Goal: Task Accomplishment & Management: Manage account settings

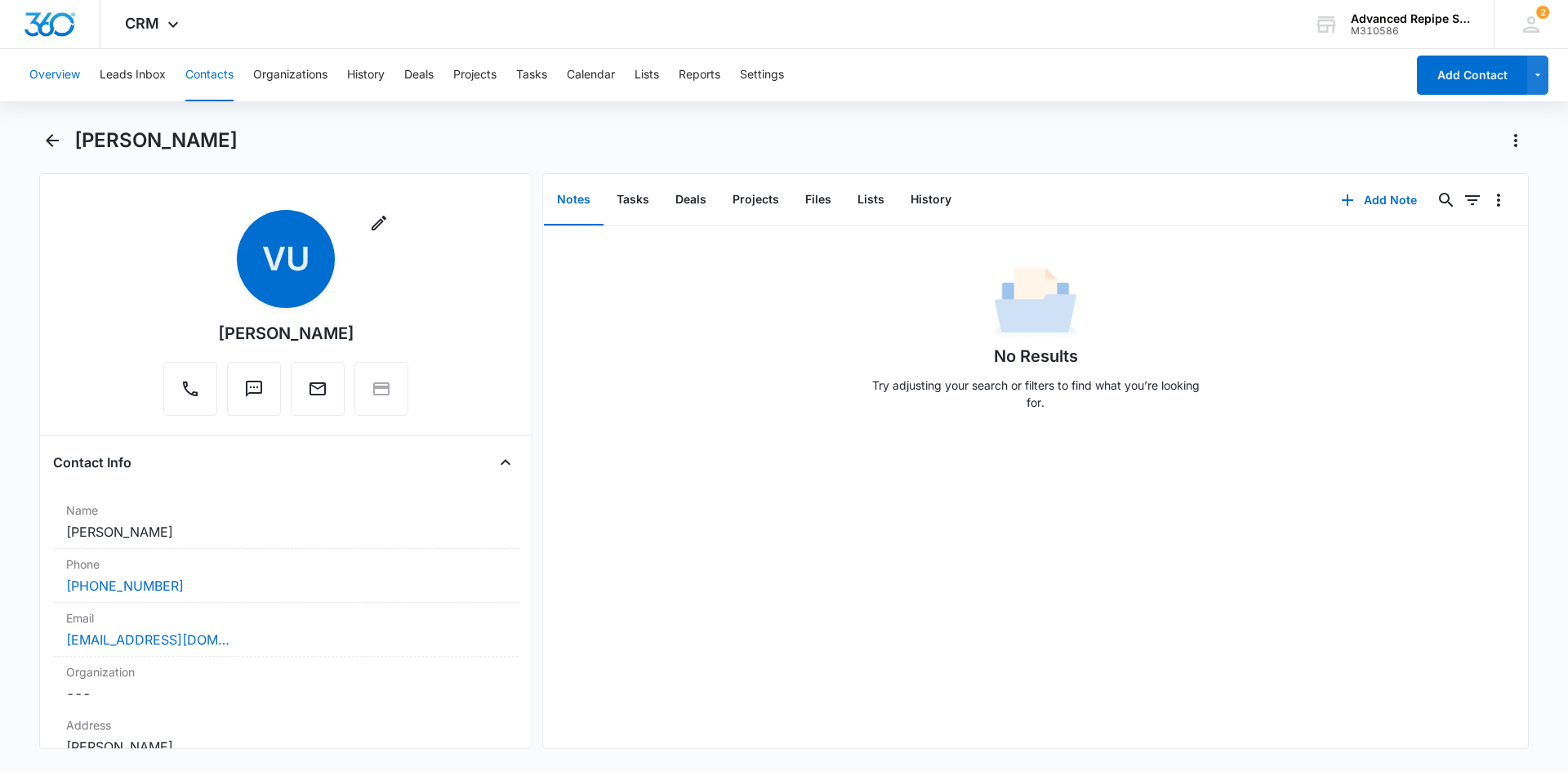
click at [68, 80] on button "Overview" at bounding box center [54, 75] width 51 height 53
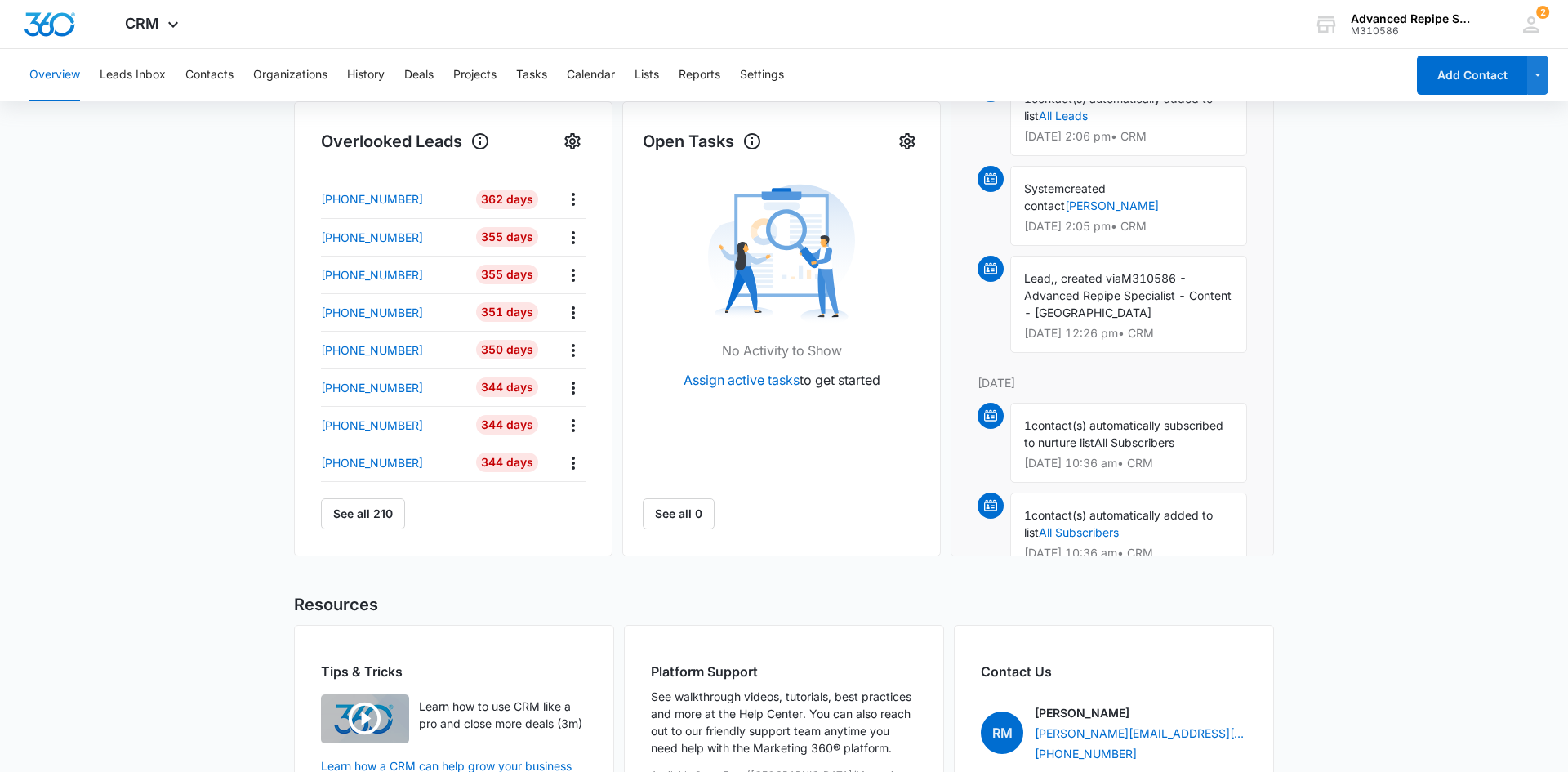
scroll to position [637, 0]
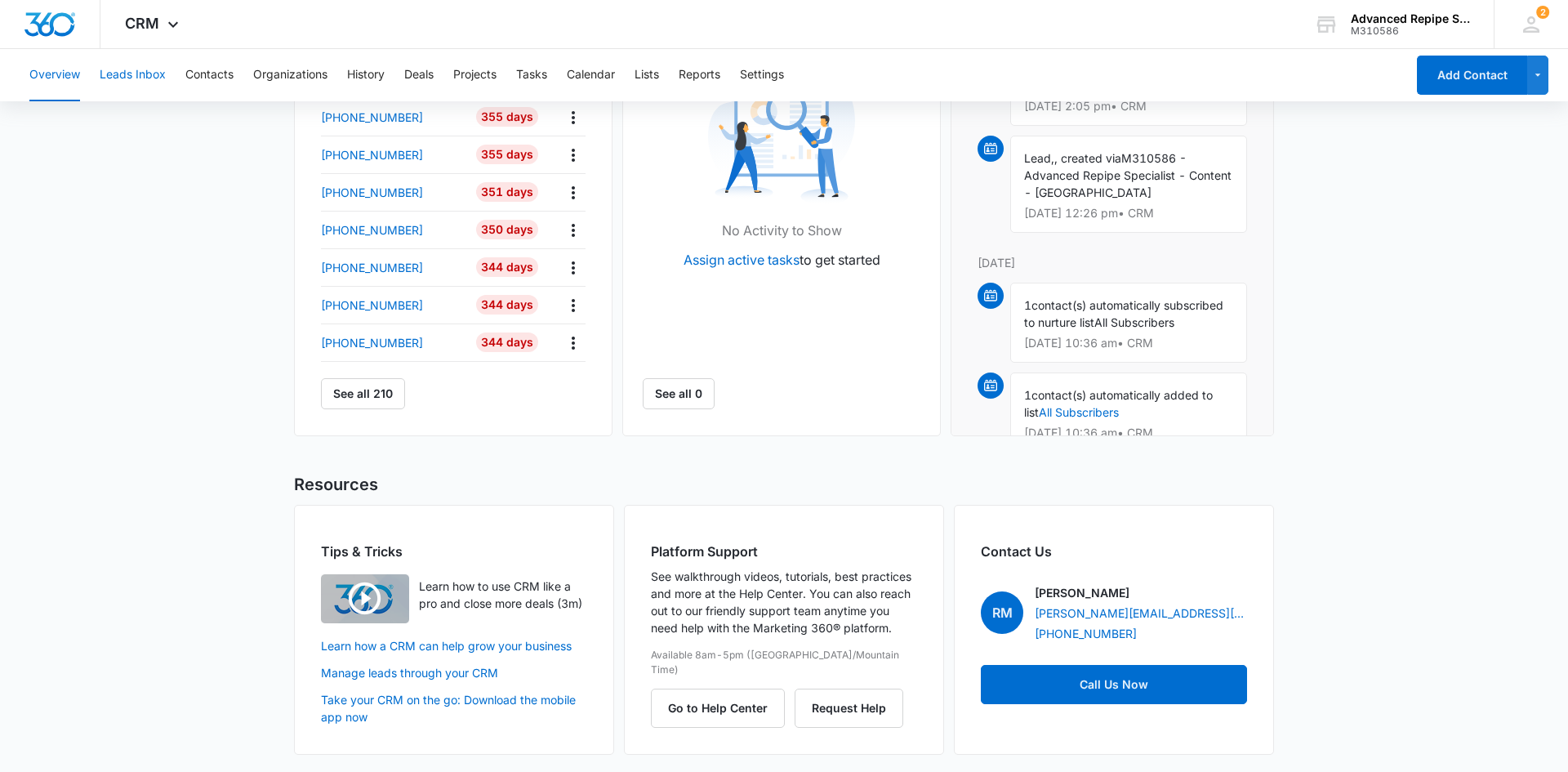
click at [133, 85] on button "Leads Inbox" at bounding box center [133, 75] width 66 height 53
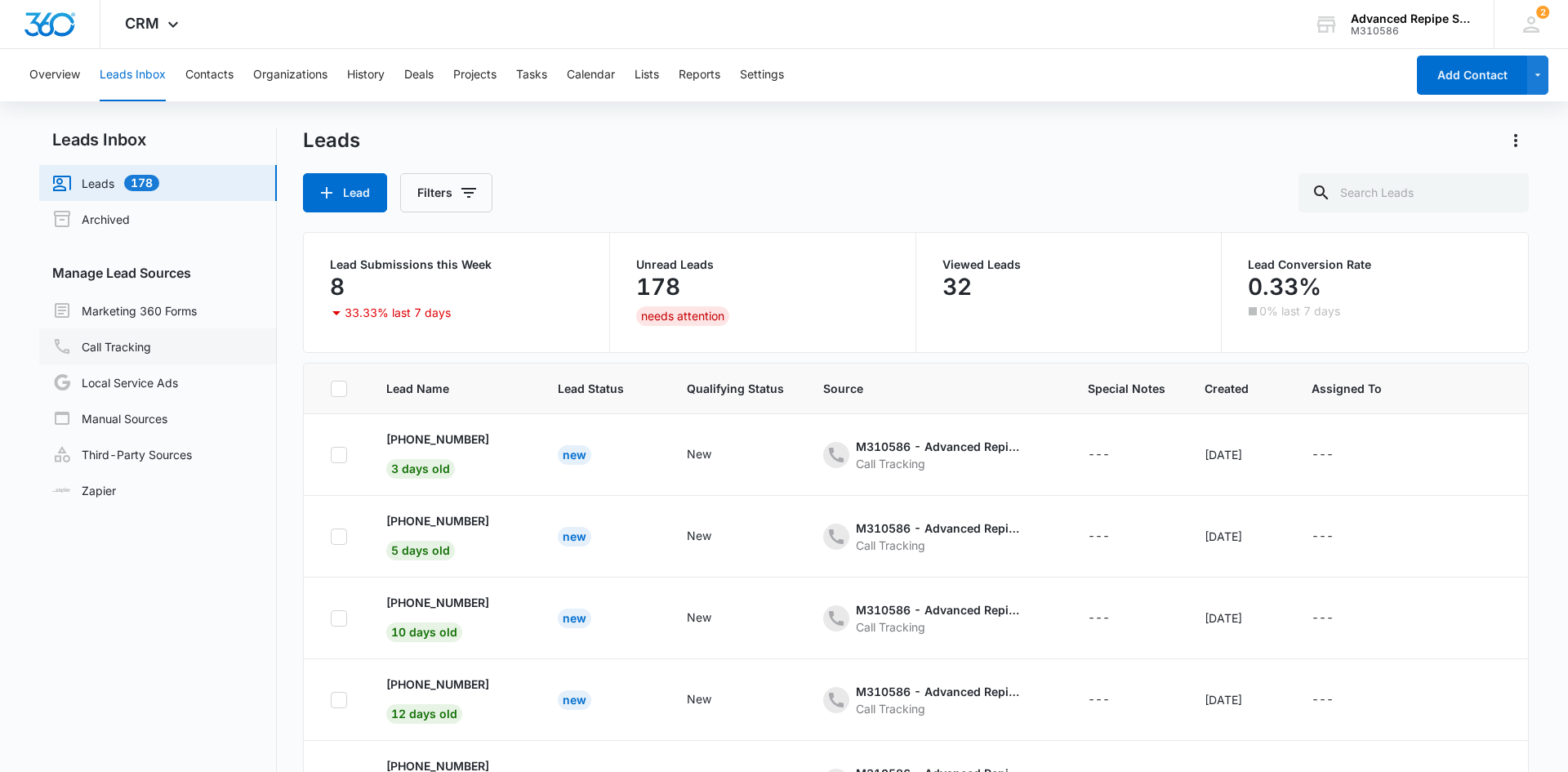
click at [120, 340] on link "Call Tracking" at bounding box center [101, 346] width 99 height 20
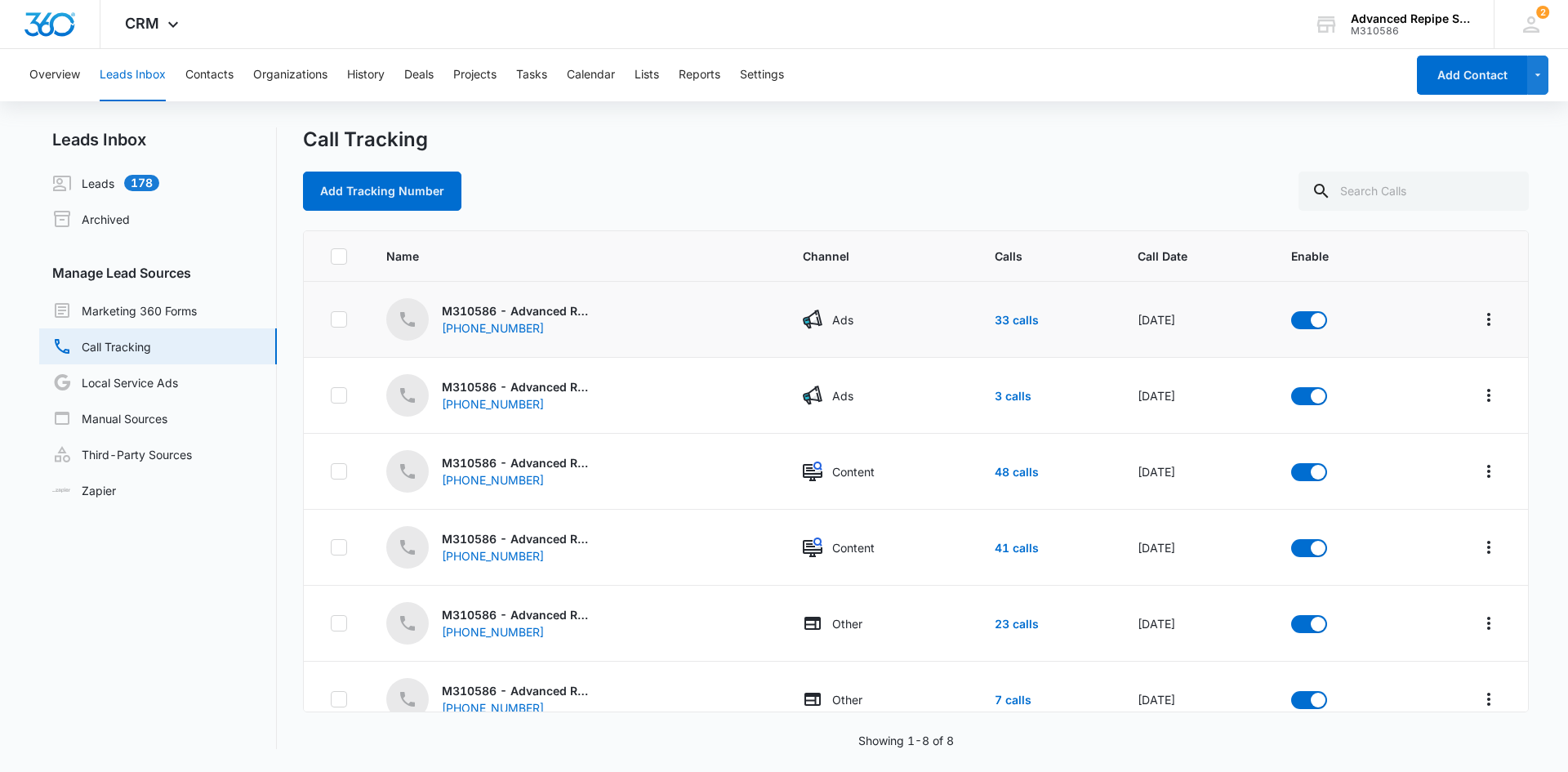
click at [763, 328] on td "M310586 - Advanced Repipe Specialist - Ads - Bay Area - NEW APRIL 25 (408) 290-…" at bounding box center [575, 320] width 416 height 76
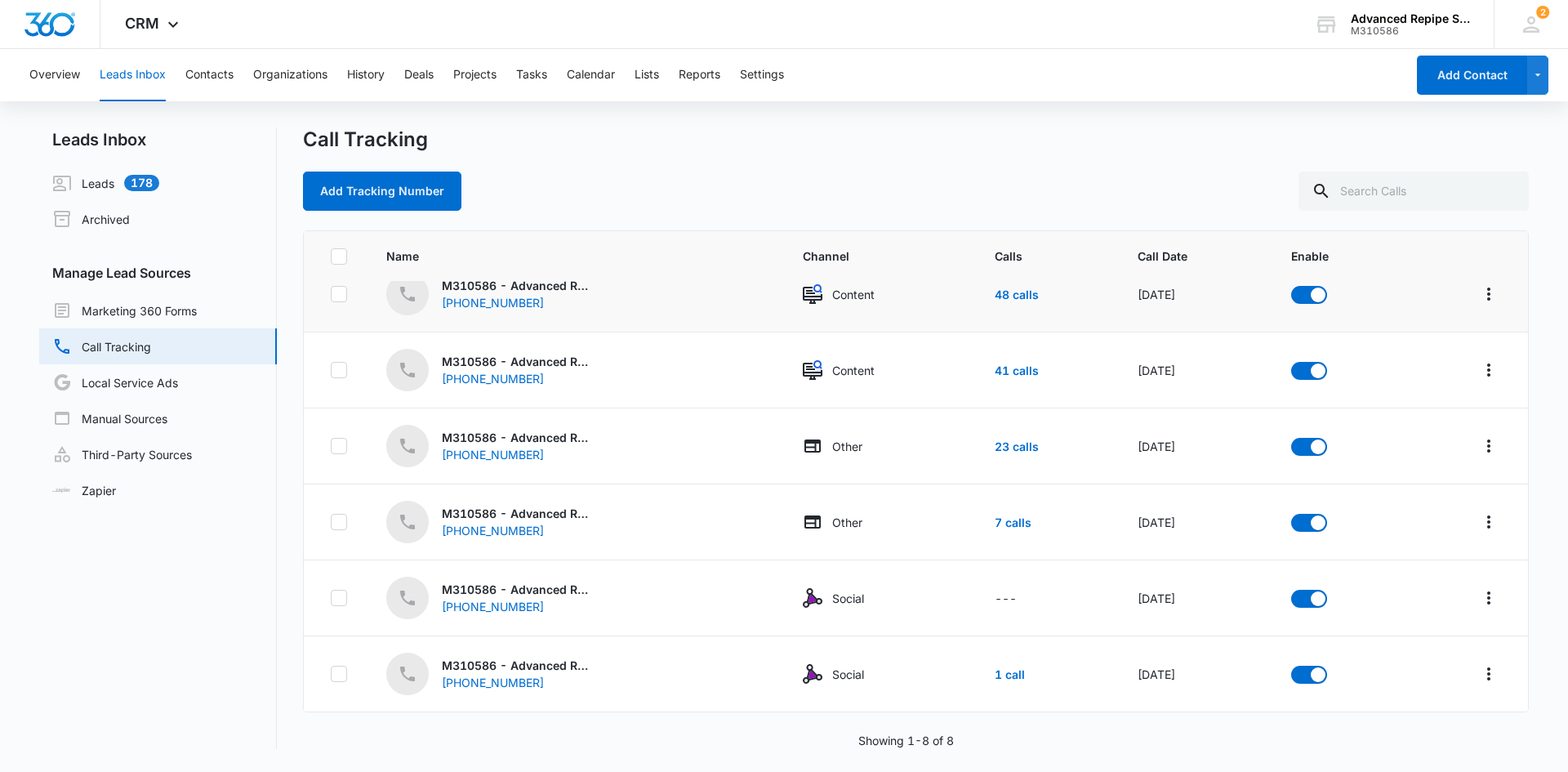
scroll to position [177, 0]
click at [380, 76] on button "History" at bounding box center [366, 75] width 37 height 53
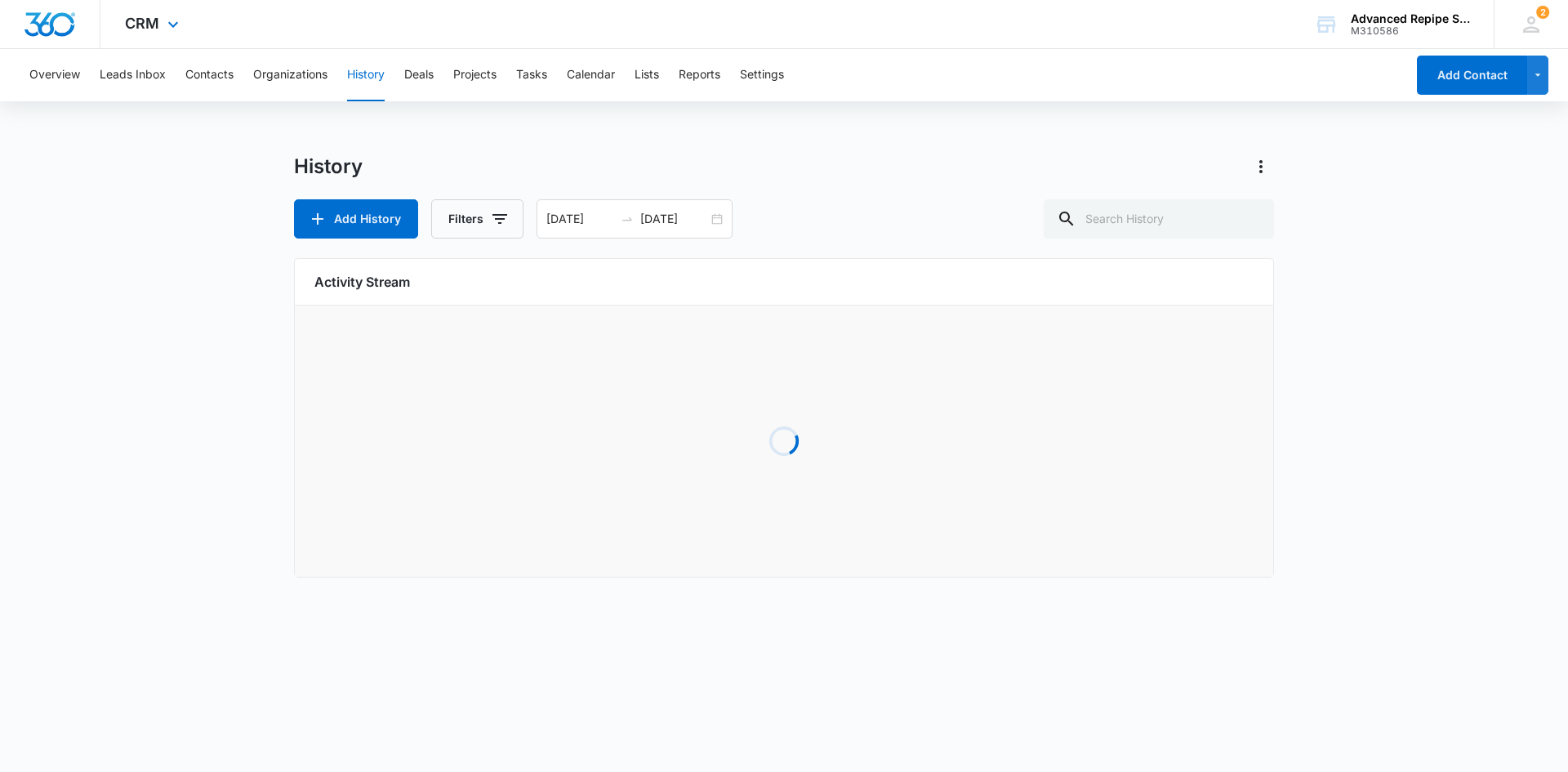
click at [133, 30] on span "CRM" at bounding box center [141, 23] width 35 height 17
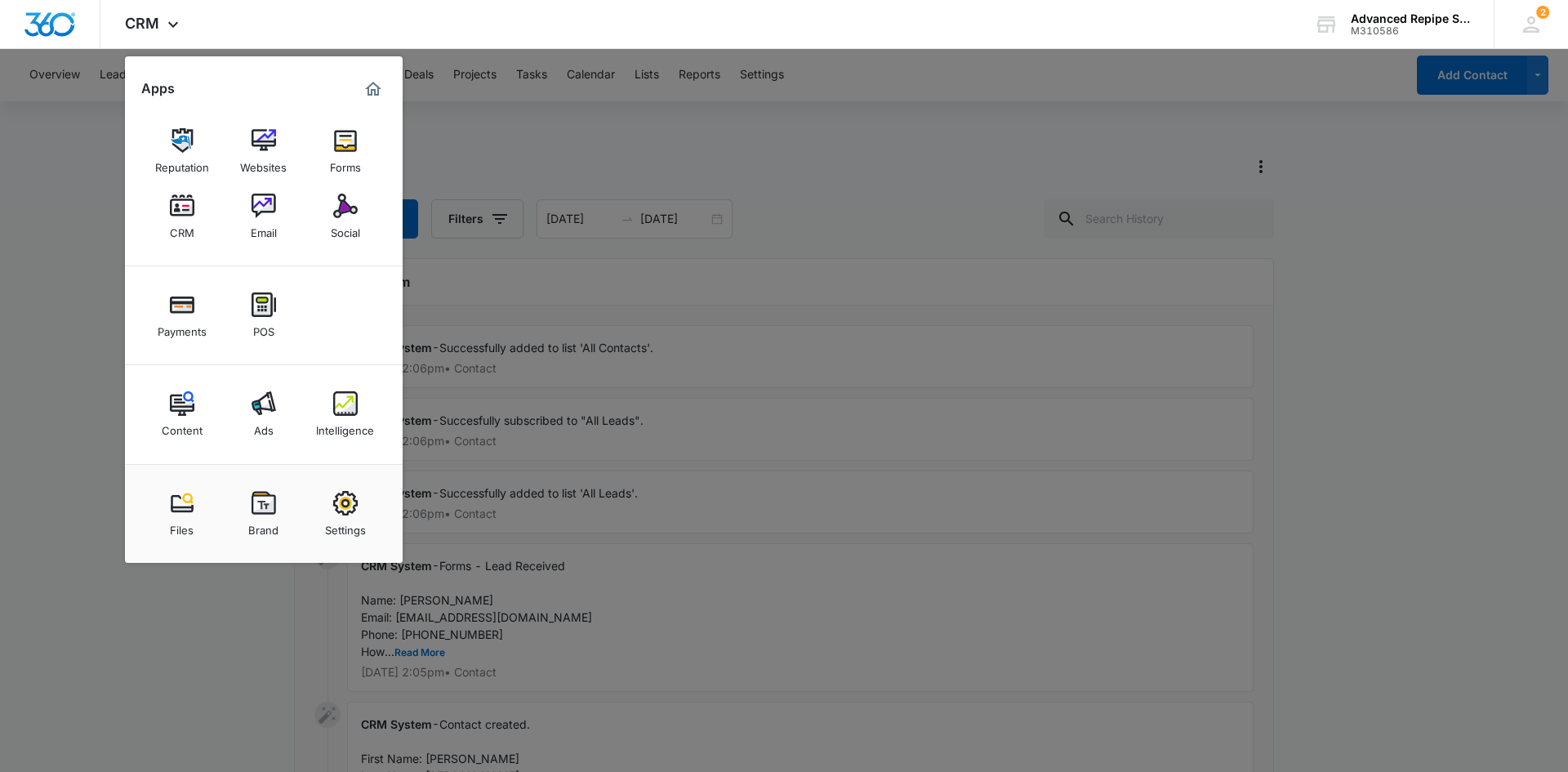
click at [501, 320] on div at bounding box center [784, 386] width 1568 height 772
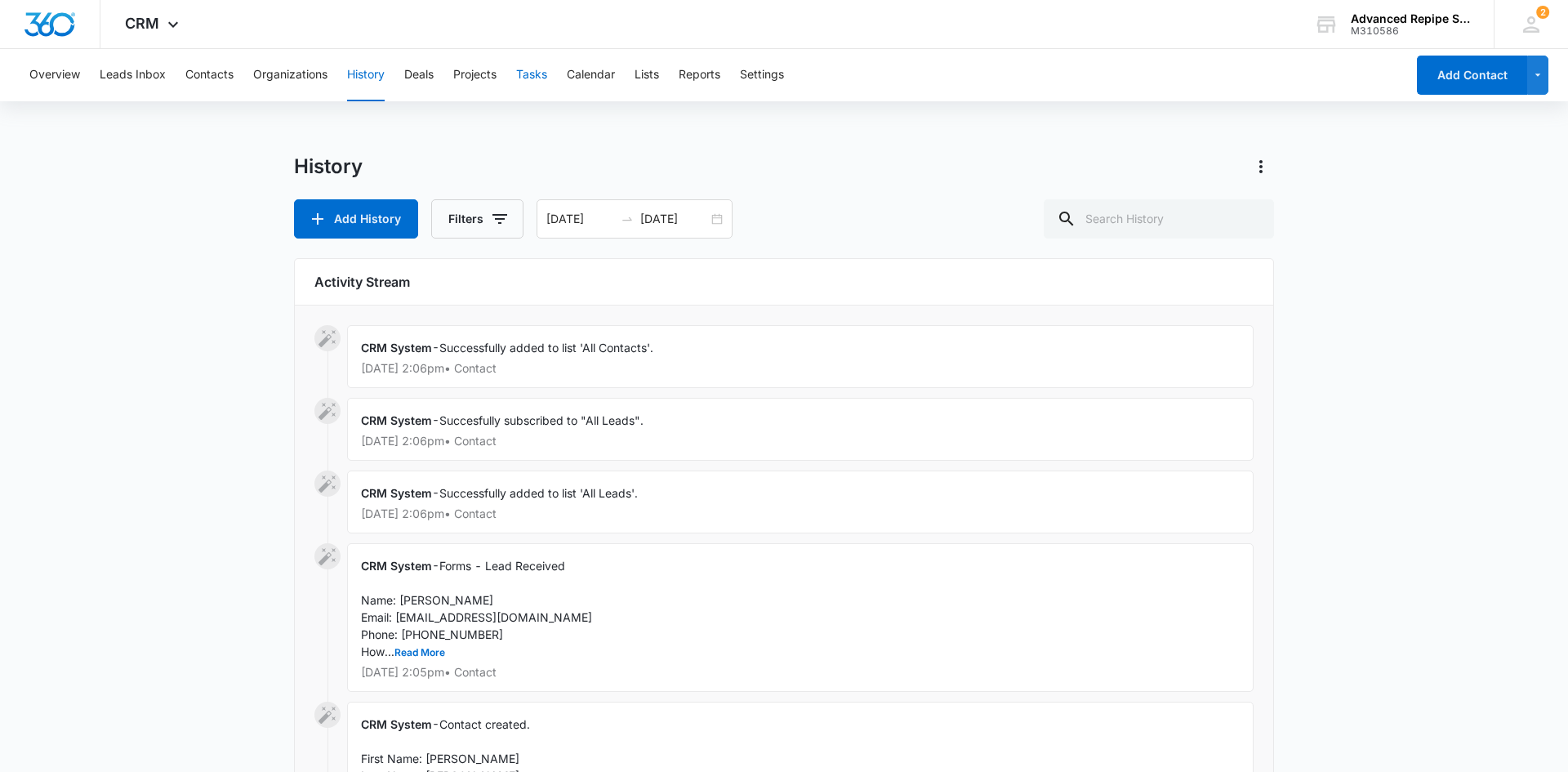
click at [530, 80] on button "Tasks" at bounding box center [531, 75] width 31 height 53
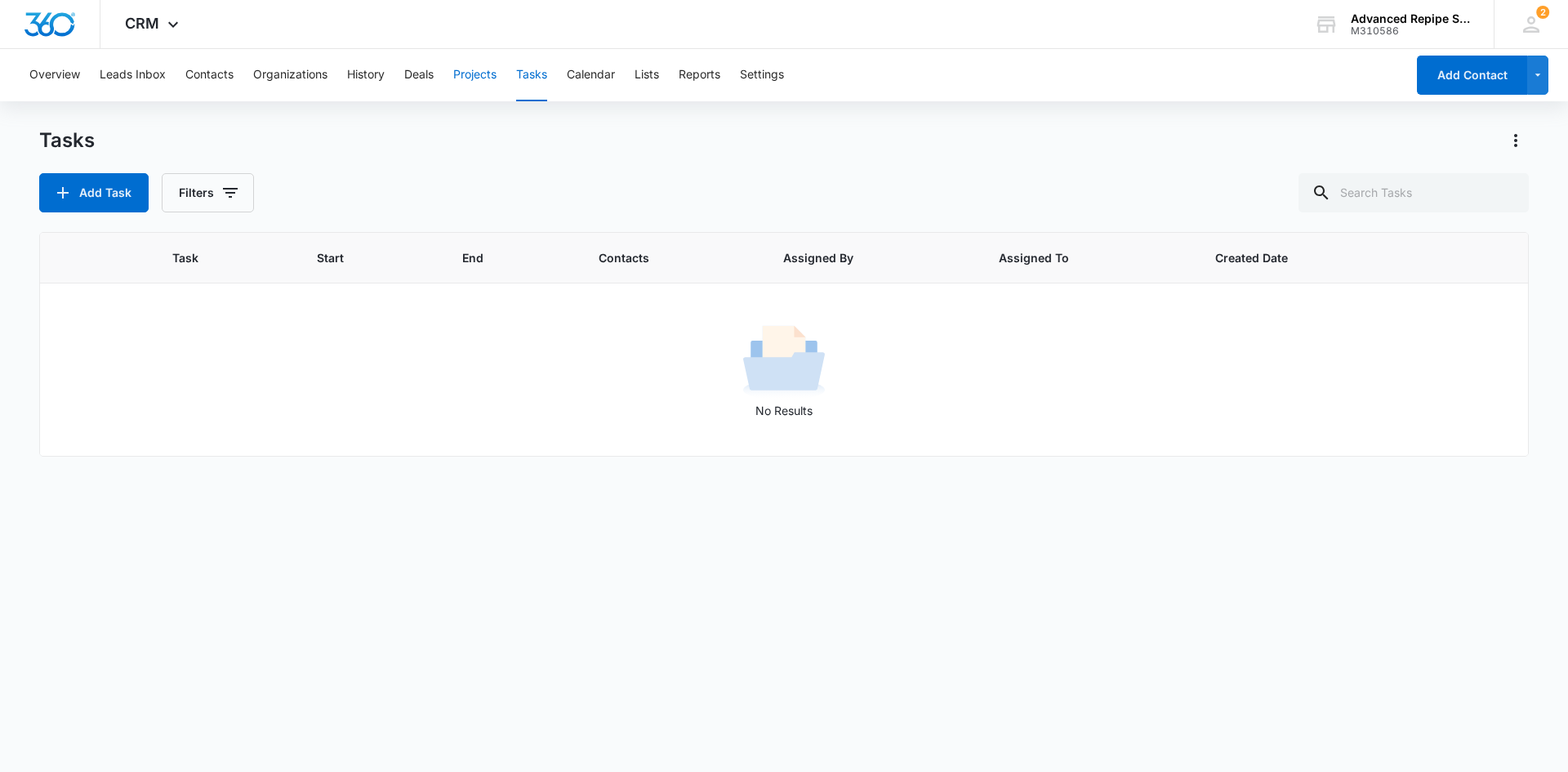
click at [481, 77] on button "Projects" at bounding box center [474, 75] width 44 height 53
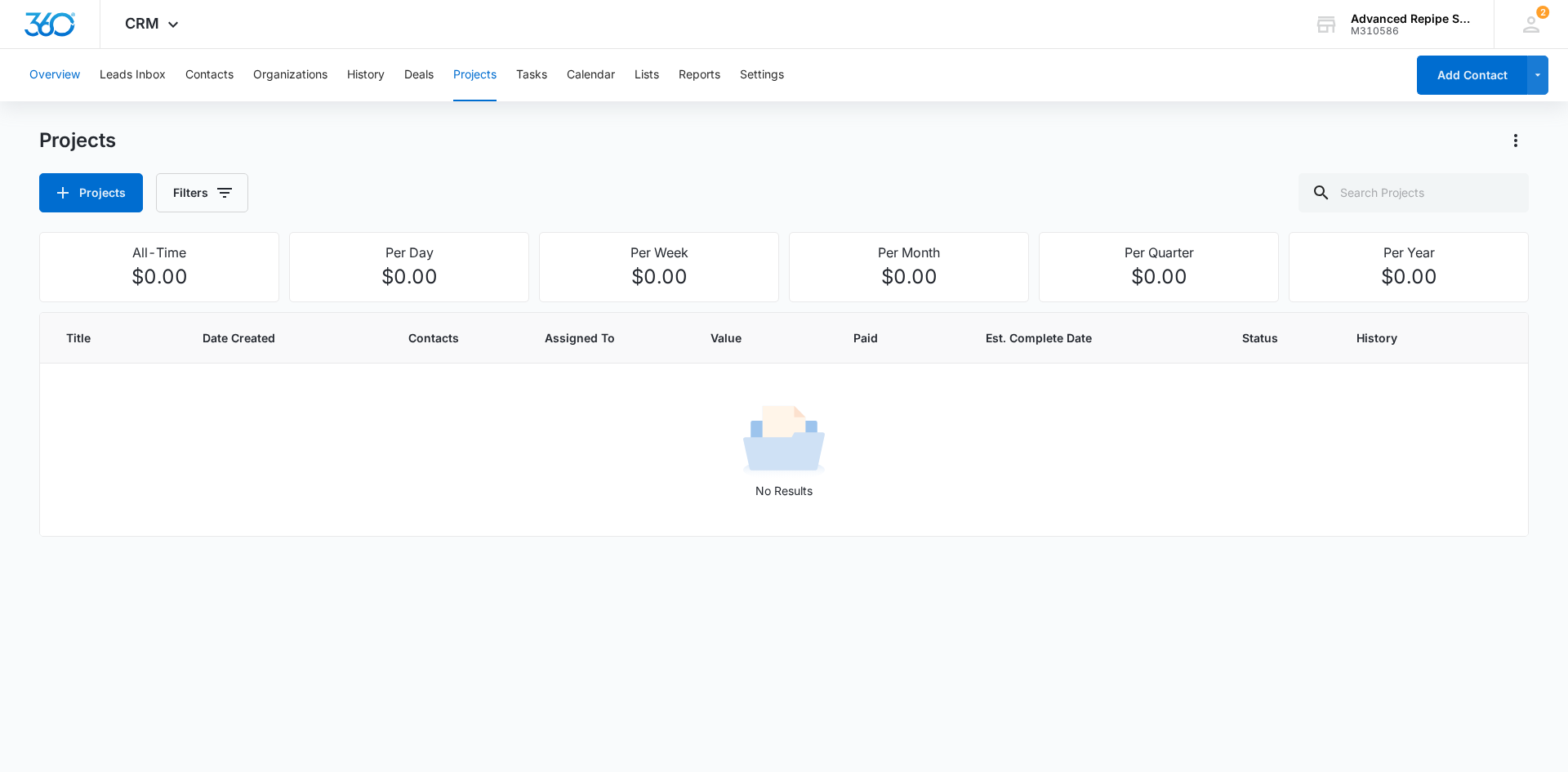
click at [69, 76] on button "Overview" at bounding box center [54, 75] width 51 height 53
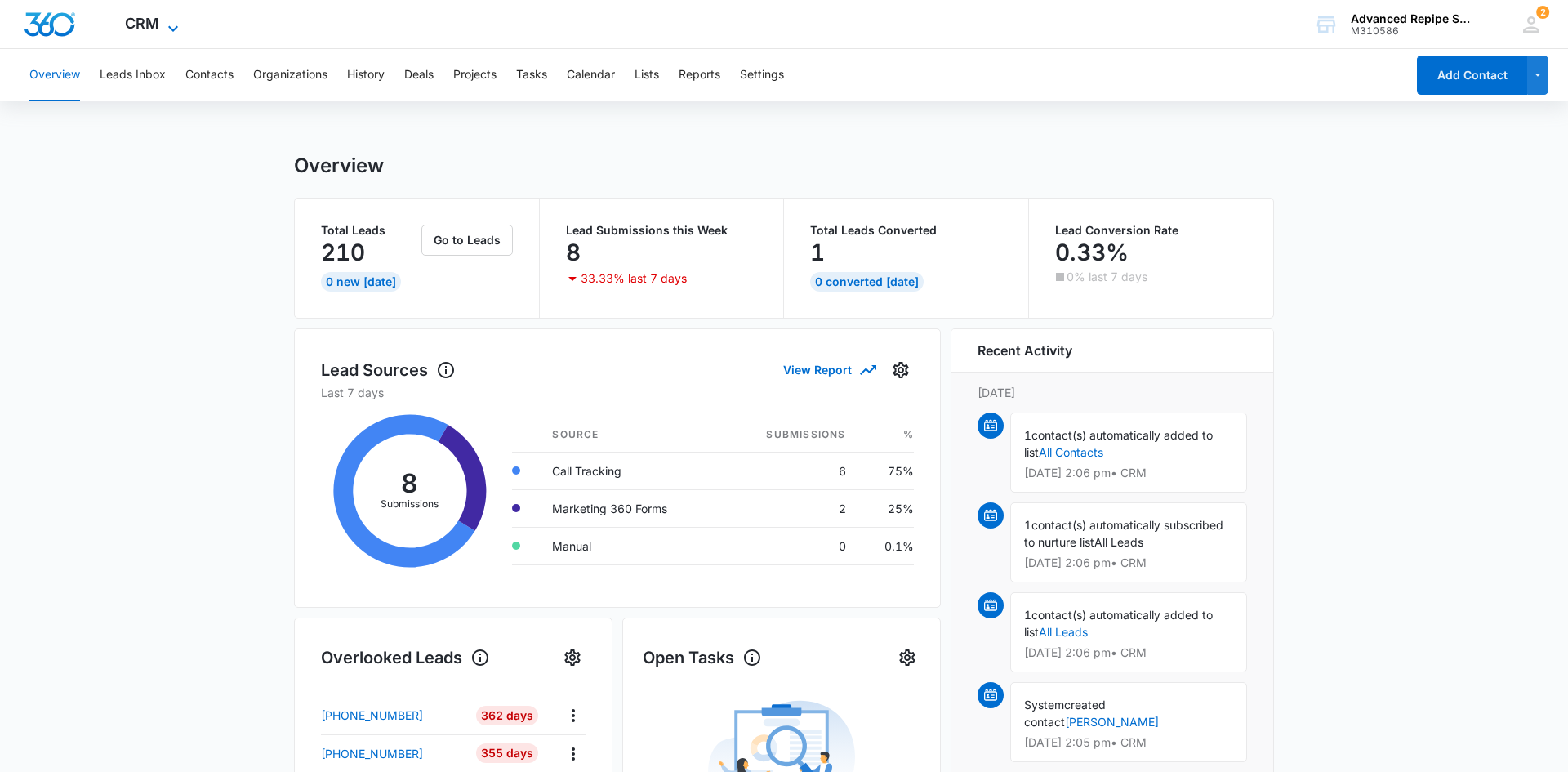
click at [153, 25] on span "CRM" at bounding box center [141, 23] width 35 height 17
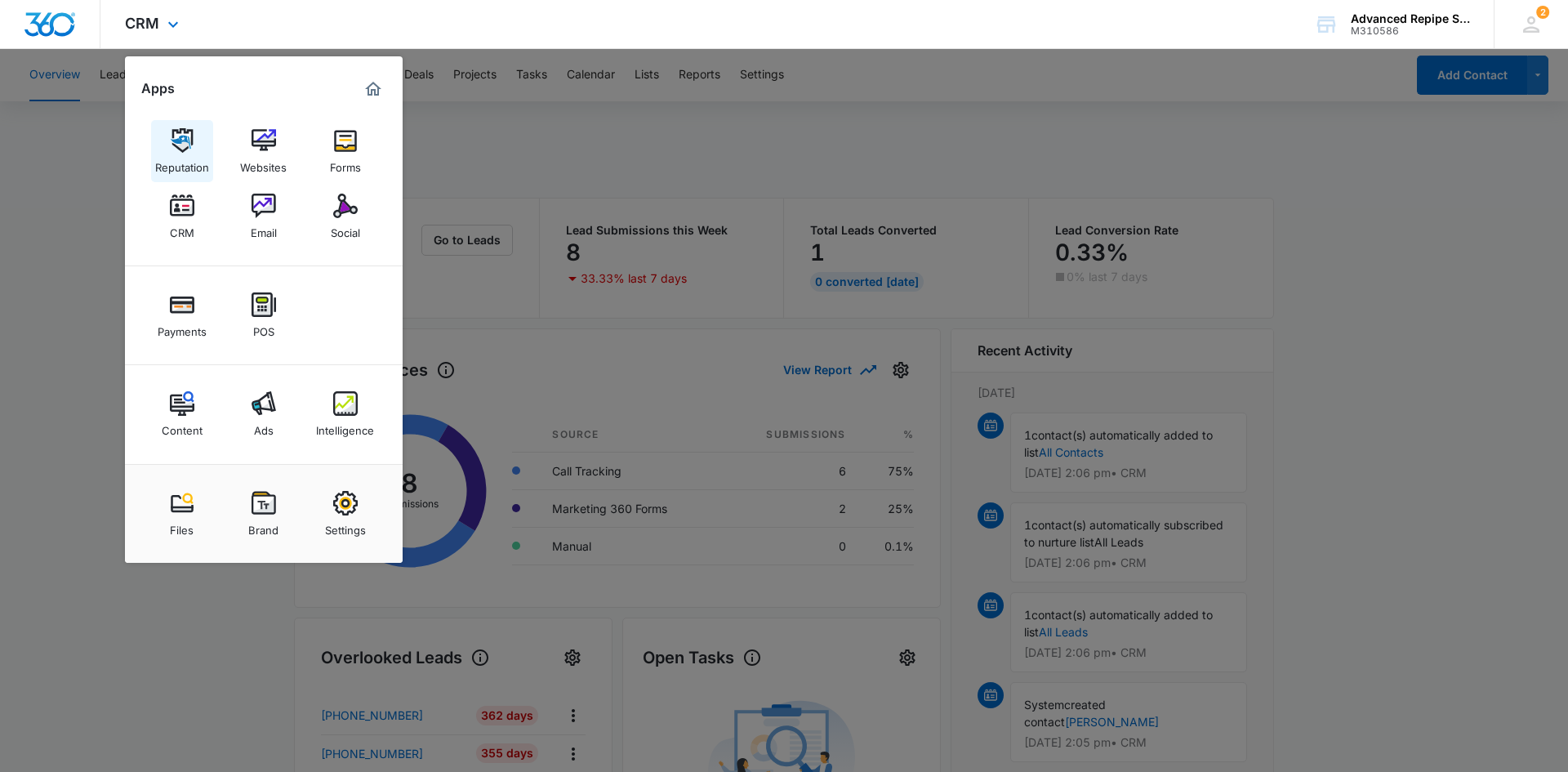
click at [183, 148] on img at bounding box center [182, 141] width 25 height 25
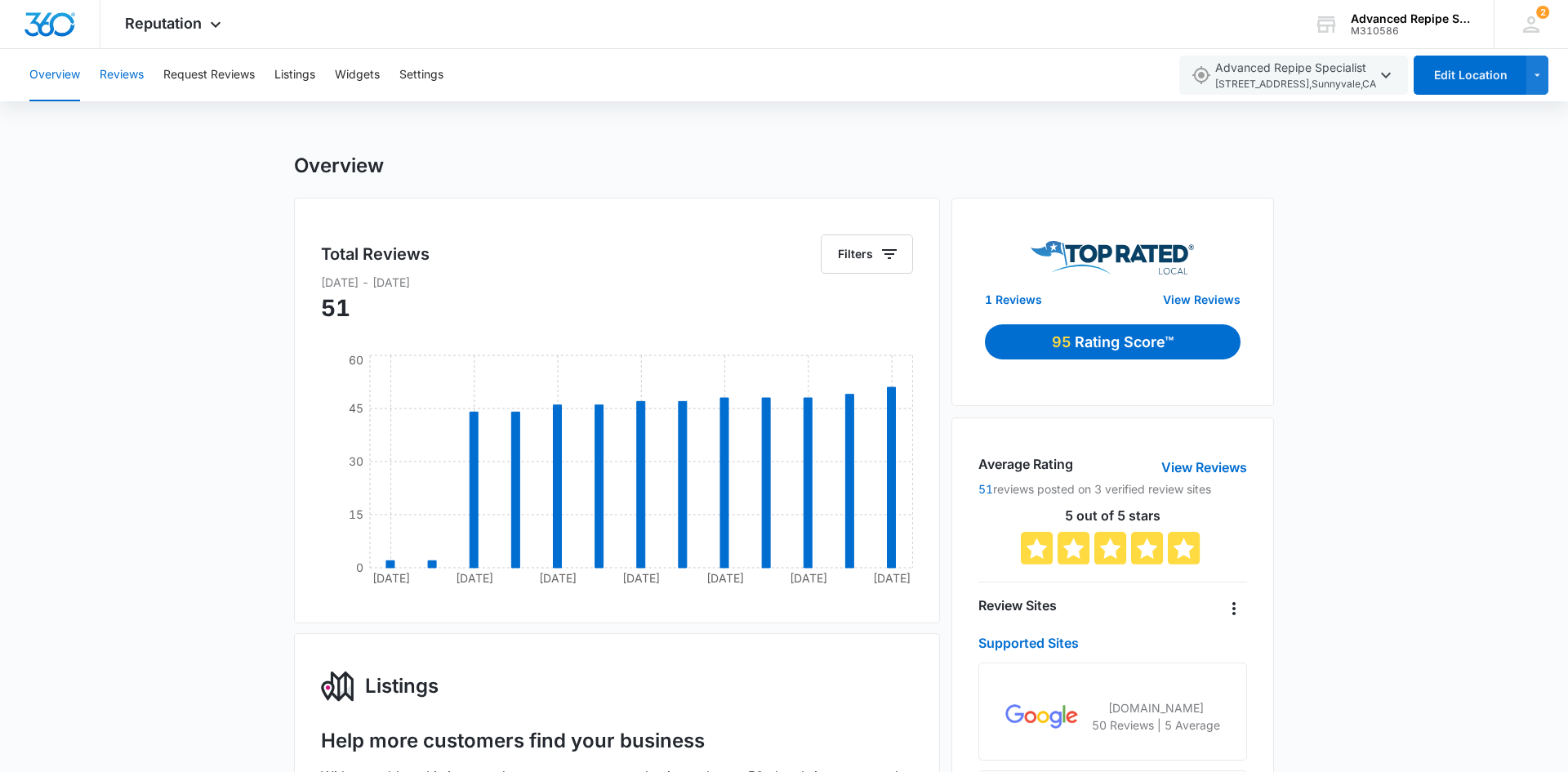
click at [141, 69] on button "Reviews" at bounding box center [122, 75] width 44 height 53
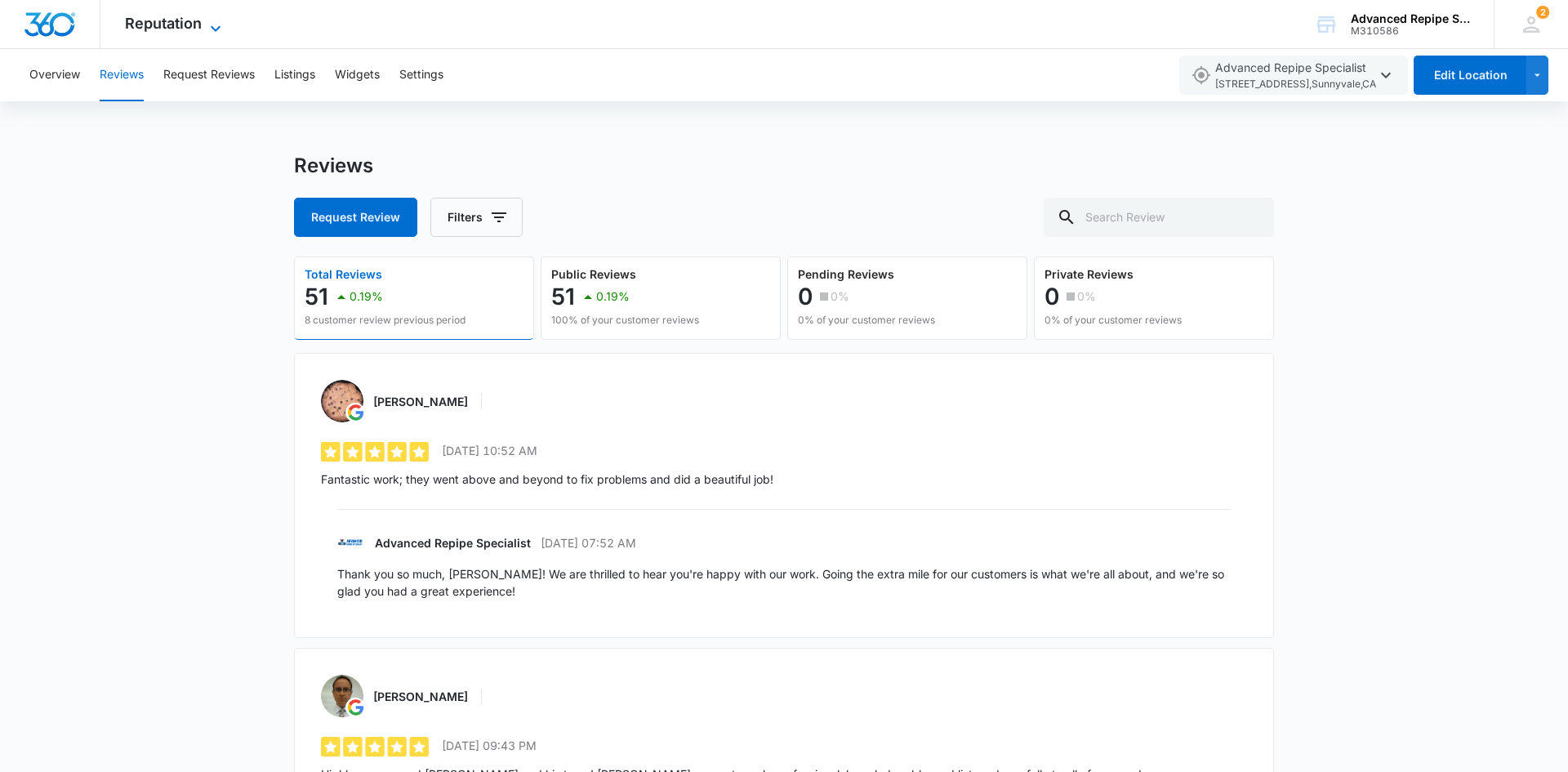
click at [206, 19] on icon at bounding box center [215, 28] width 20 height 20
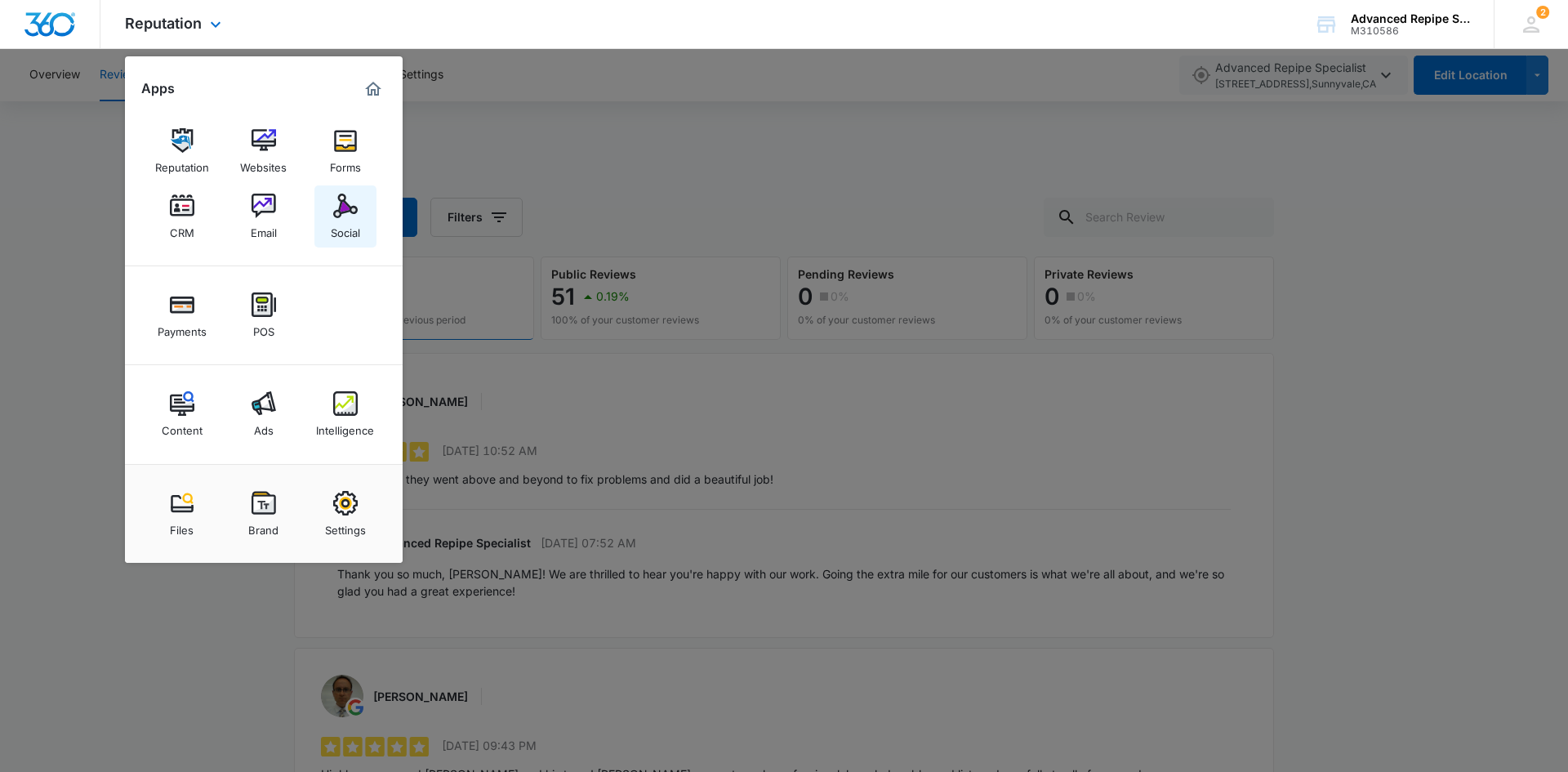
click at [335, 227] on div "Social" at bounding box center [345, 229] width 29 height 21
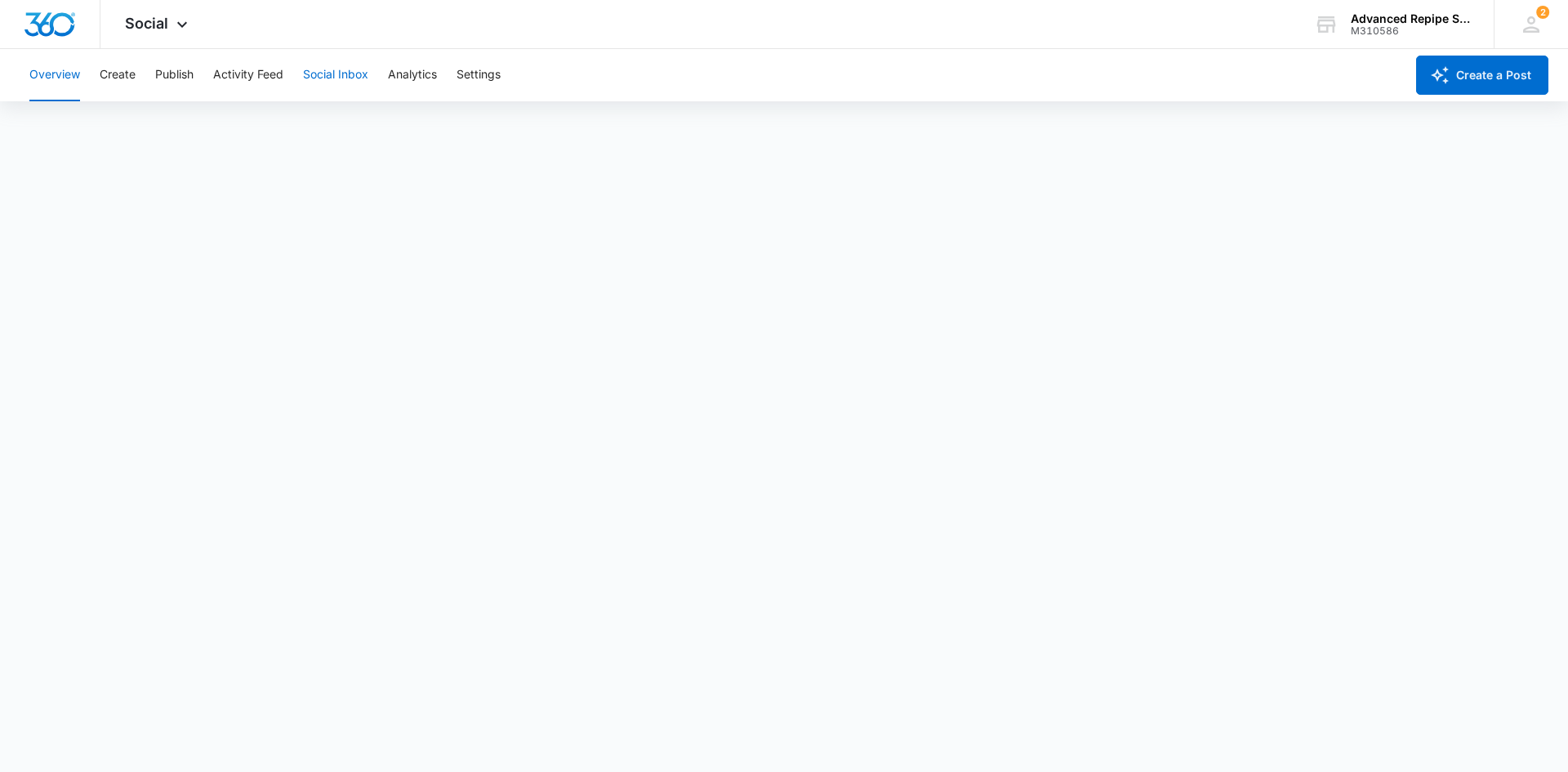
click at [344, 90] on button "Social Inbox" at bounding box center [335, 75] width 65 height 53
click at [263, 69] on button "Activity Feed" at bounding box center [247, 75] width 70 height 53
click at [182, 12] on div "Social Apps Reputation Websites Forms CRM Email Social Payments POS Content Ads…" at bounding box center [158, 24] width 116 height 48
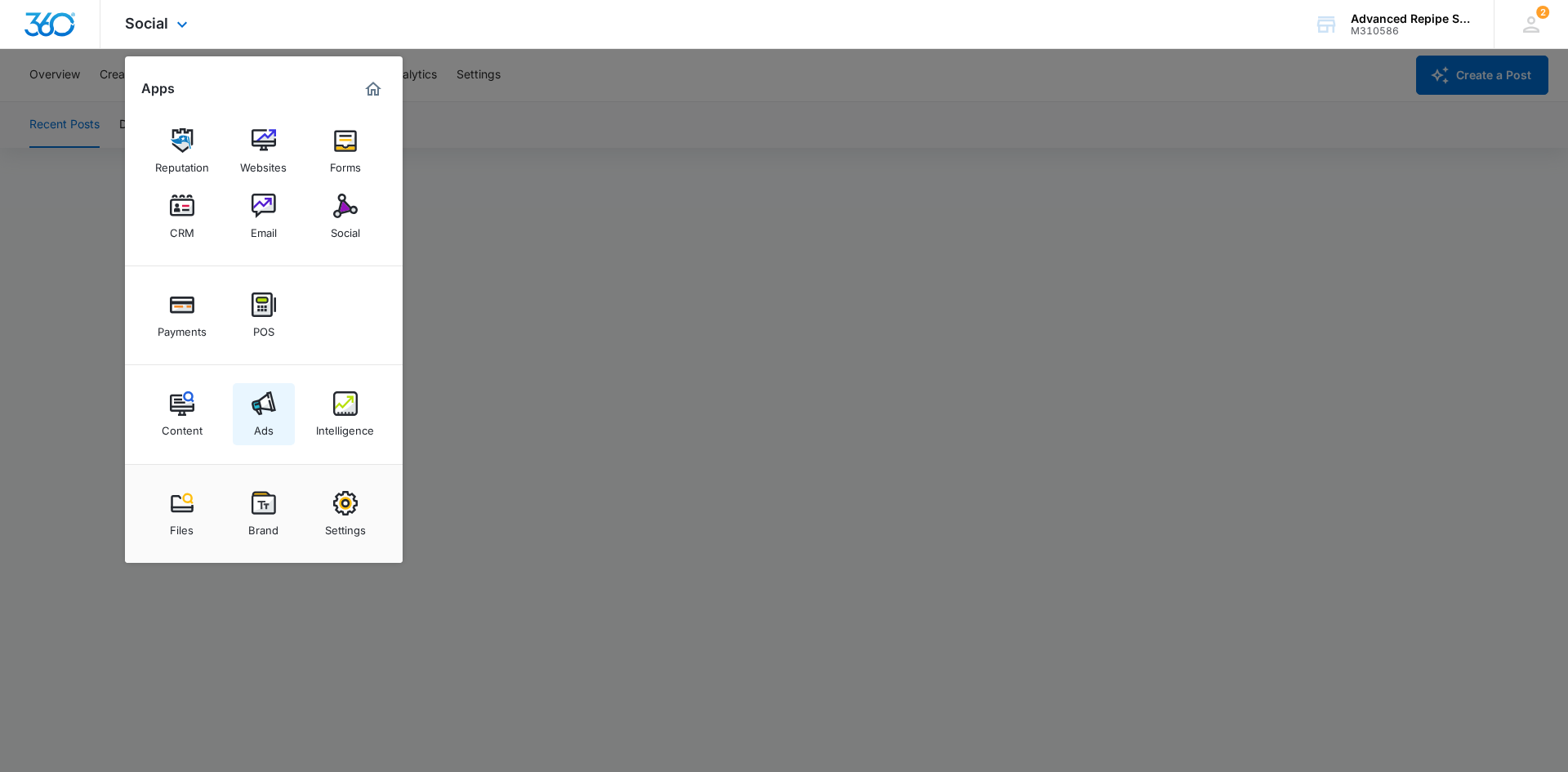
click at [253, 417] on link "Ads" at bounding box center [264, 414] width 62 height 62
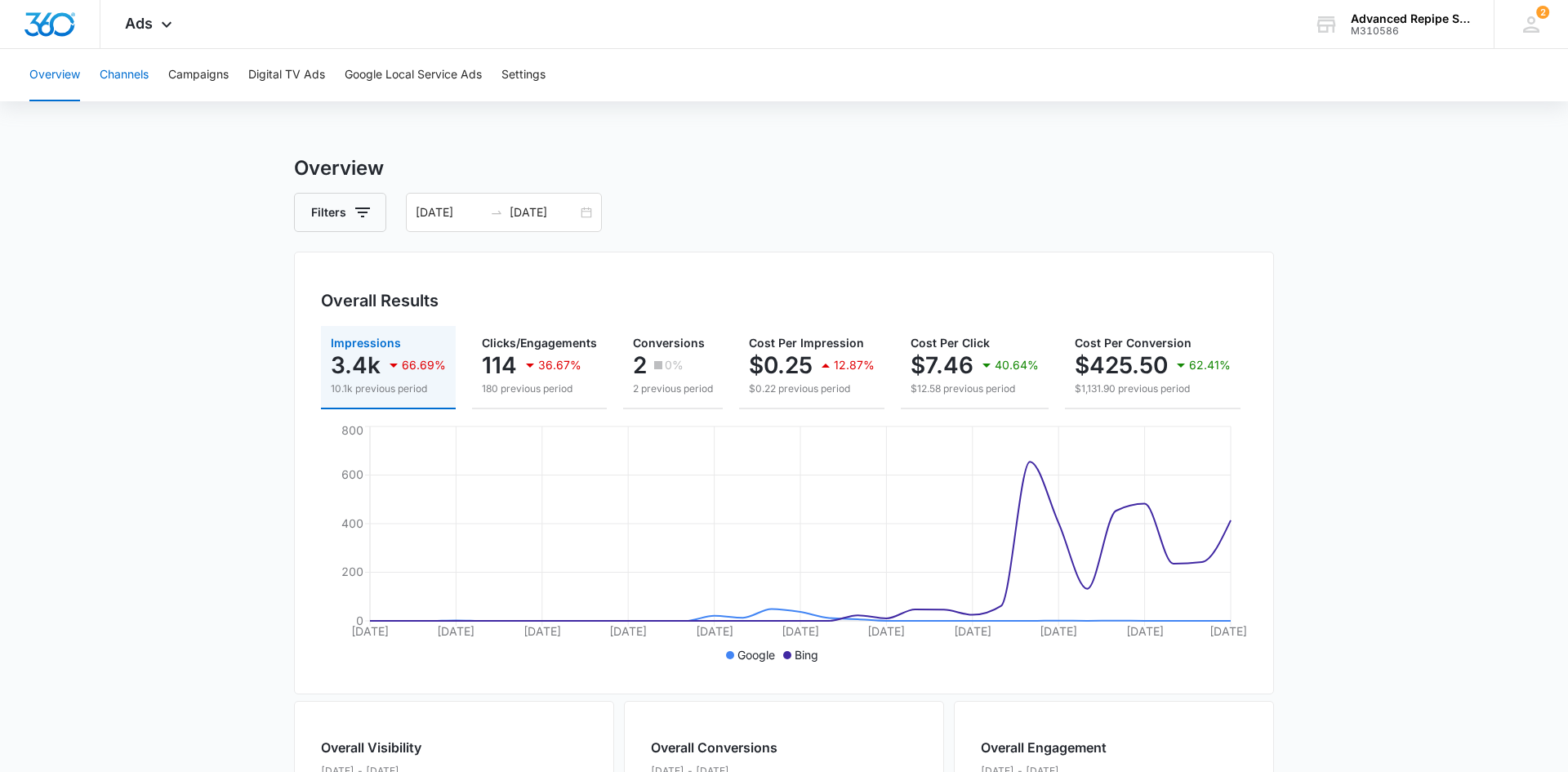
click at [147, 77] on button "Channels" at bounding box center [124, 75] width 49 height 53
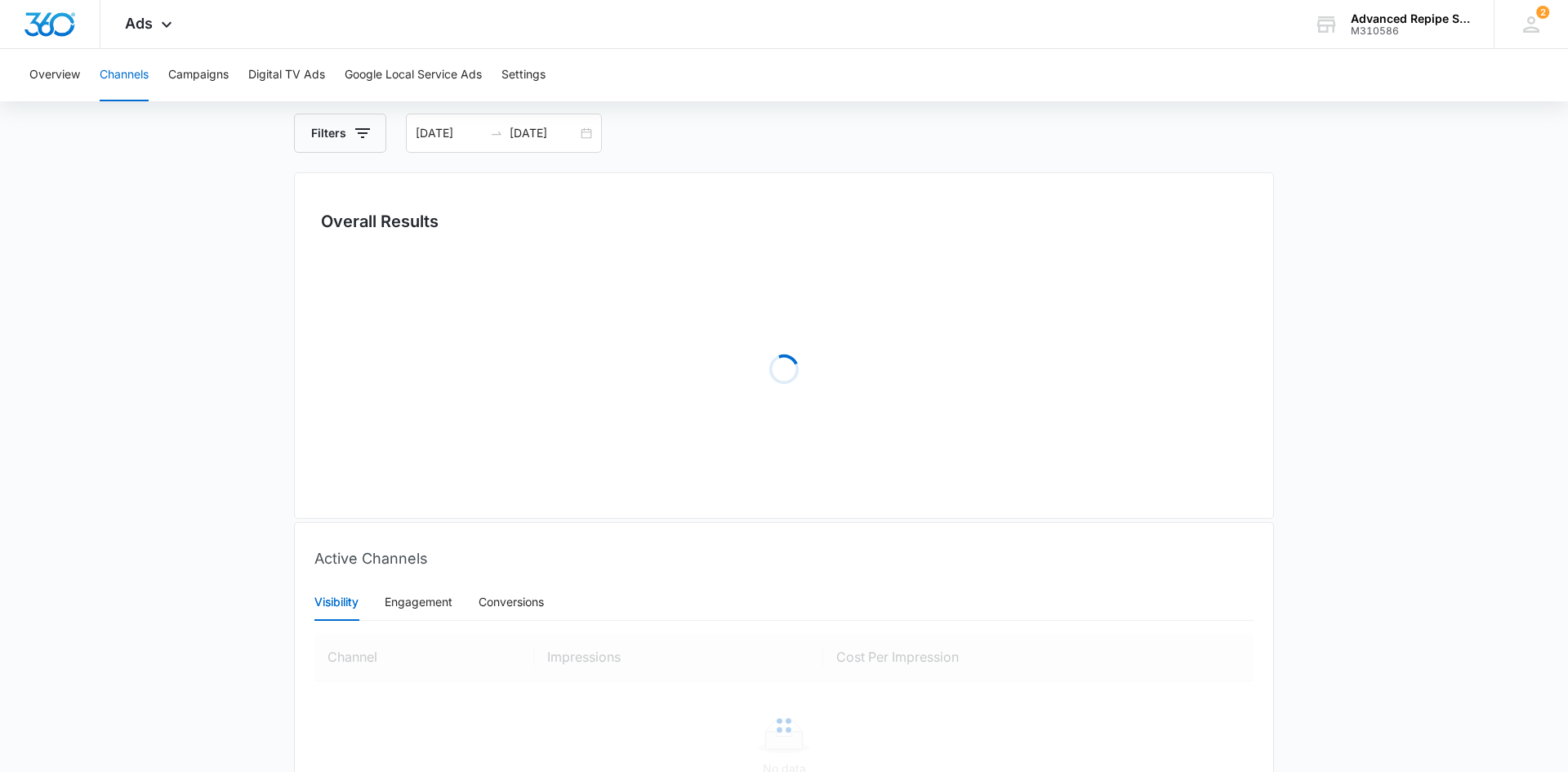
scroll to position [90, 0]
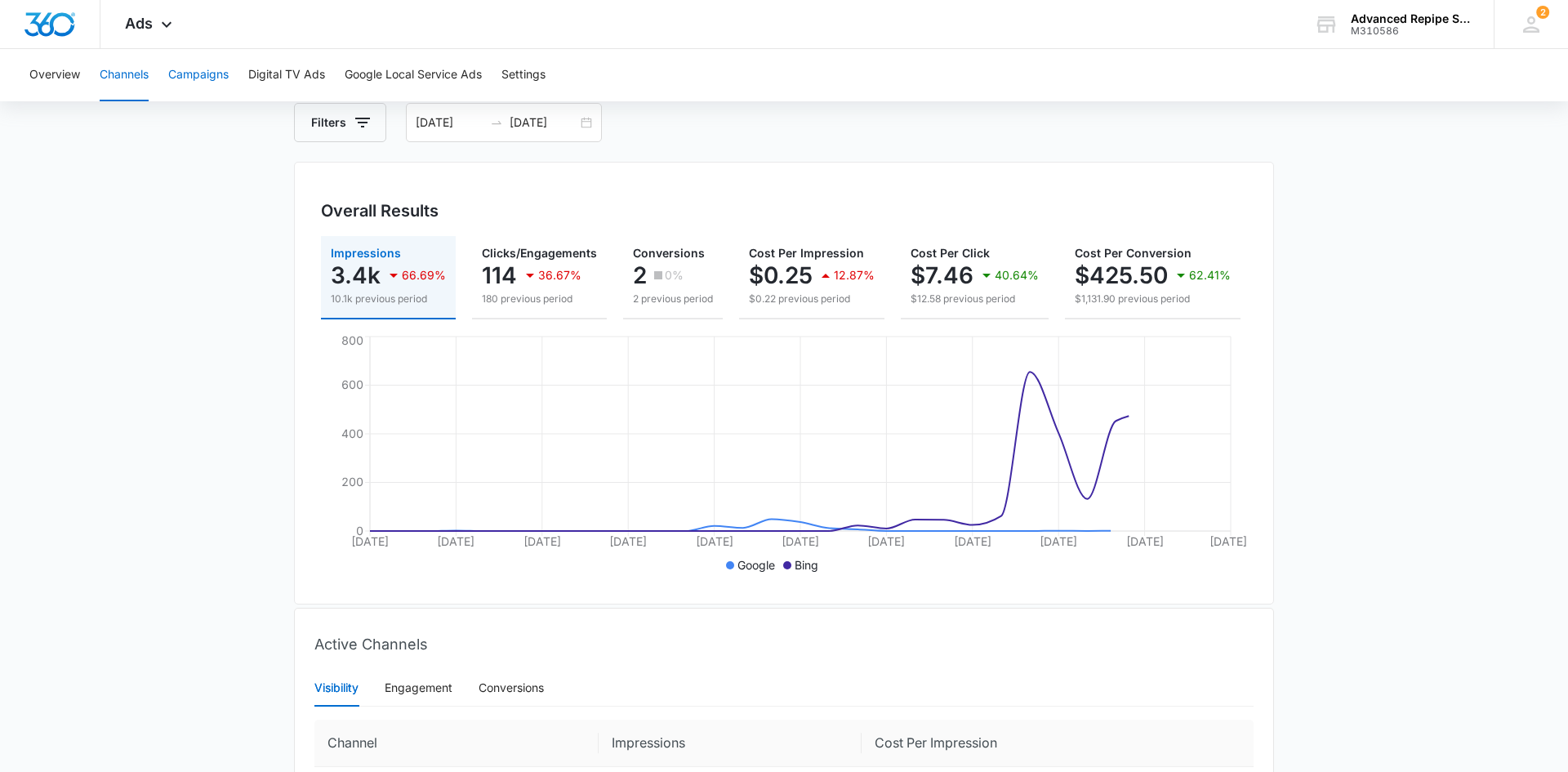
click at [220, 75] on button "Campaigns" at bounding box center [198, 75] width 61 height 53
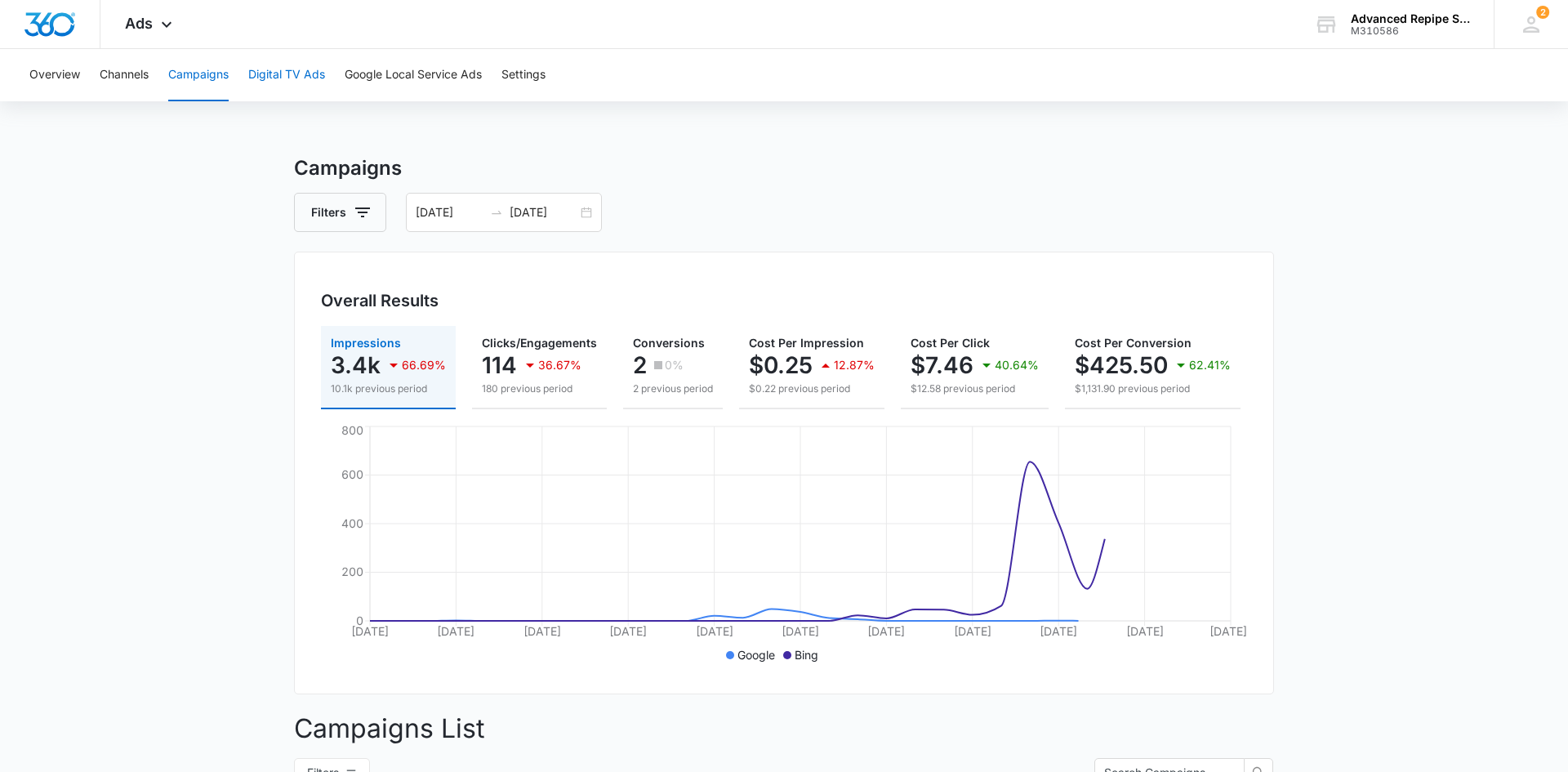
click at [278, 83] on button "Digital TV Ads" at bounding box center [287, 75] width 77 height 53
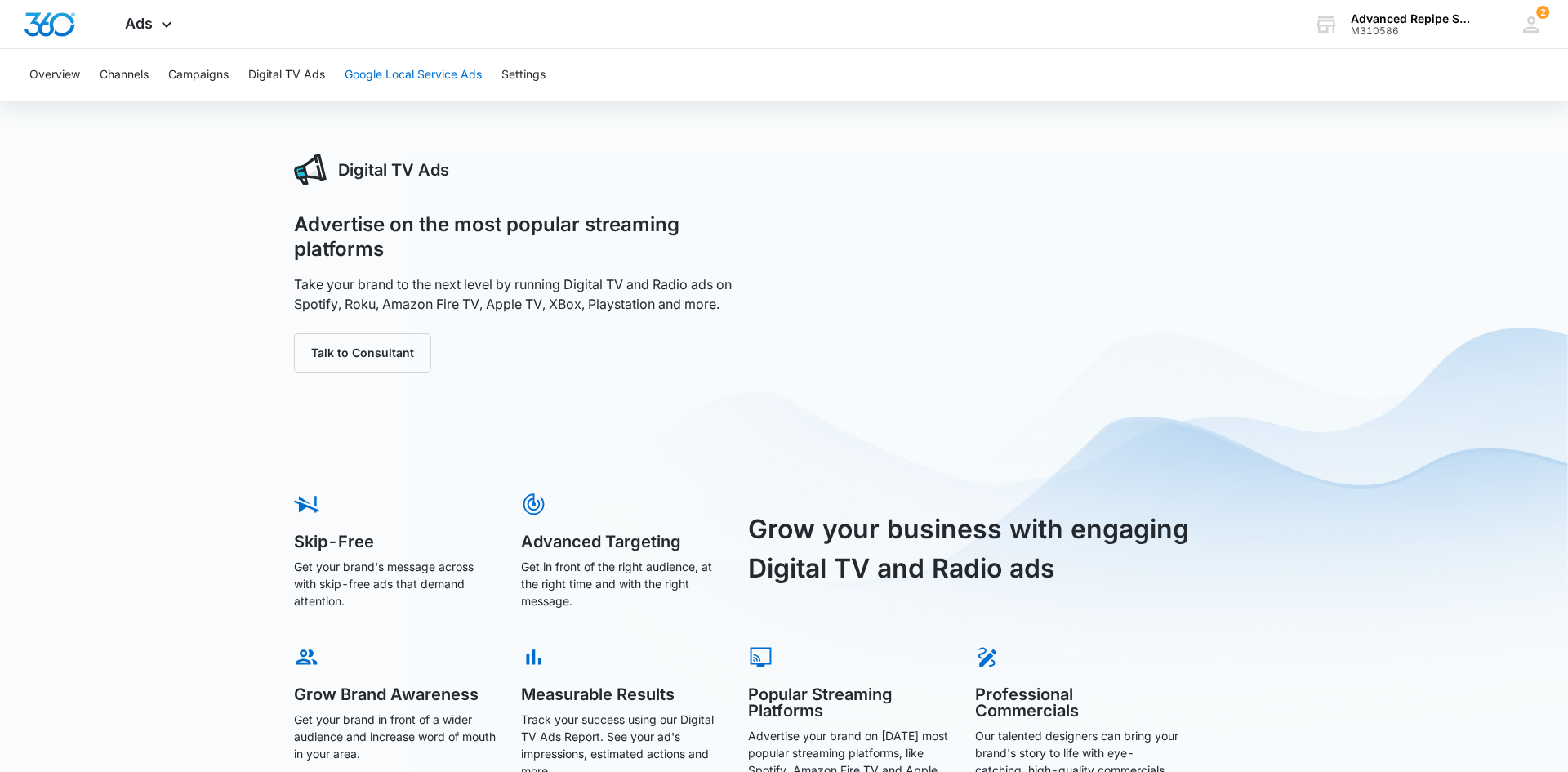
click at [443, 84] on button "Google Local Service Ads" at bounding box center [413, 75] width 137 height 53
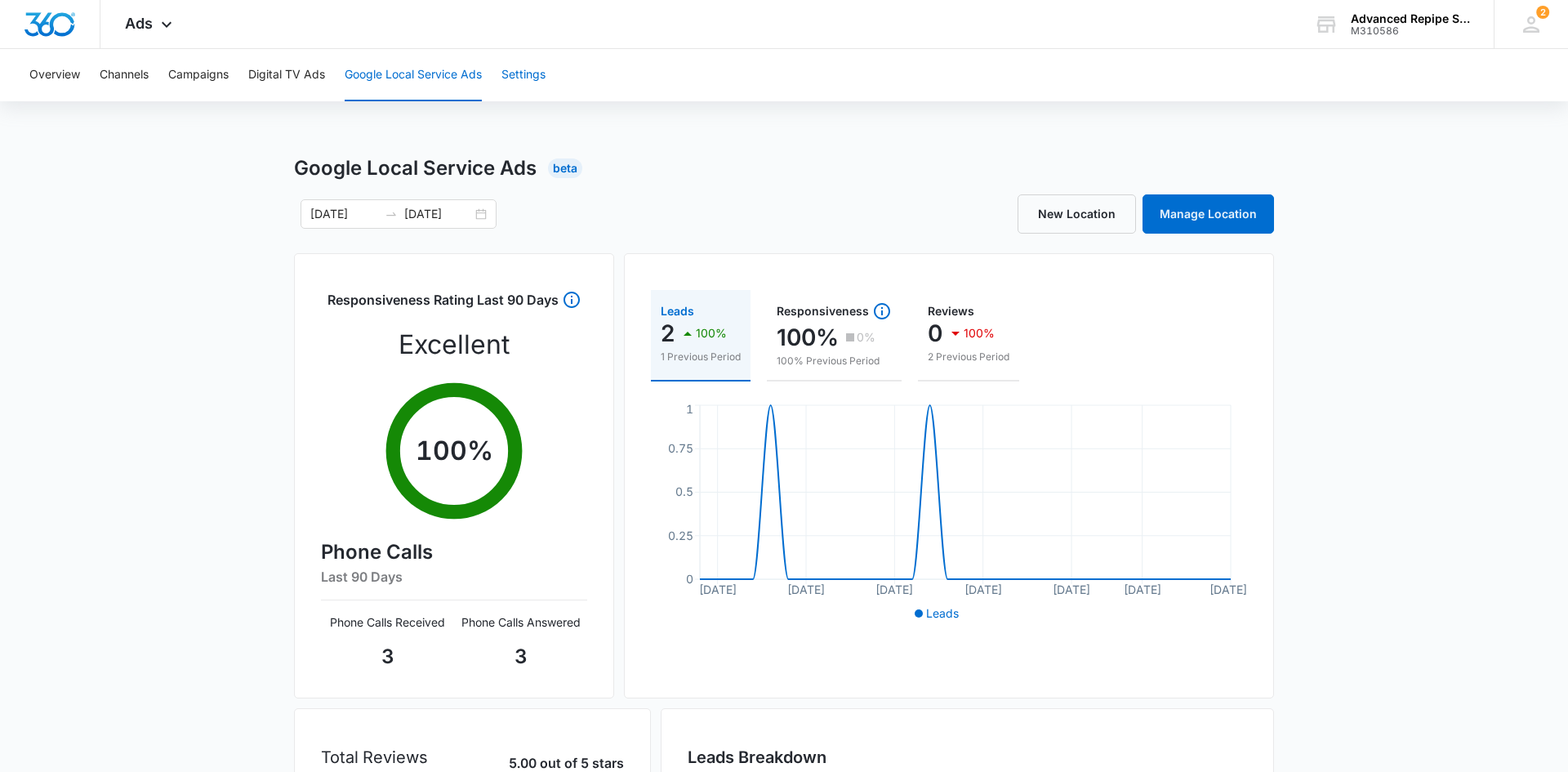
click at [522, 76] on button "Settings" at bounding box center [523, 75] width 44 height 53
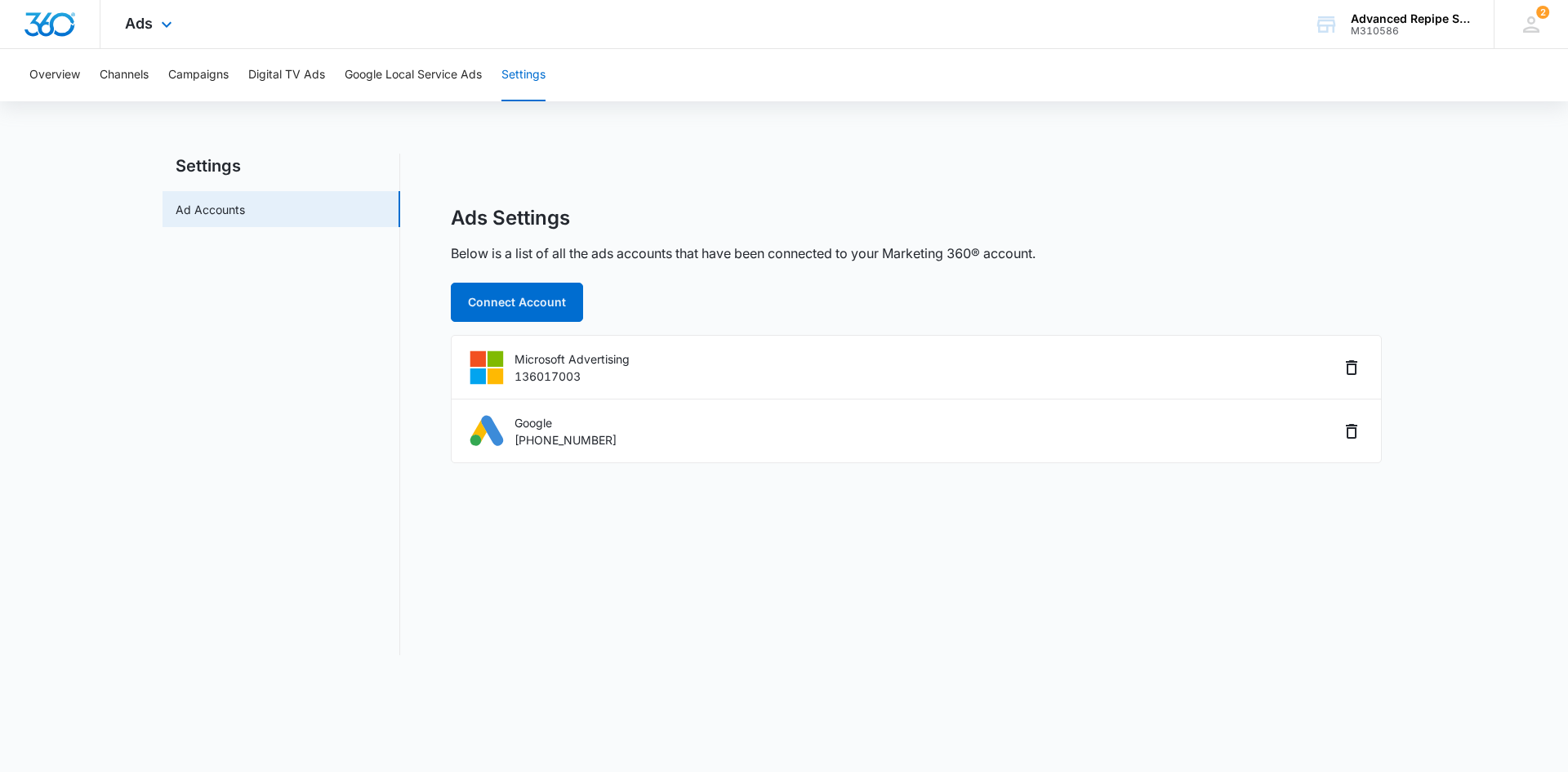
click at [148, 35] on div "Ads Apps Reputation Websites Forms CRM Email Social Payments POS Content Ads In…" at bounding box center [150, 24] width 101 height 48
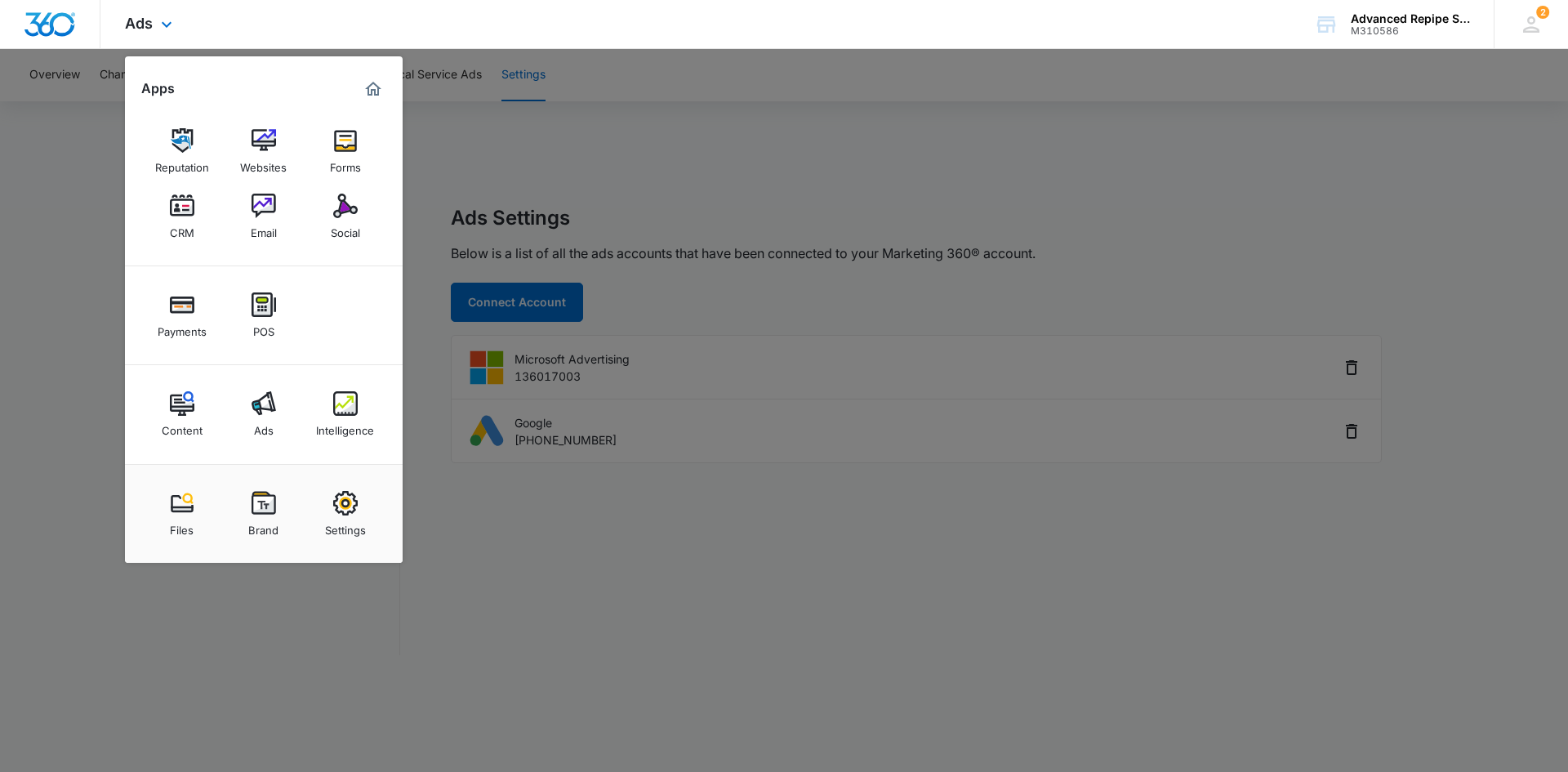
click at [363, 90] on img "Marketing 360® Dashboard" at bounding box center [373, 89] width 20 height 20
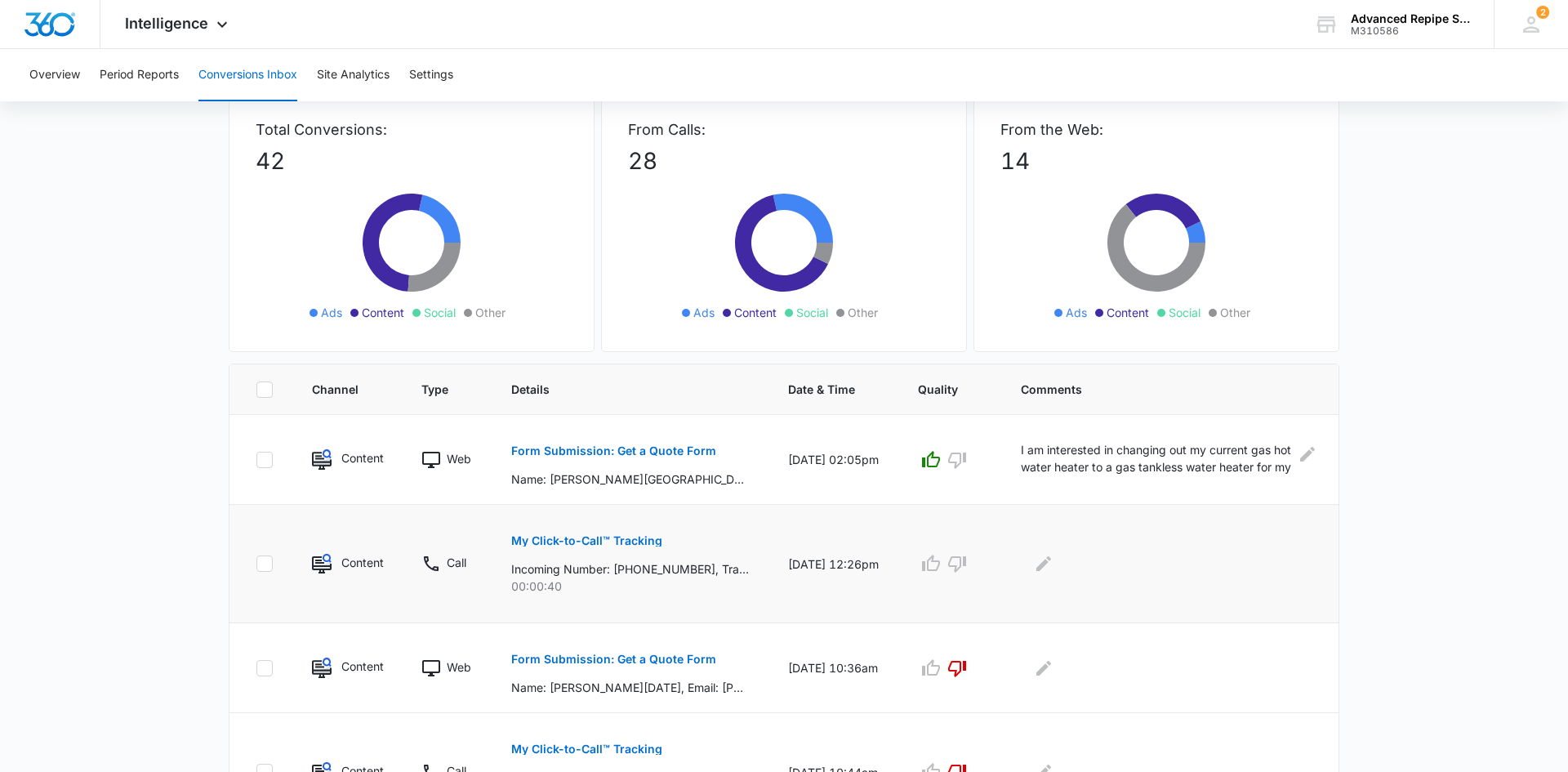
scroll to position [120, 0]
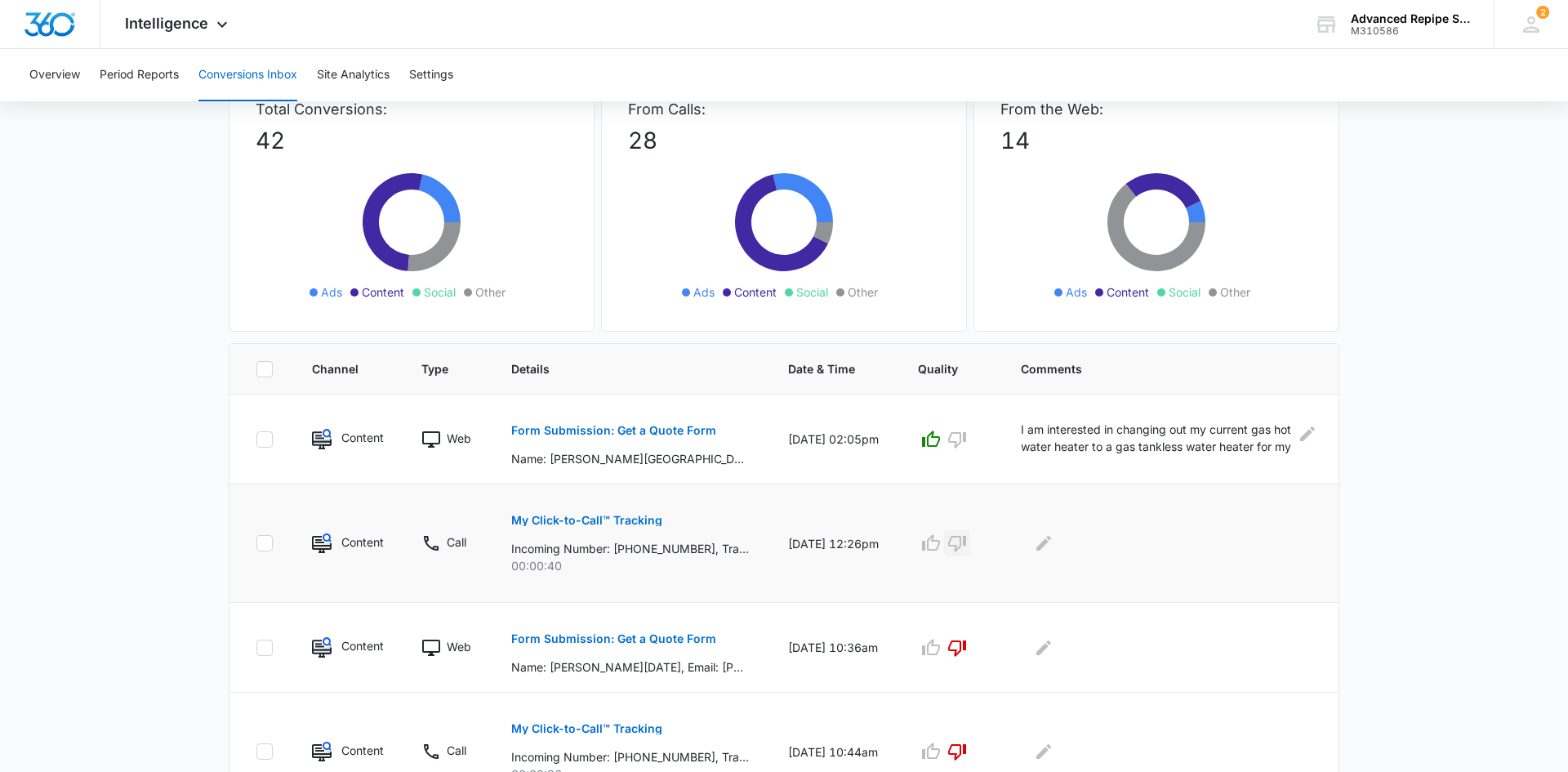
click at [966, 544] on icon "button" at bounding box center [957, 543] width 20 height 20
click at [1046, 540] on icon "Edit Comments" at bounding box center [1043, 543] width 15 height 15
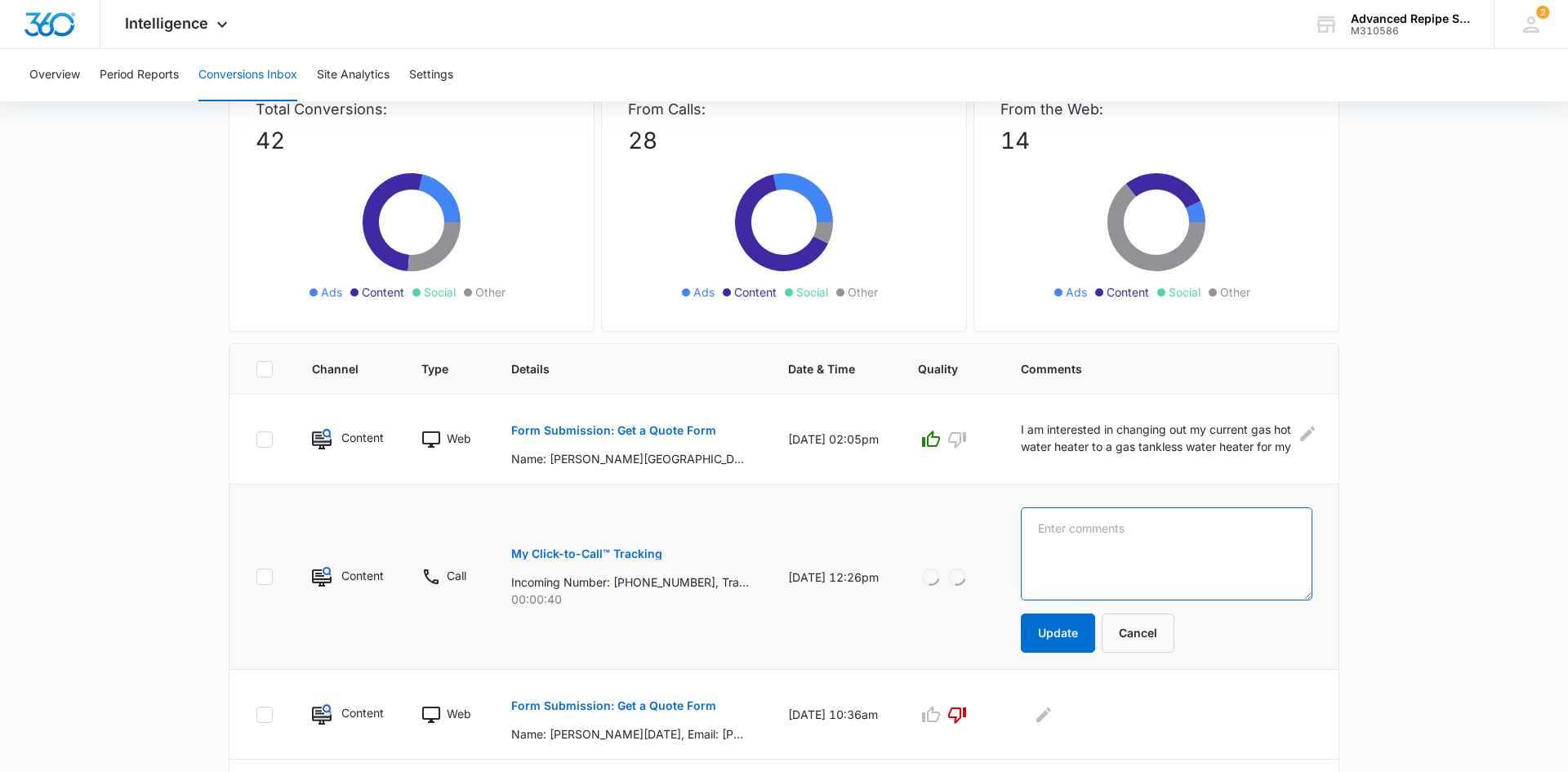
click at [1159, 553] on textarea at bounding box center [1167, 554] width 292 height 93
click at [1187, 526] on textarea "offering services like quickbooks" at bounding box center [1167, 554] width 292 height 93
click at [1181, 519] on textarea "offering services like quickbooks" at bounding box center [1167, 554] width 292 height 93
click at [1186, 531] on textarea "offering services like quickbooks" at bounding box center [1167, 554] width 292 height 93
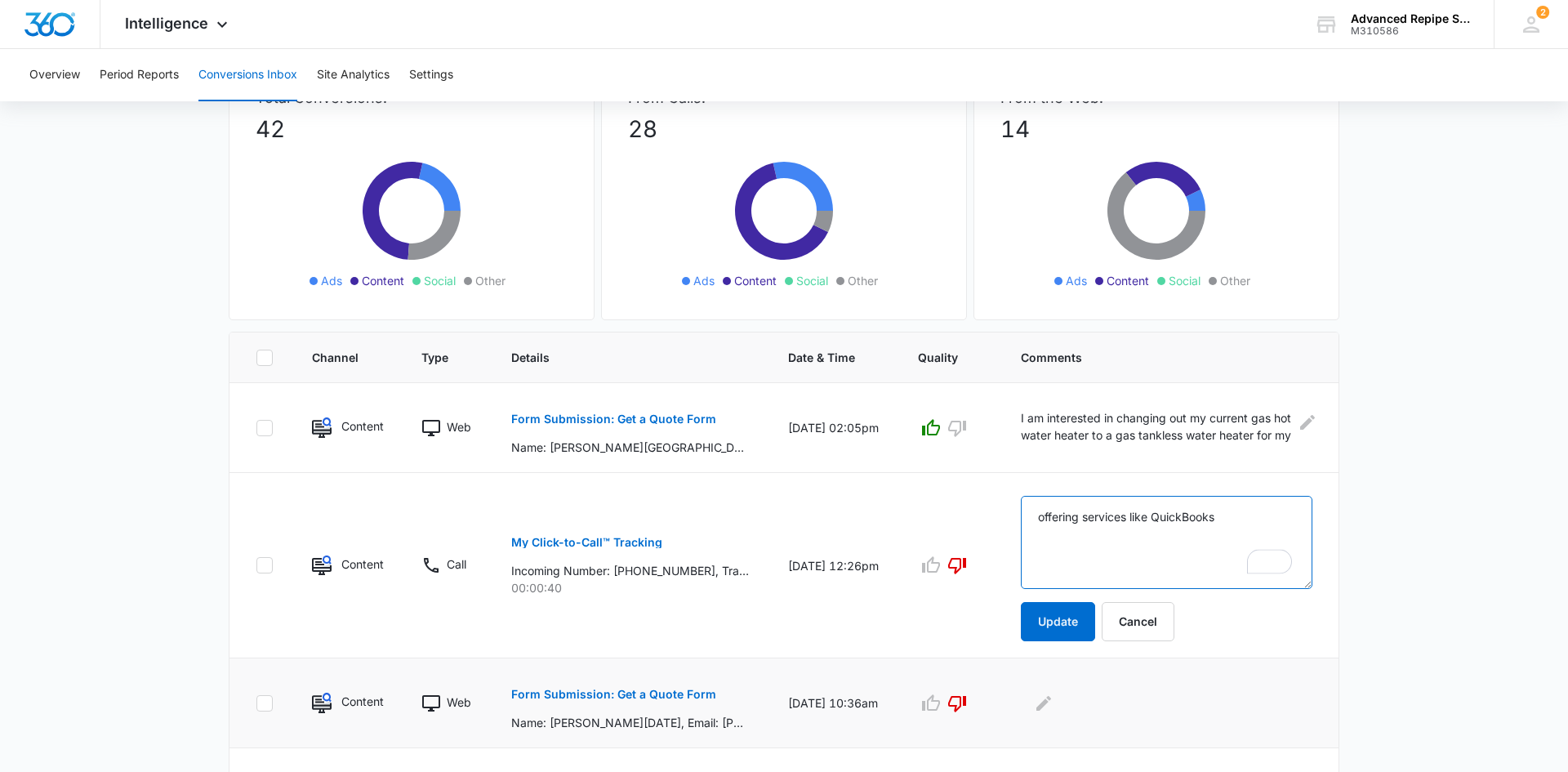
scroll to position [238, 0]
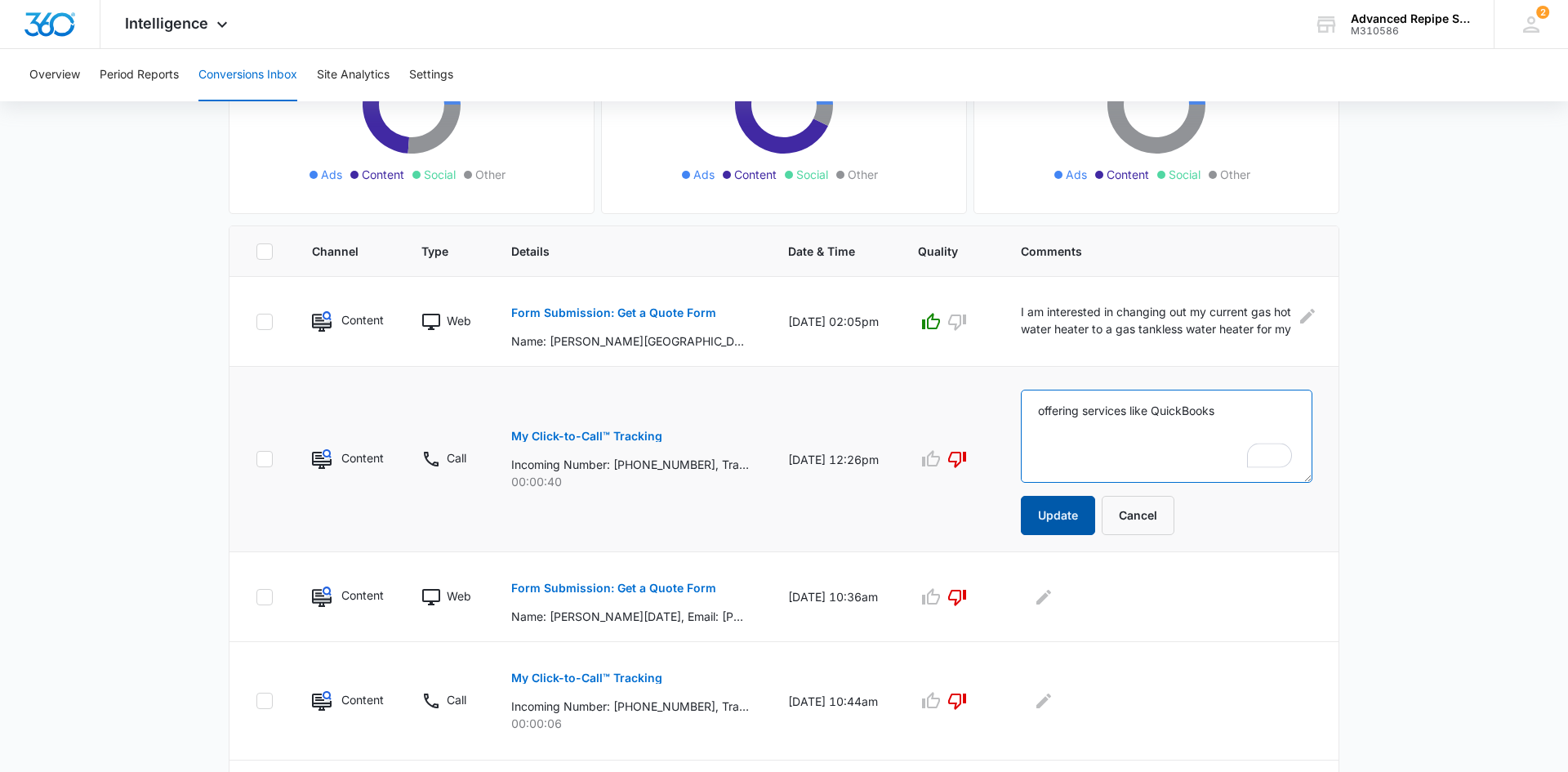
type textarea "offering services like QuickBooks"
click at [1045, 516] on button "Update" at bounding box center [1057, 516] width 74 height 39
click at [644, 587] on p "Form Submission: Get a Quote Form" at bounding box center [613, 588] width 205 height 12
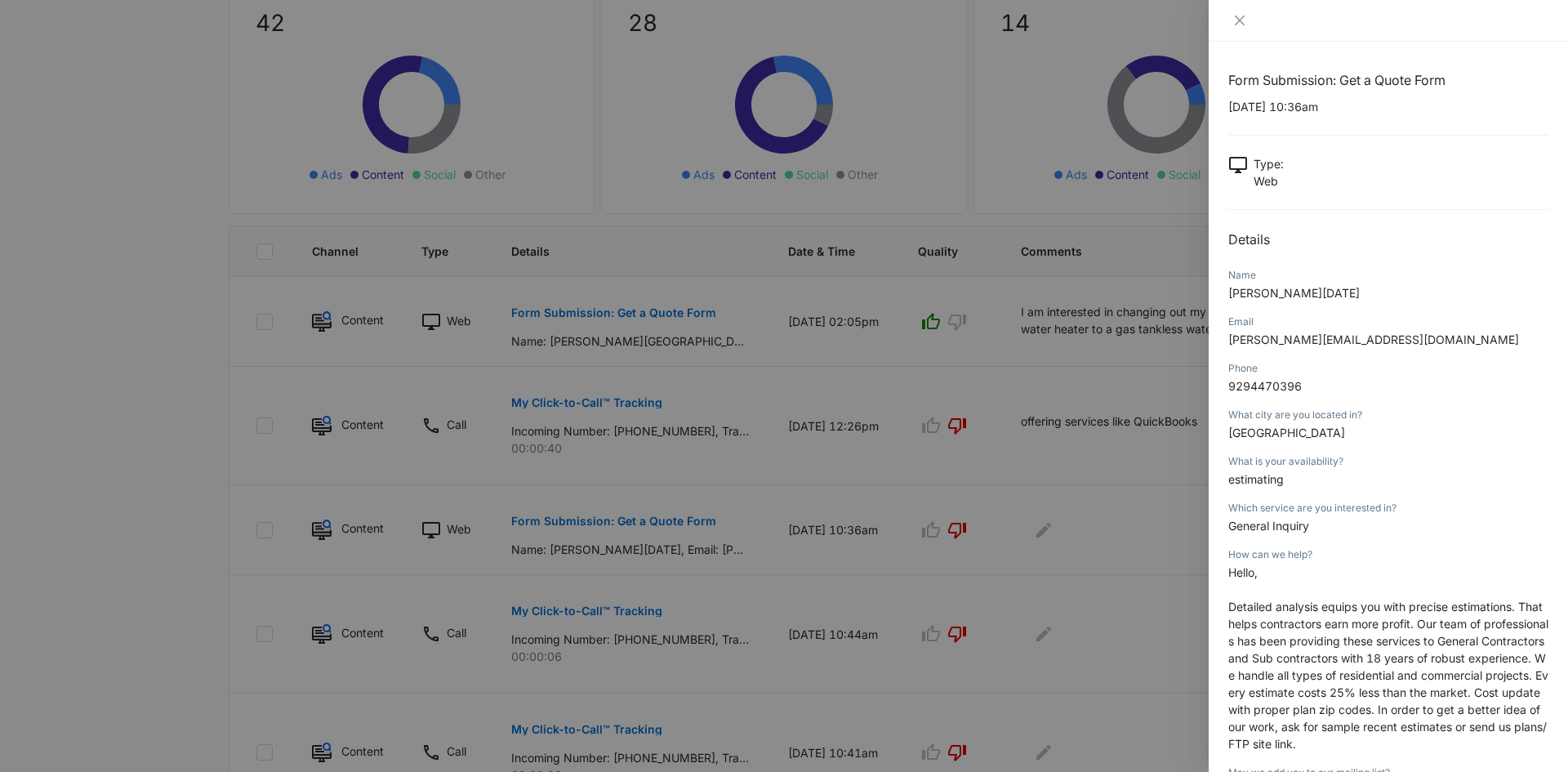
click at [1119, 555] on div at bounding box center [784, 386] width 1568 height 772
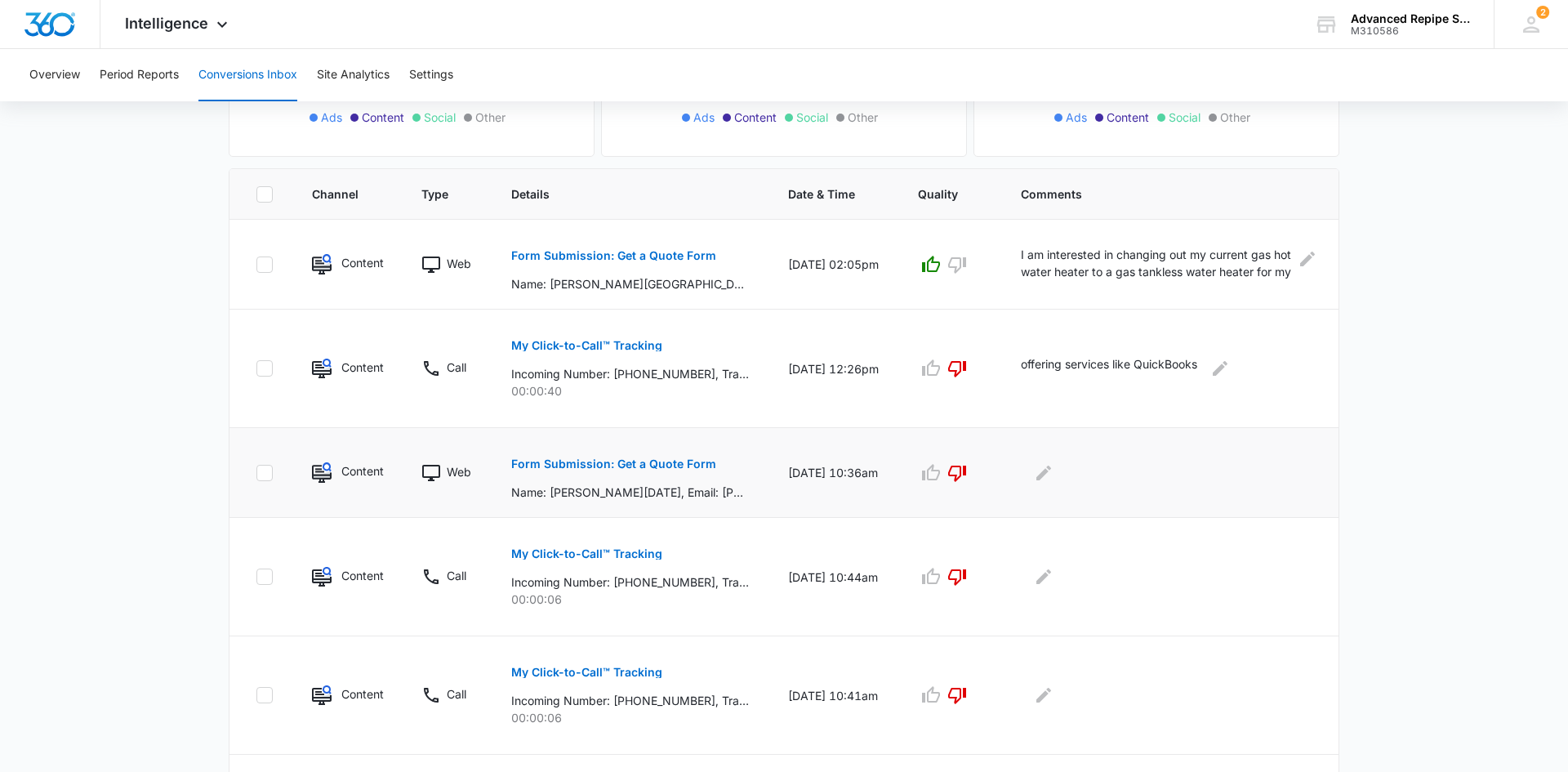
scroll to position [304, 0]
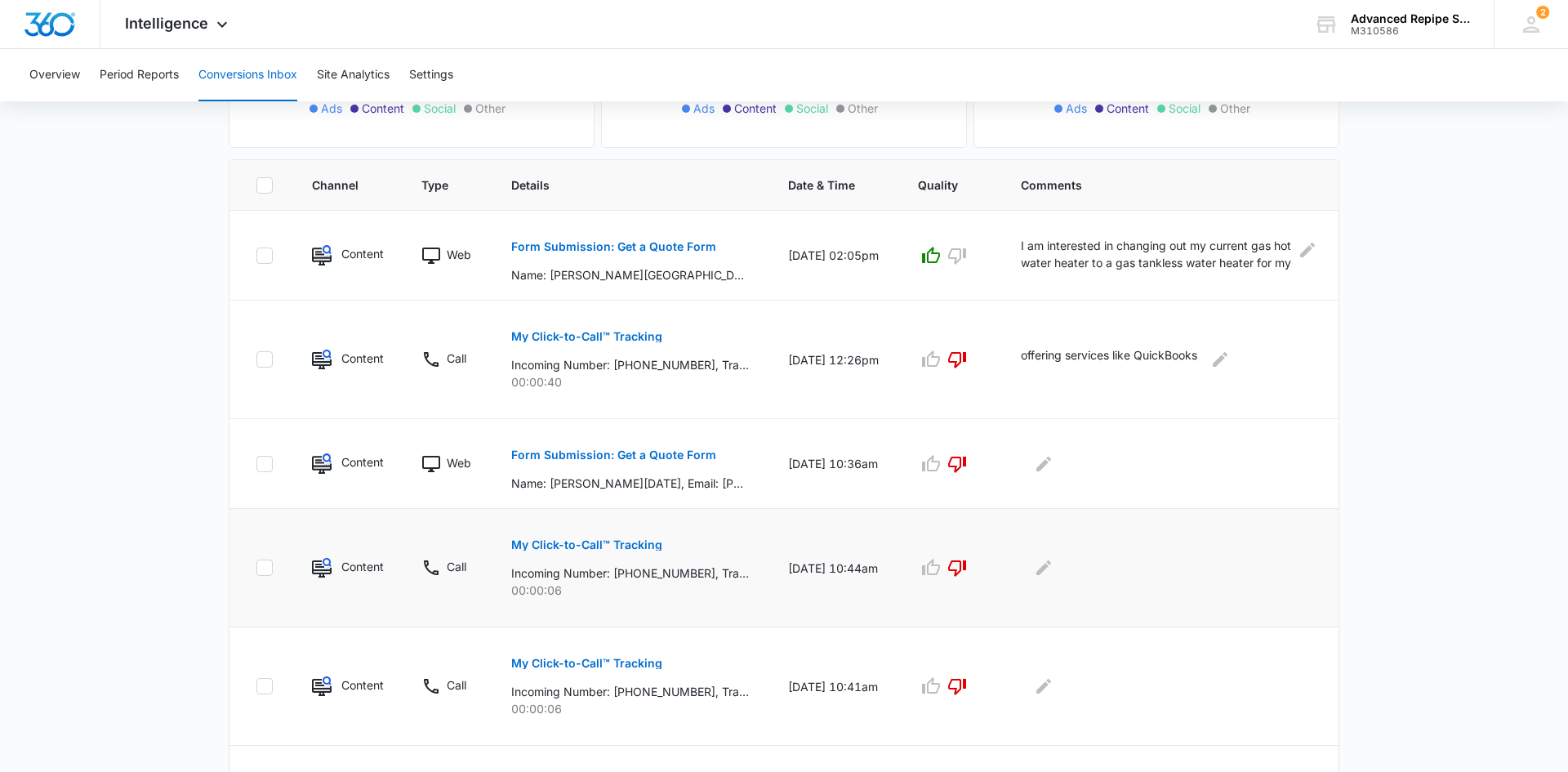
click at [624, 539] on button "My Click-to-Call™ Tracking" at bounding box center [586, 545] width 151 height 39
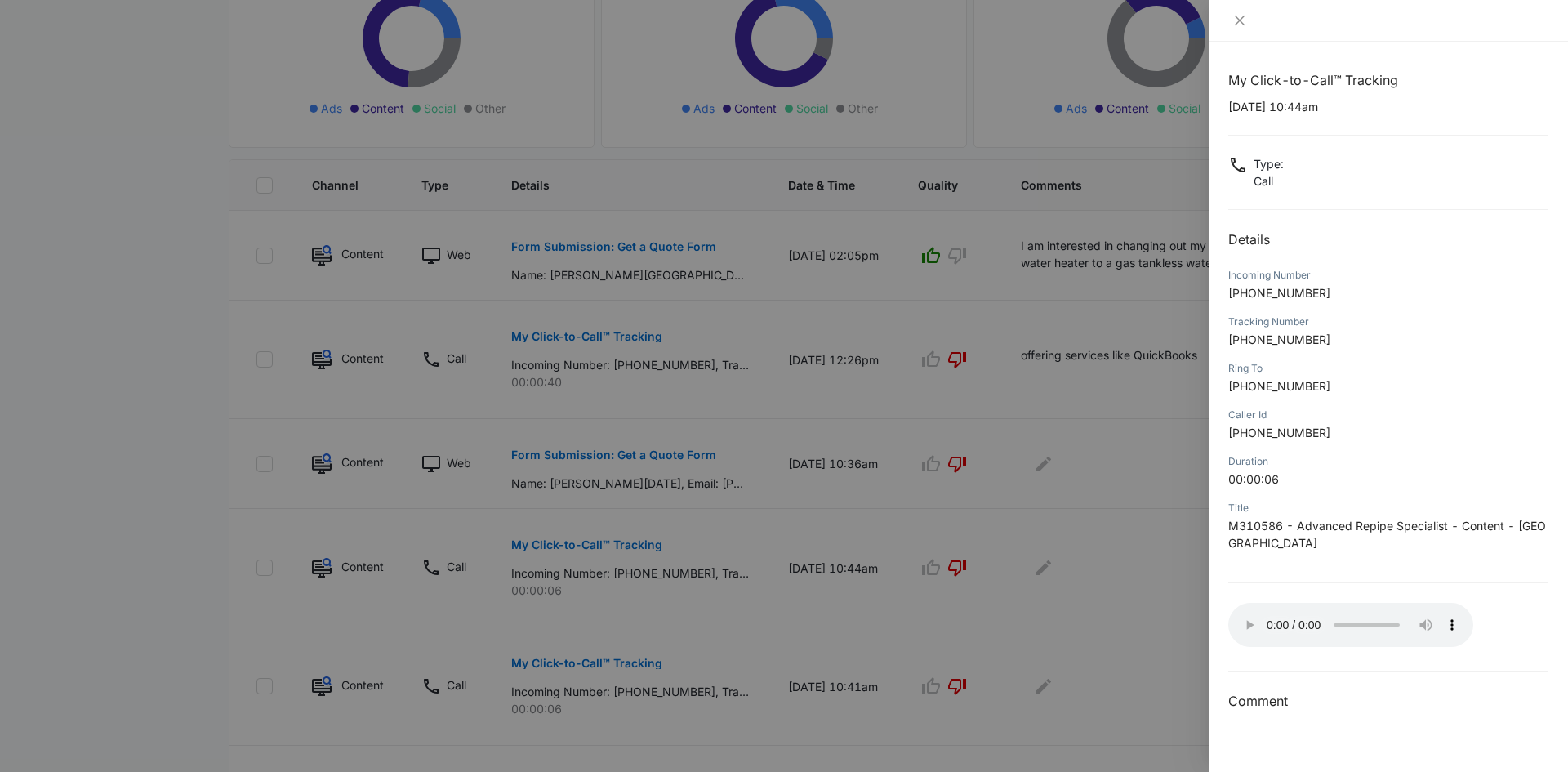
click at [1240, 12] on div at bounding box center [1388, 20] width 360 height 42
click at [1234, 16] on icon "close" at bounding box center [1240, 20] width 13 height 13
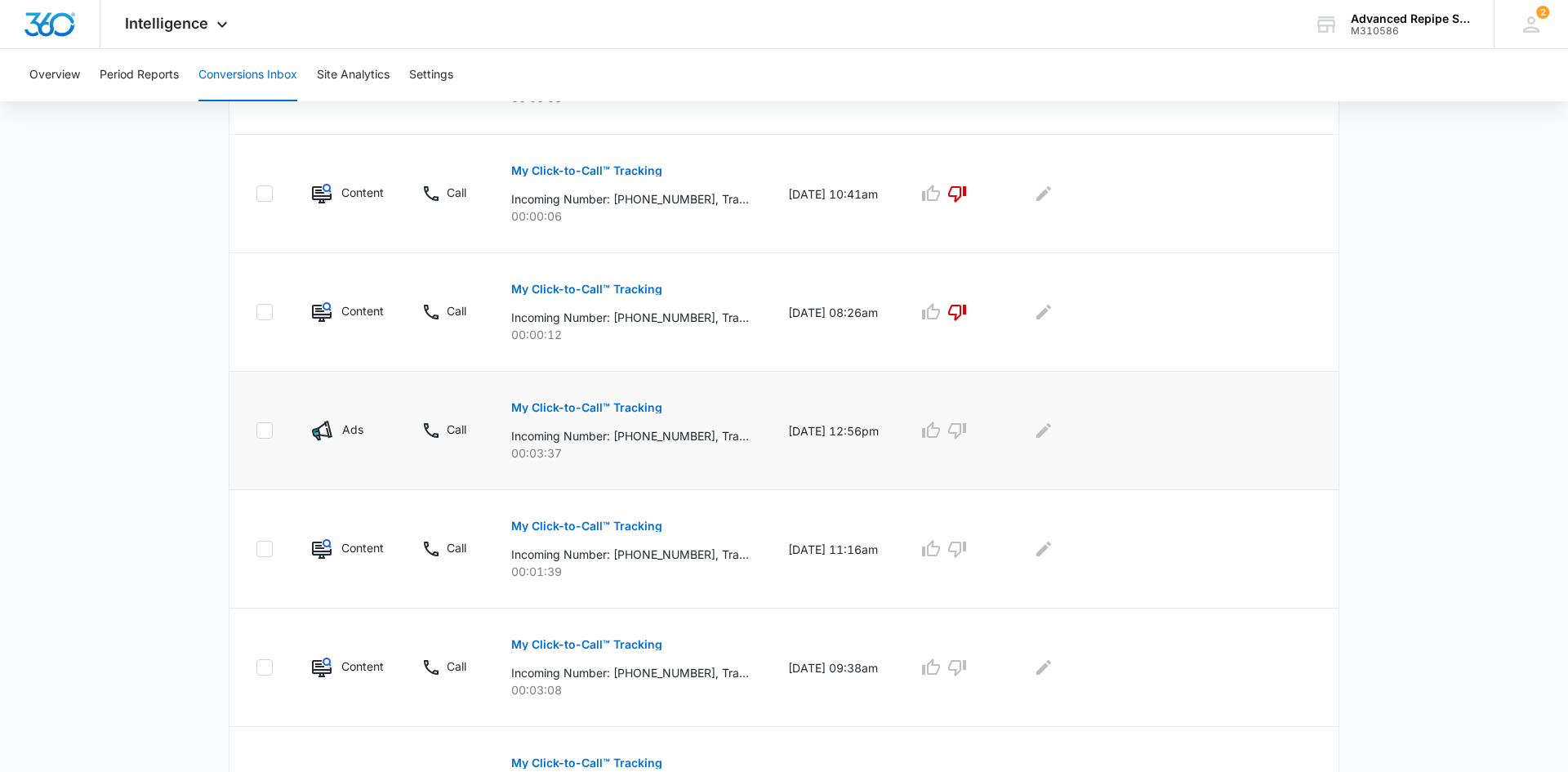
scroll to position [798, 0]
click at [559, 400] on button "My Click-to-Call™ Tracking" at bounding box center [586, 407] width 151 height 39
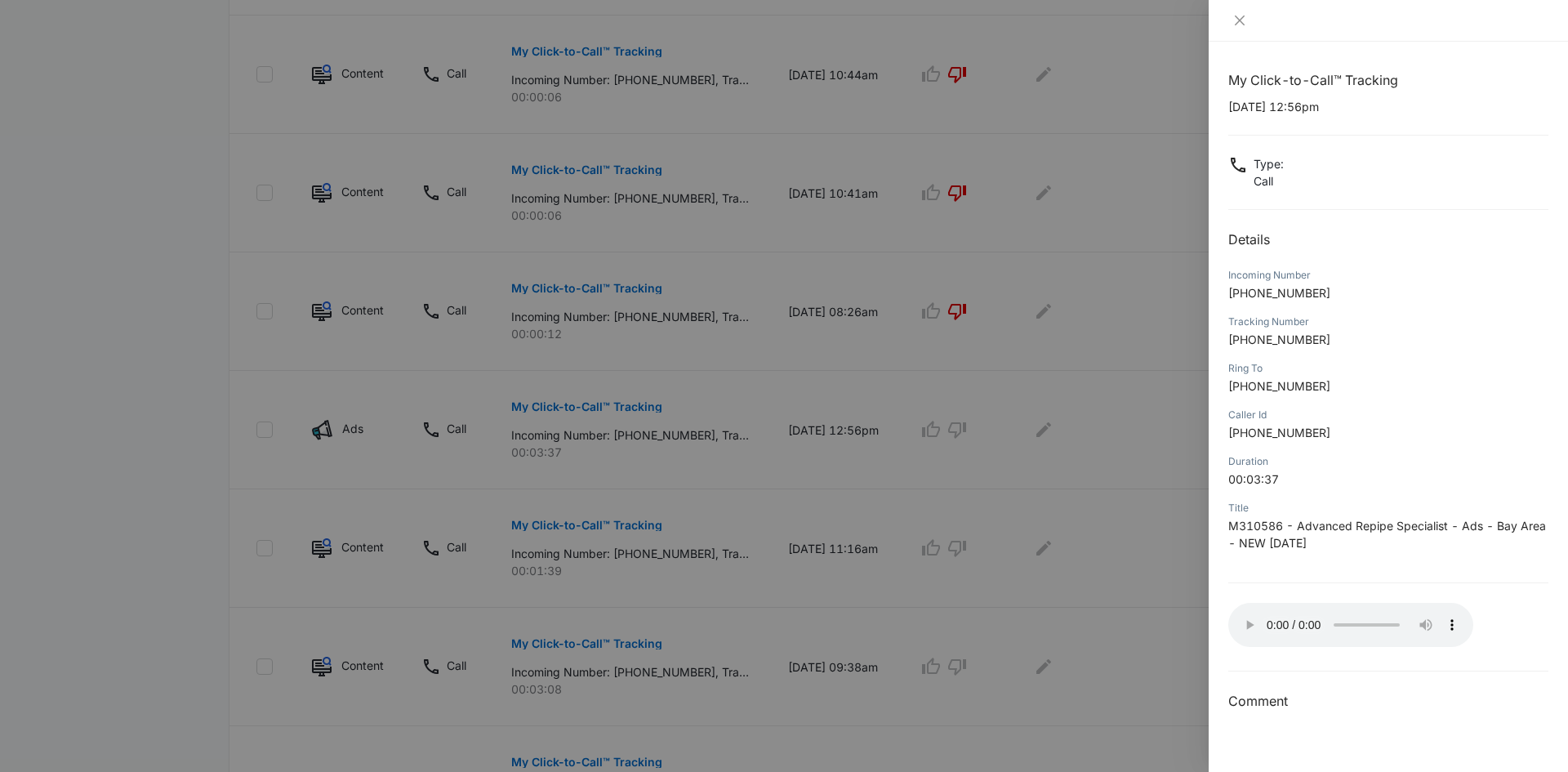
click at [1232, 9] on div at bounding box center [1388, 20] width 360 height 42
click at [1239, 25] on icon "close" at bounding box center [1240, 20] width 13 height 13
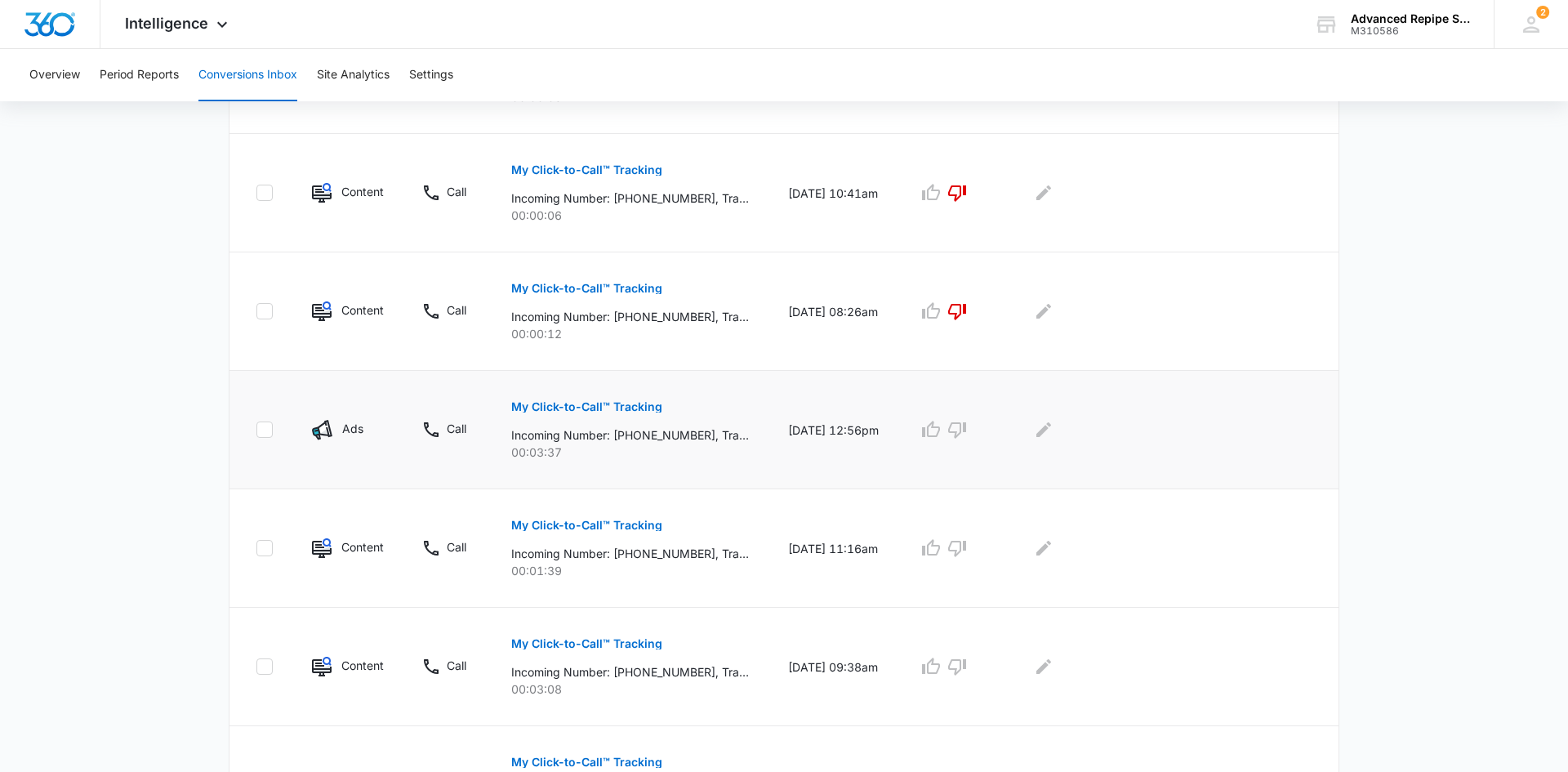
click at [630, 405] on p "My Click-to-Call™ Tracking" at bounding box center [586, 407] width 151 height 12
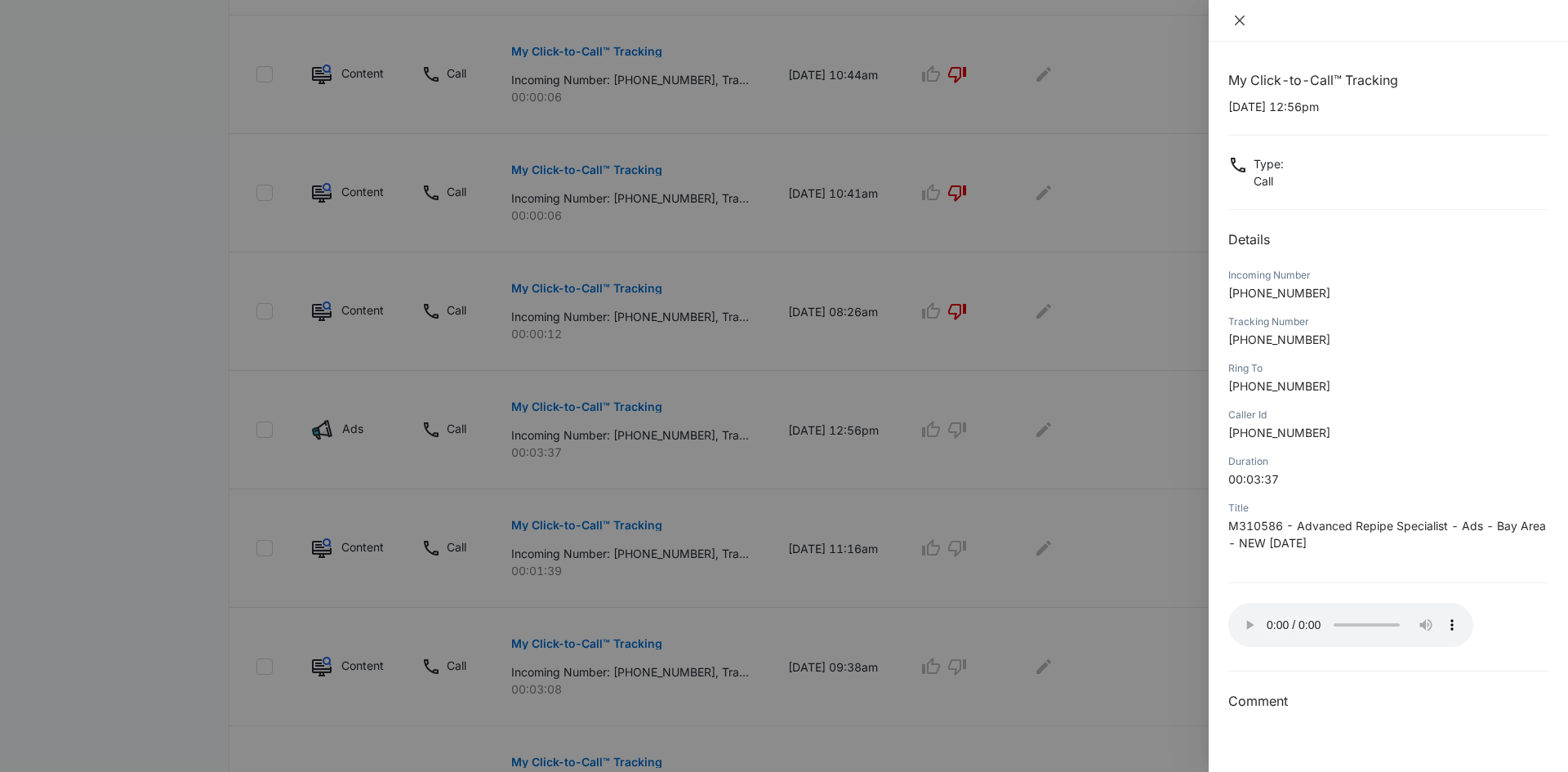
click at [1238, 23] on icon "close" at bounding box center [1240, 20] width 13 height 13
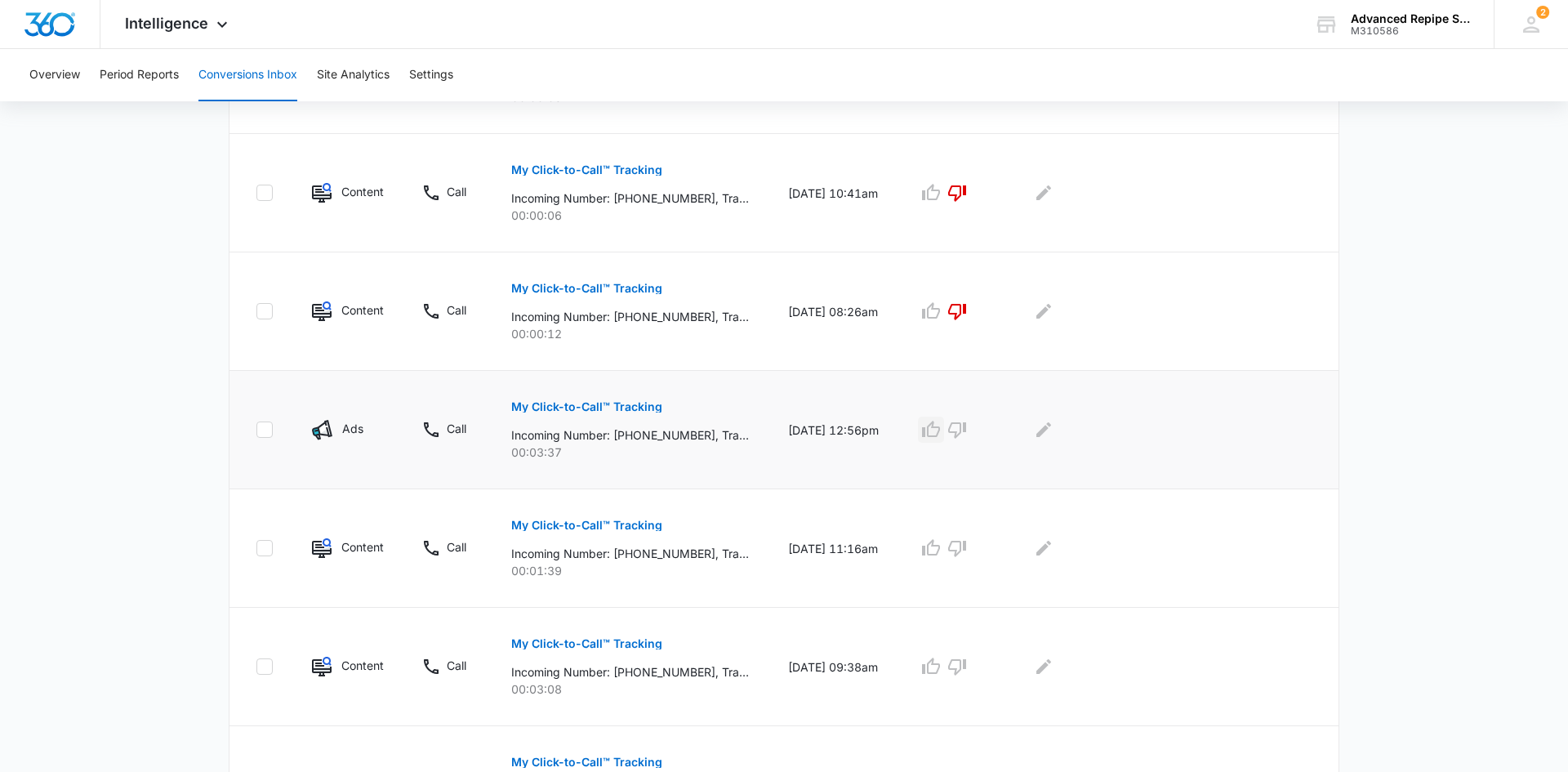
click at [932, 430] on icon "button" at bounding box center [931, 430] width 20 height 20
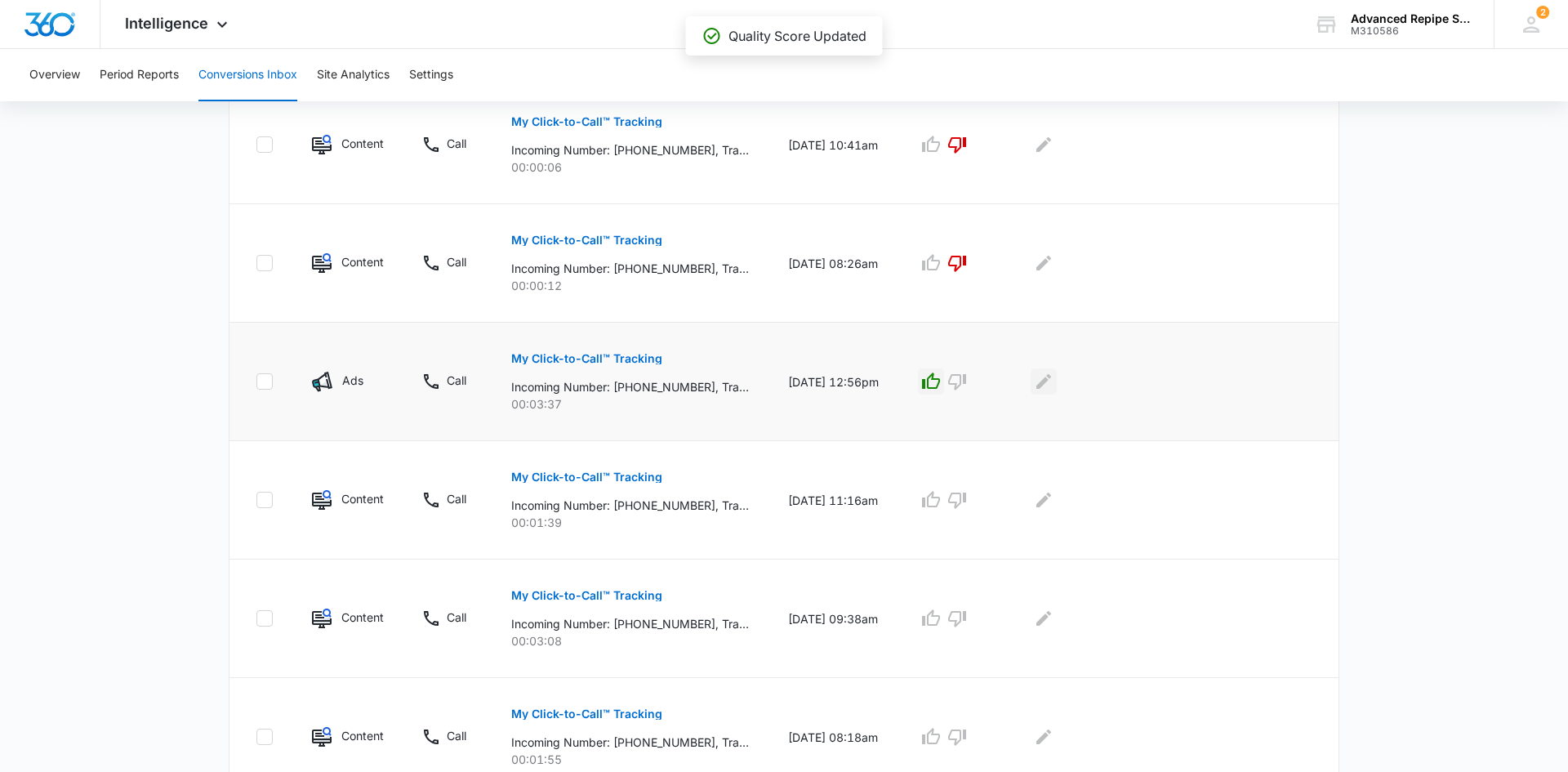
click at [1047, 380] on icon "Edit Comments" at bounding box center [1043, 381] width 15 height 15
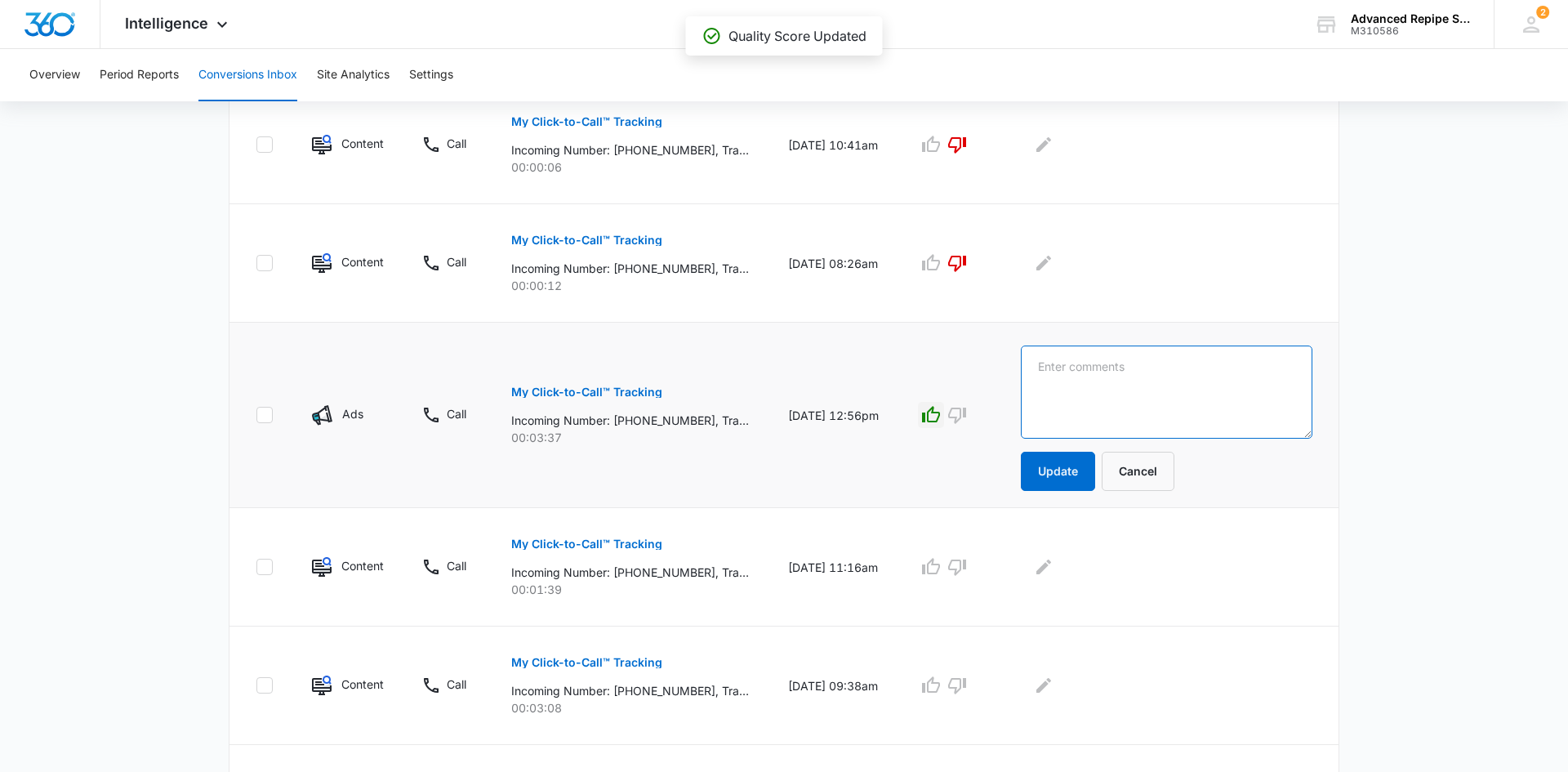
click at [1094, 371] on textarea at bounding box center [1167, 392] width 292 height 93
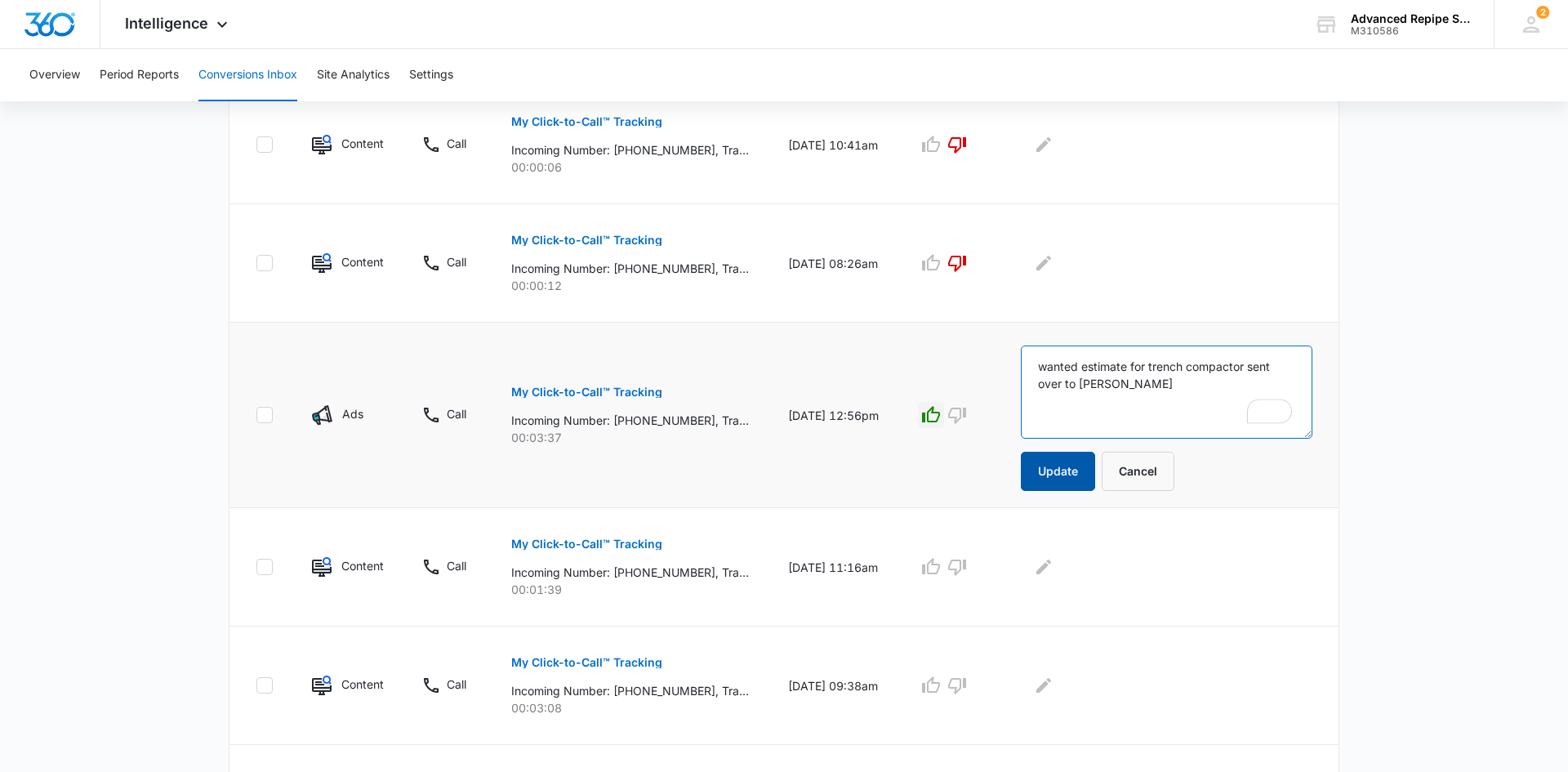
type textarea "wanted estimate for trench compactor sent over to [PERSON_NAME]"
click at [1065, 467] on button "Update" at bounding box center [1057, 471] width 74 height 39
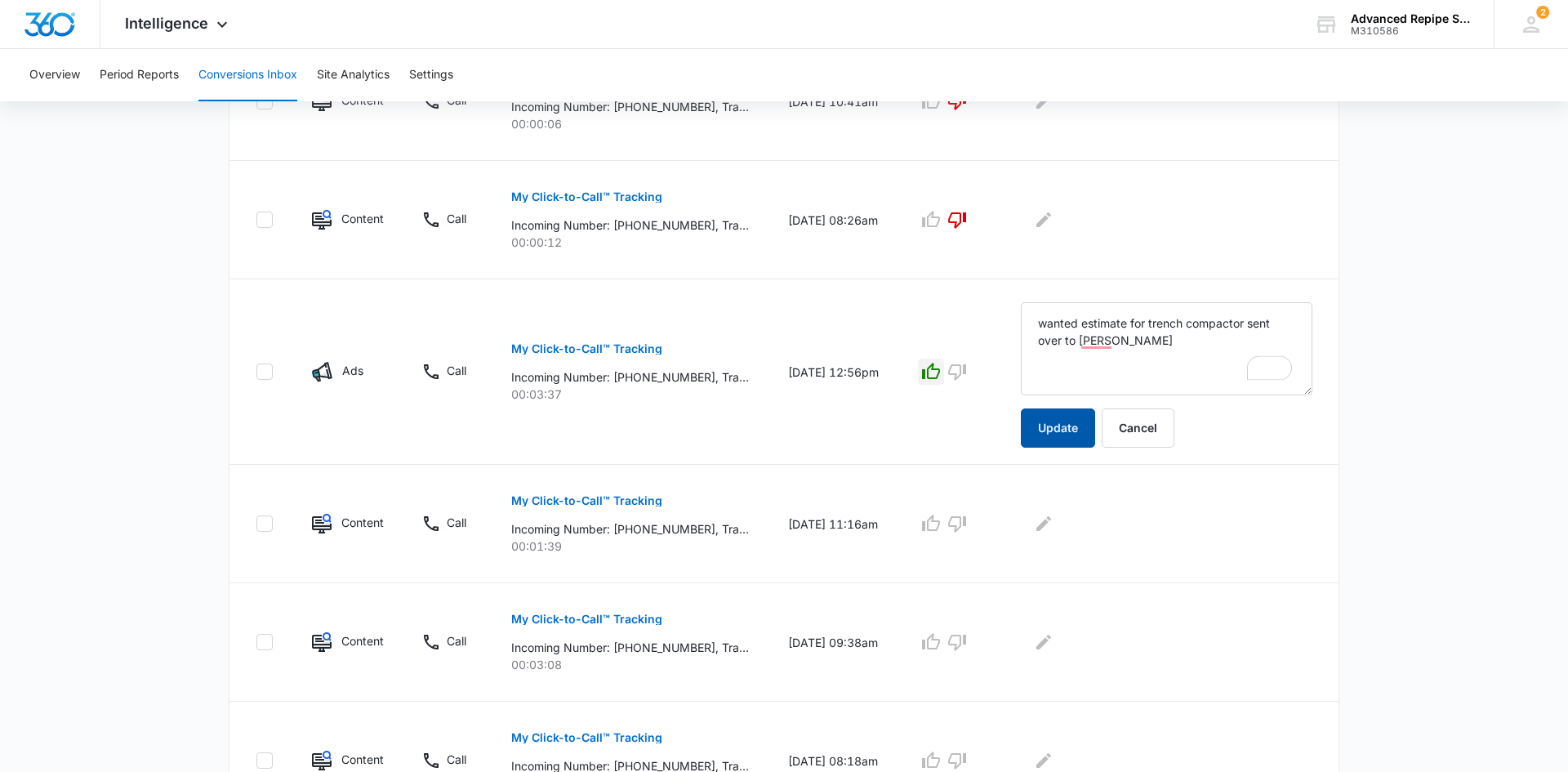
scroll to position [893, 0]
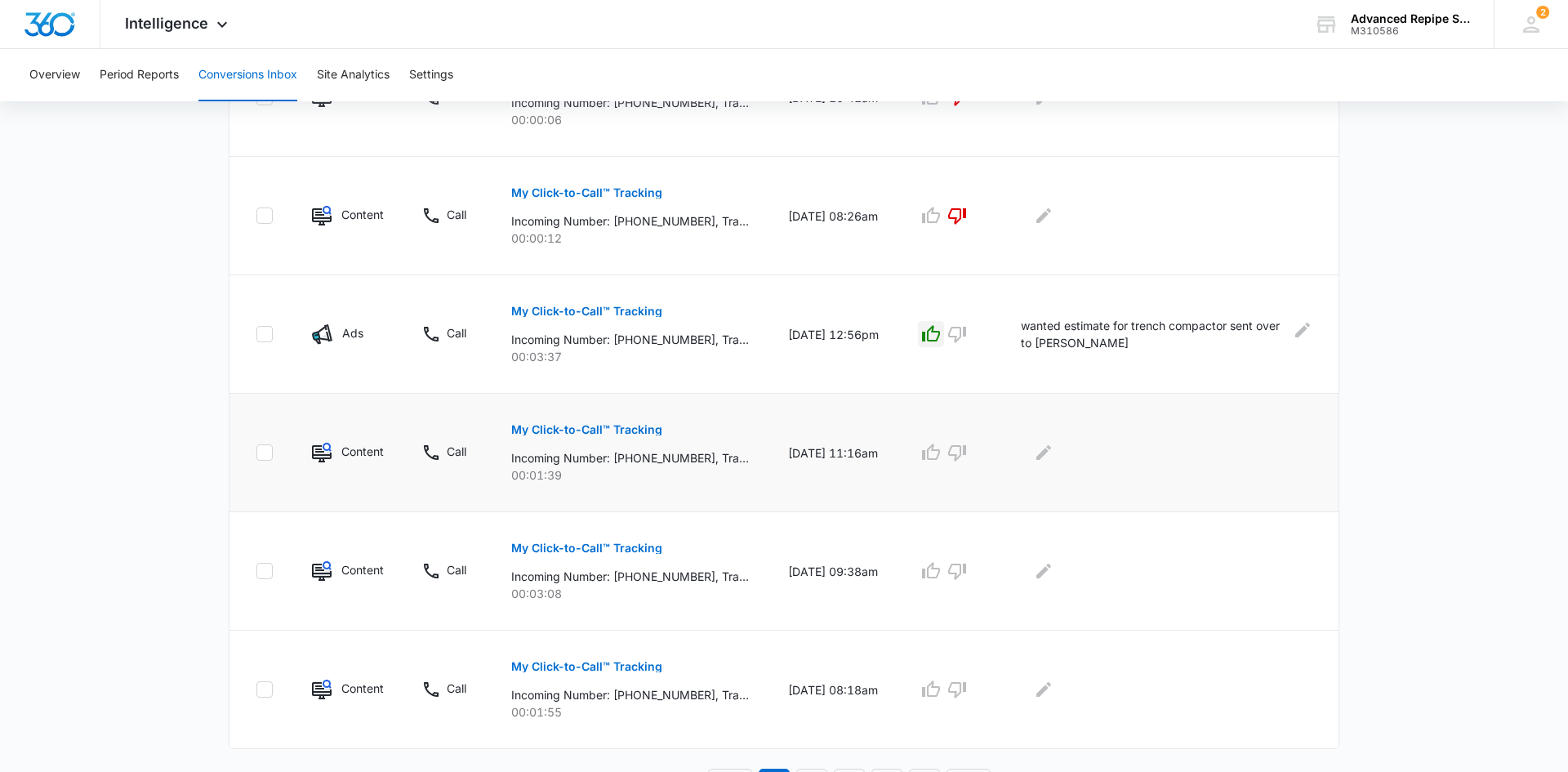
click at [616, 422] on button "My Click-to-Call™ Tracking" at bounding box center [586, 430] width 151 height 39
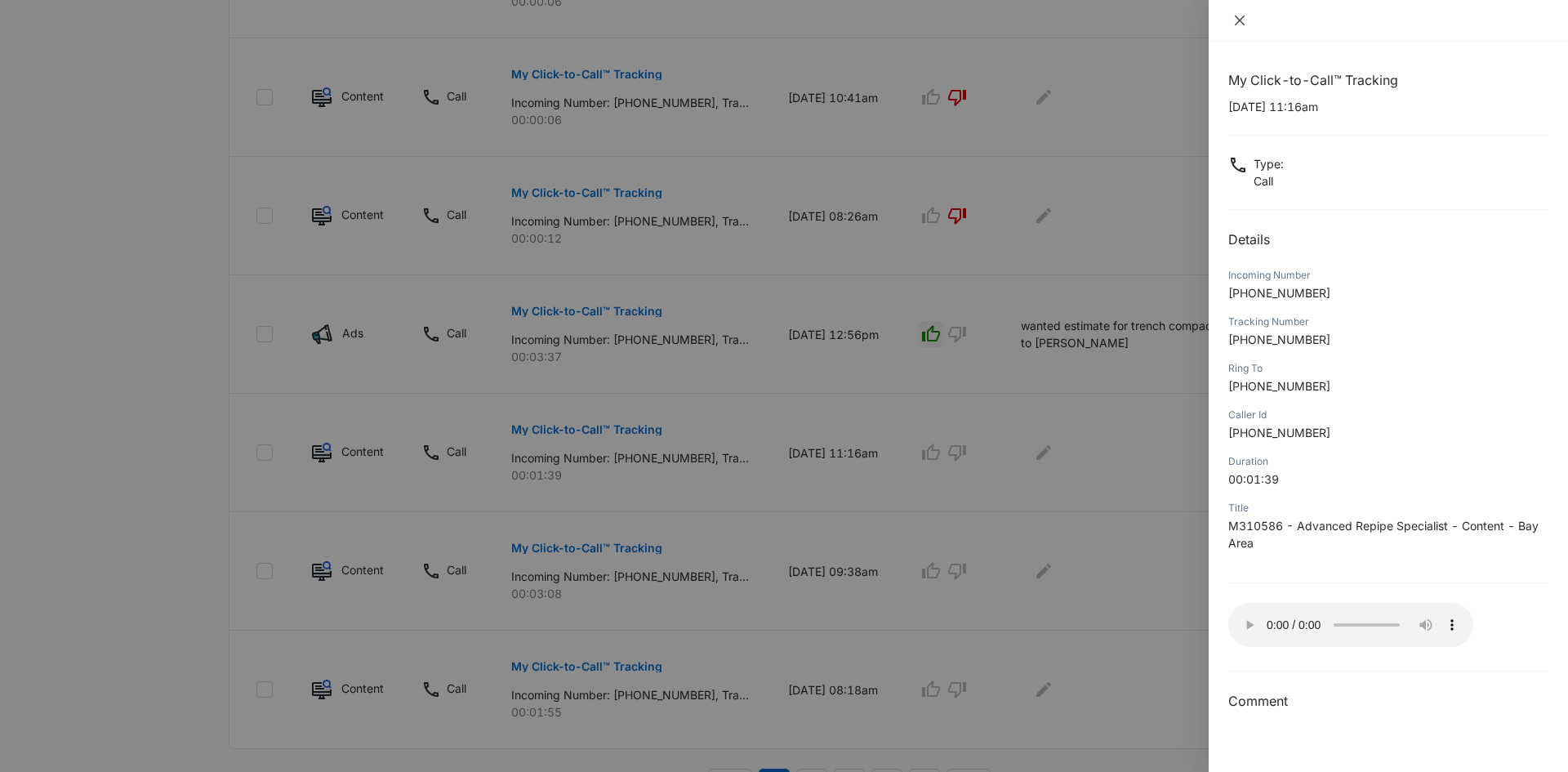
click at [1229, 13] on button "Close" at bounding box center [1240, 20] width 23 height 15
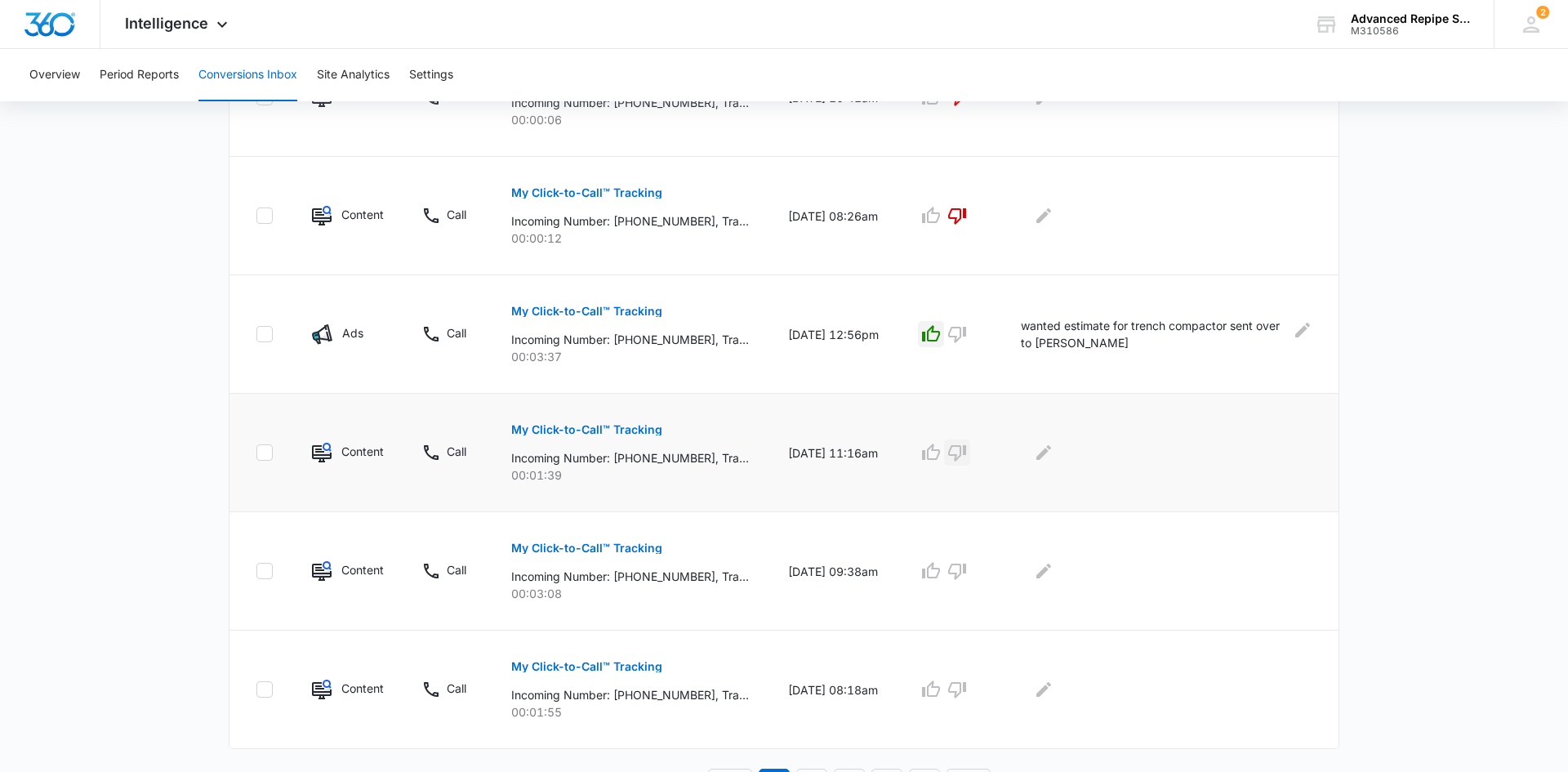
click at [953, 449] on icon "button" at bounding box center [957, 453] width 18 height 16
click at [623, 539] on button "My Click-to-Call™ Tracking" at bounding box center [586, 549] width 151 height 39
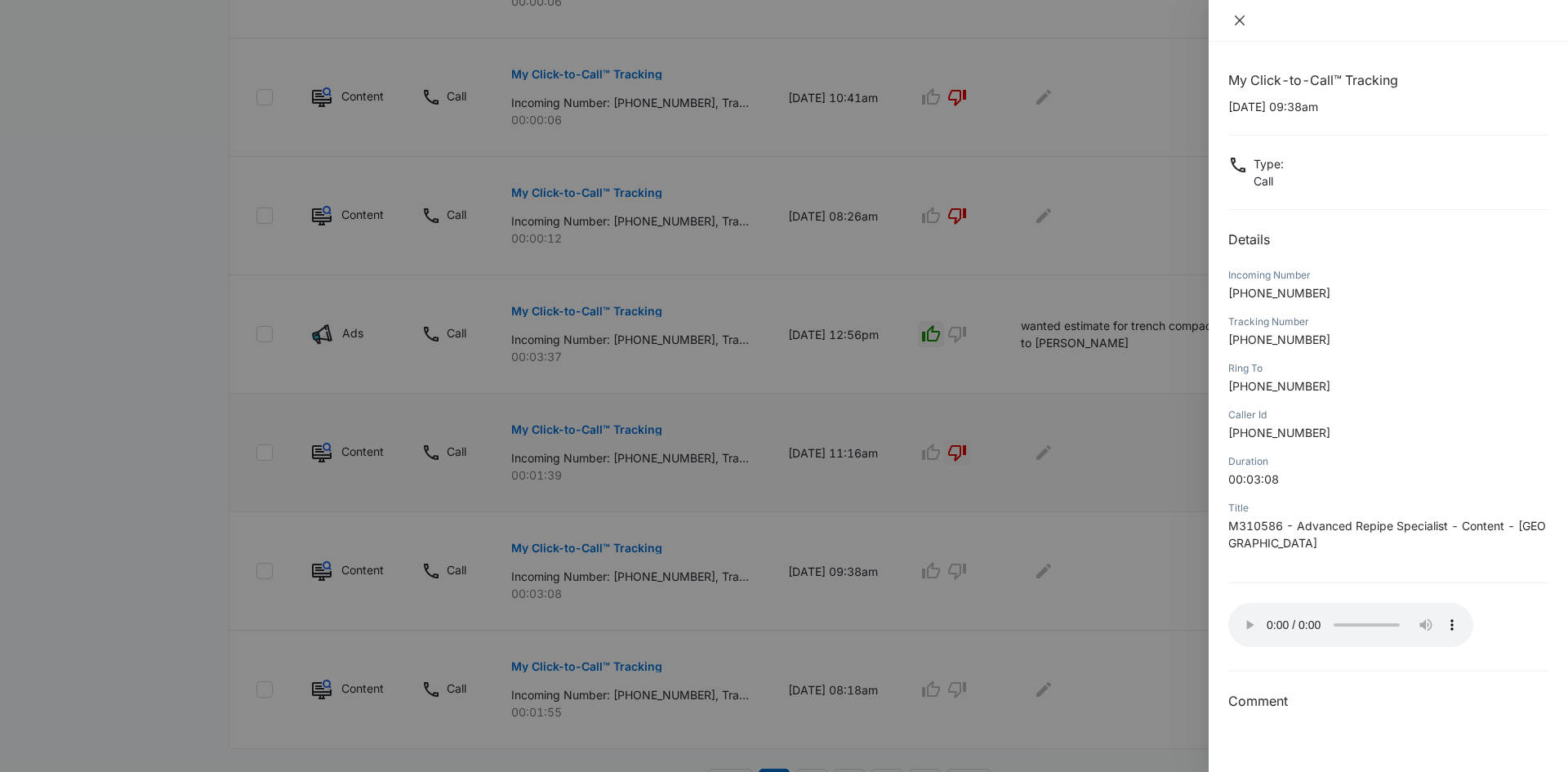
click at [1237, 27] on button "Close" at bounding box center [1240, 20] width 23 height 15
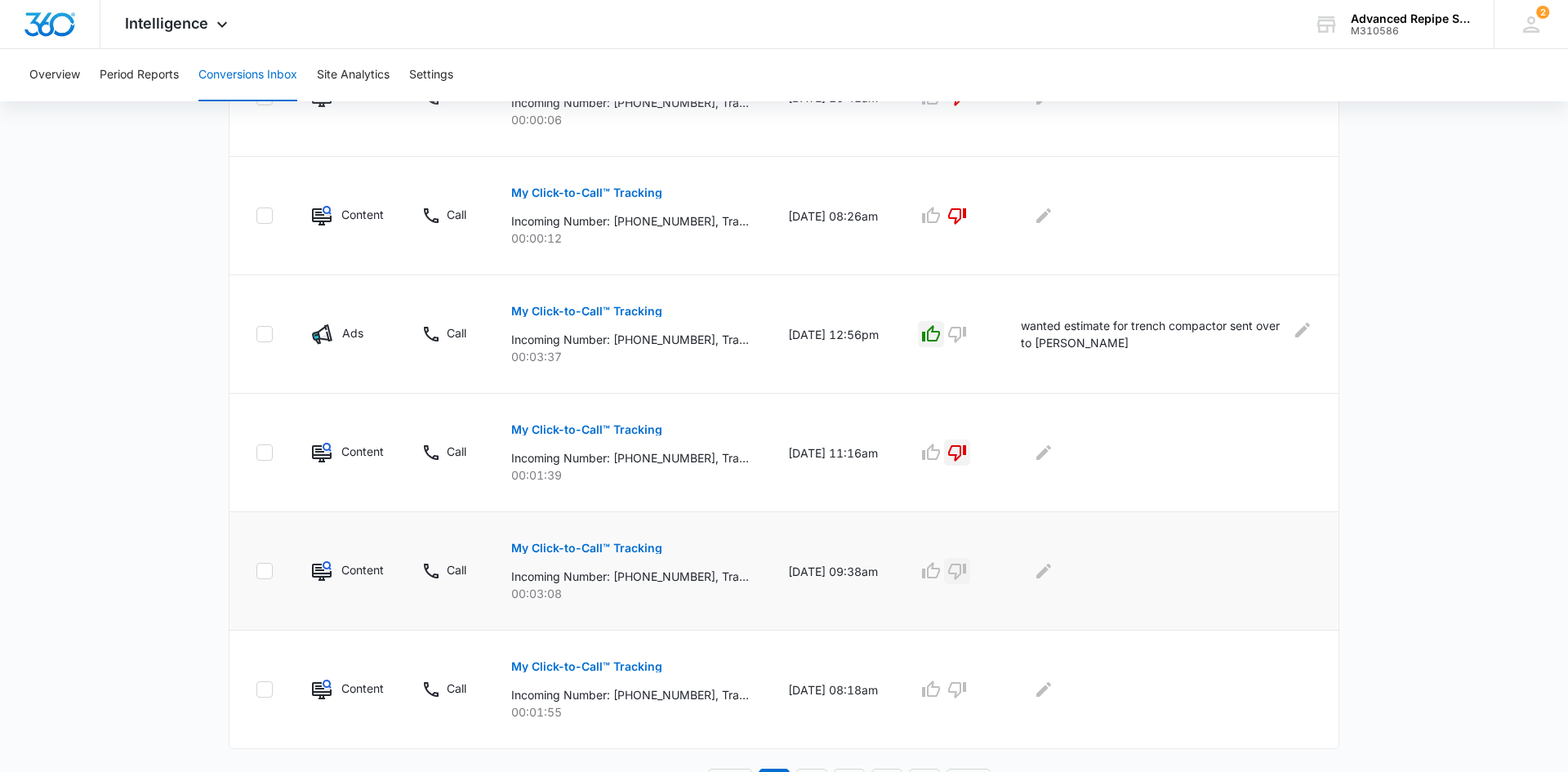
click at [960, 570] on icon "button" at bounding box center [957, 571] width 20 height 20
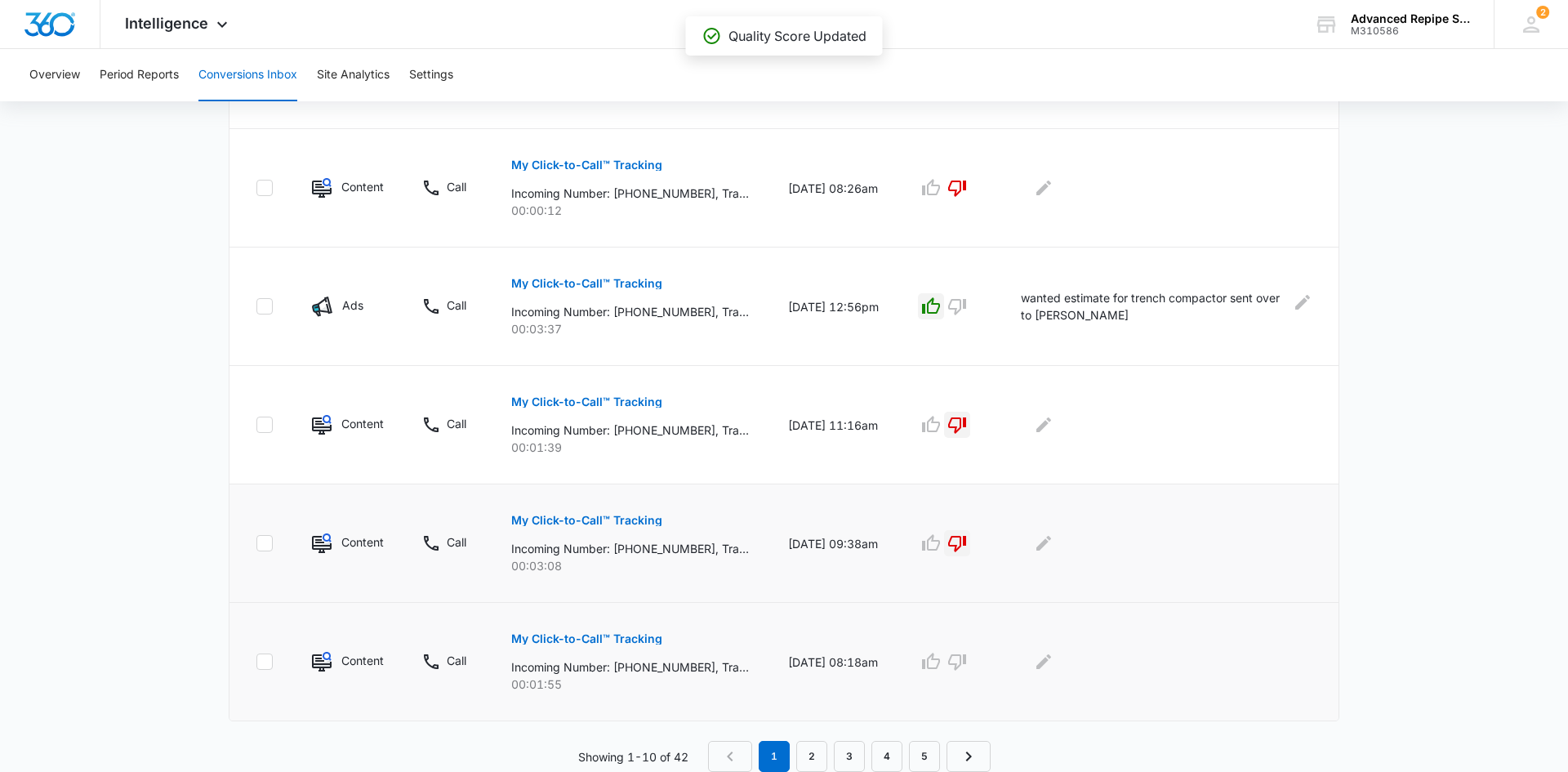
click at [590, 628] on button "My Click-to-Call™ Tracking" at bounding box center [586, 639] width 151 height 39
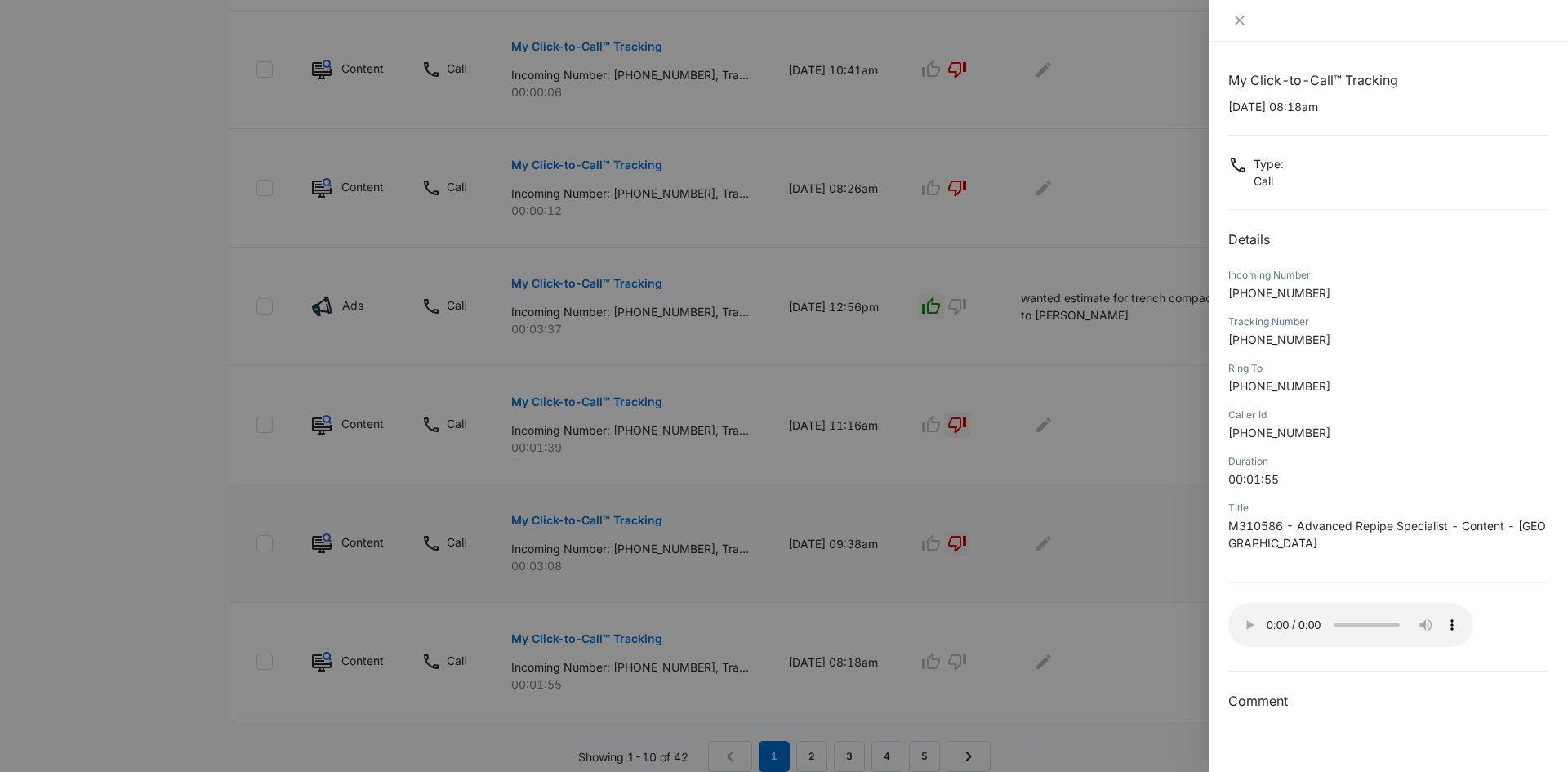
drag, startPoint x: 886, startPoint y: 109, endPoint x: 880, endPoint y: 114, distance: 7.8
click at [884, 112] on div at bounding box center [784, 386] width 1568 height 772
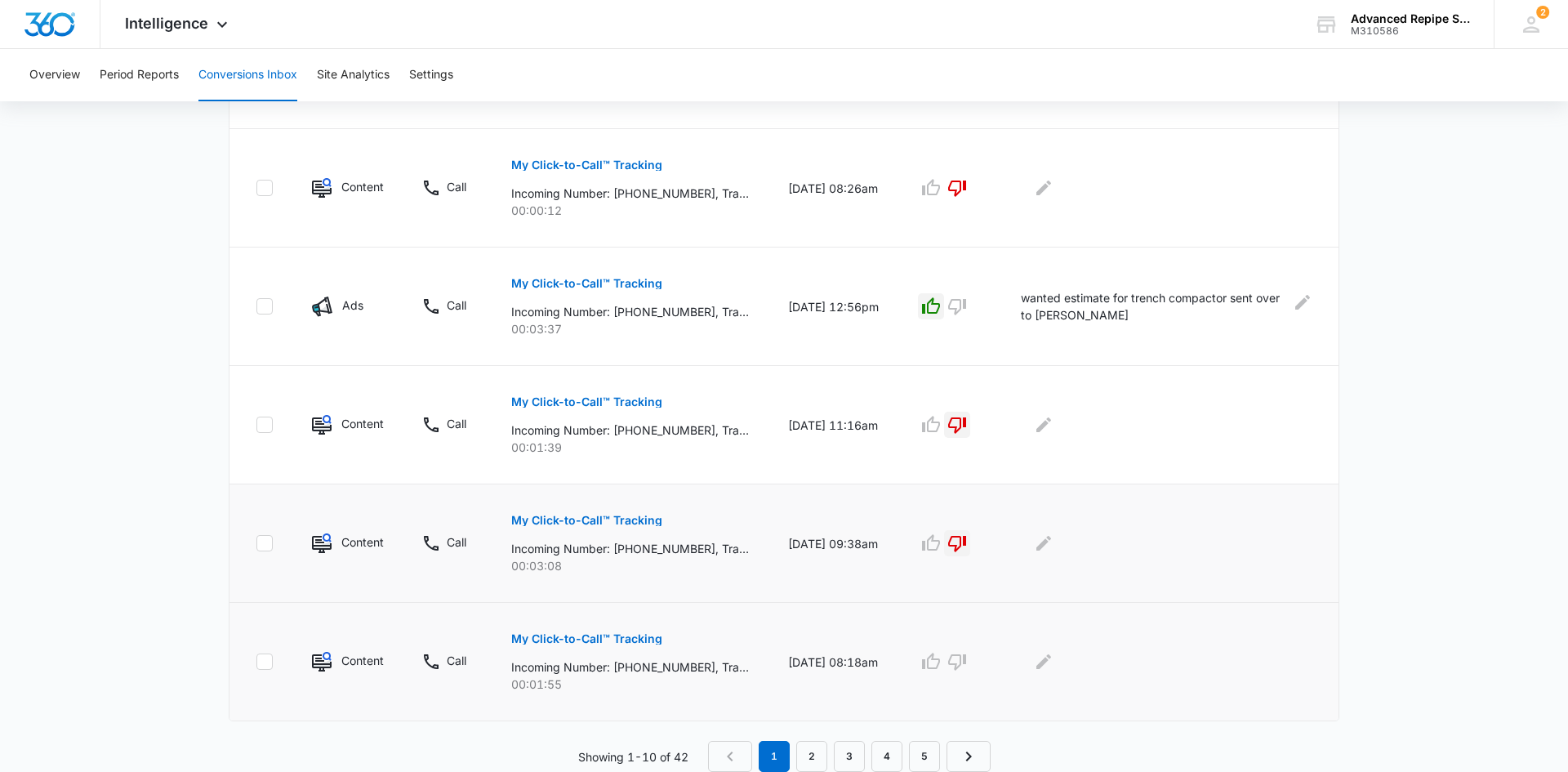
click at [612, 634] on p "My Click-to-Call™ Tracking" at bounding box center [586, 638] width 151 height 12
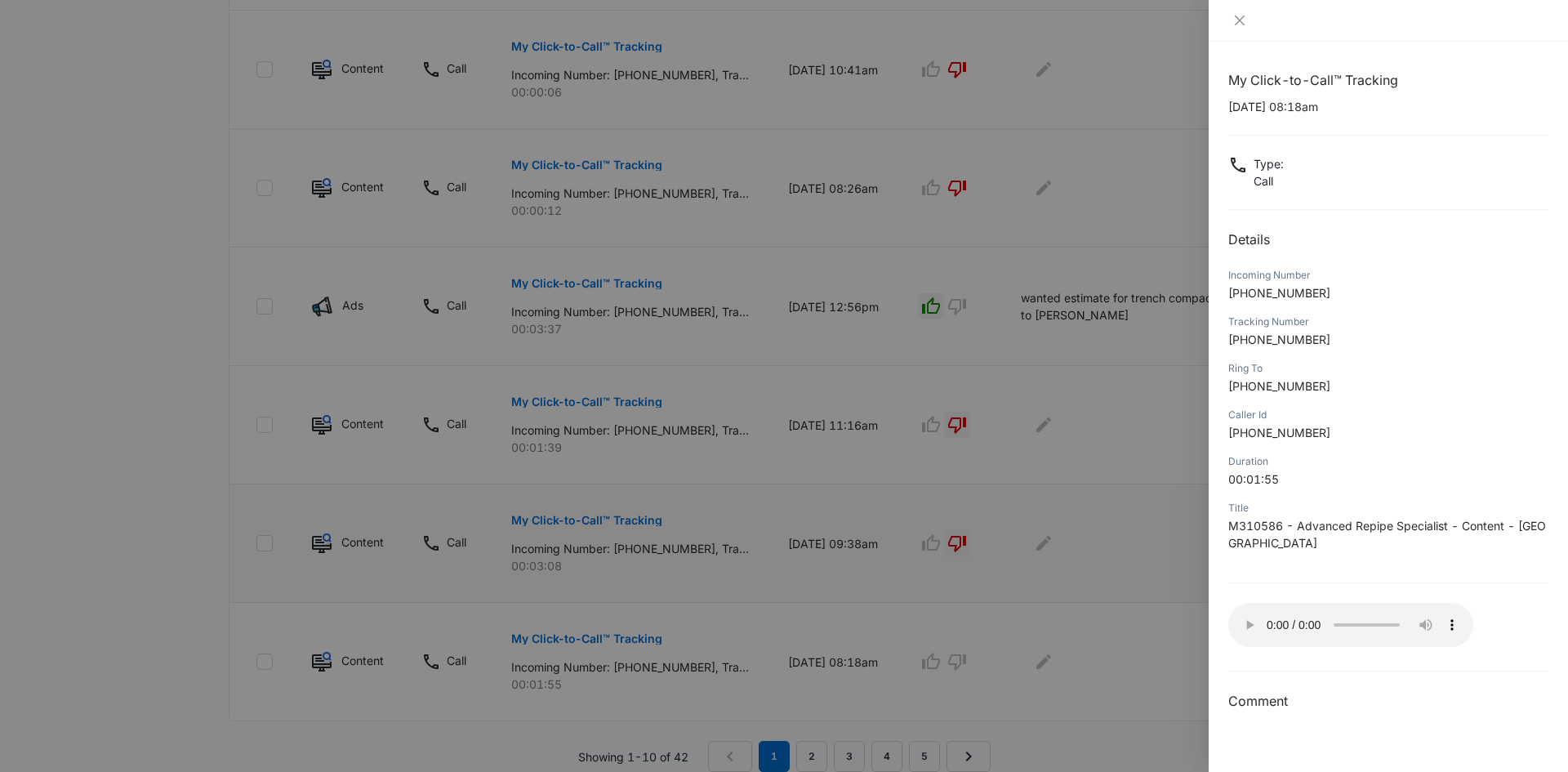
click at [1109, 600] on div at bounding box center [784, 386] width 1568 height 772
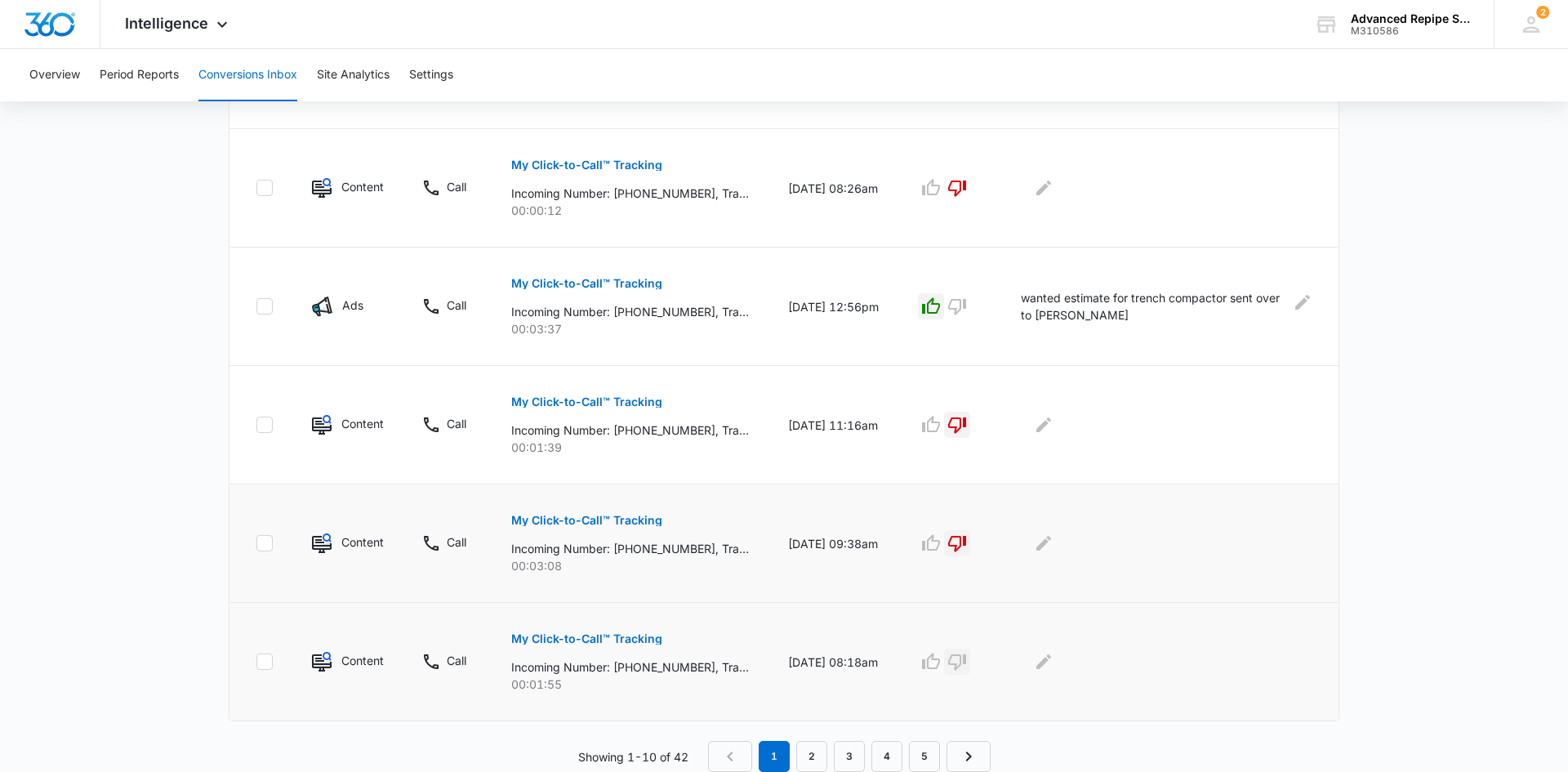
click at [956, 652] on icon "button" at bounding box center [957, 662] width 20 height 20
click at [818, 742] on link "2" at bounding box center [812, 756] width 31 height 31
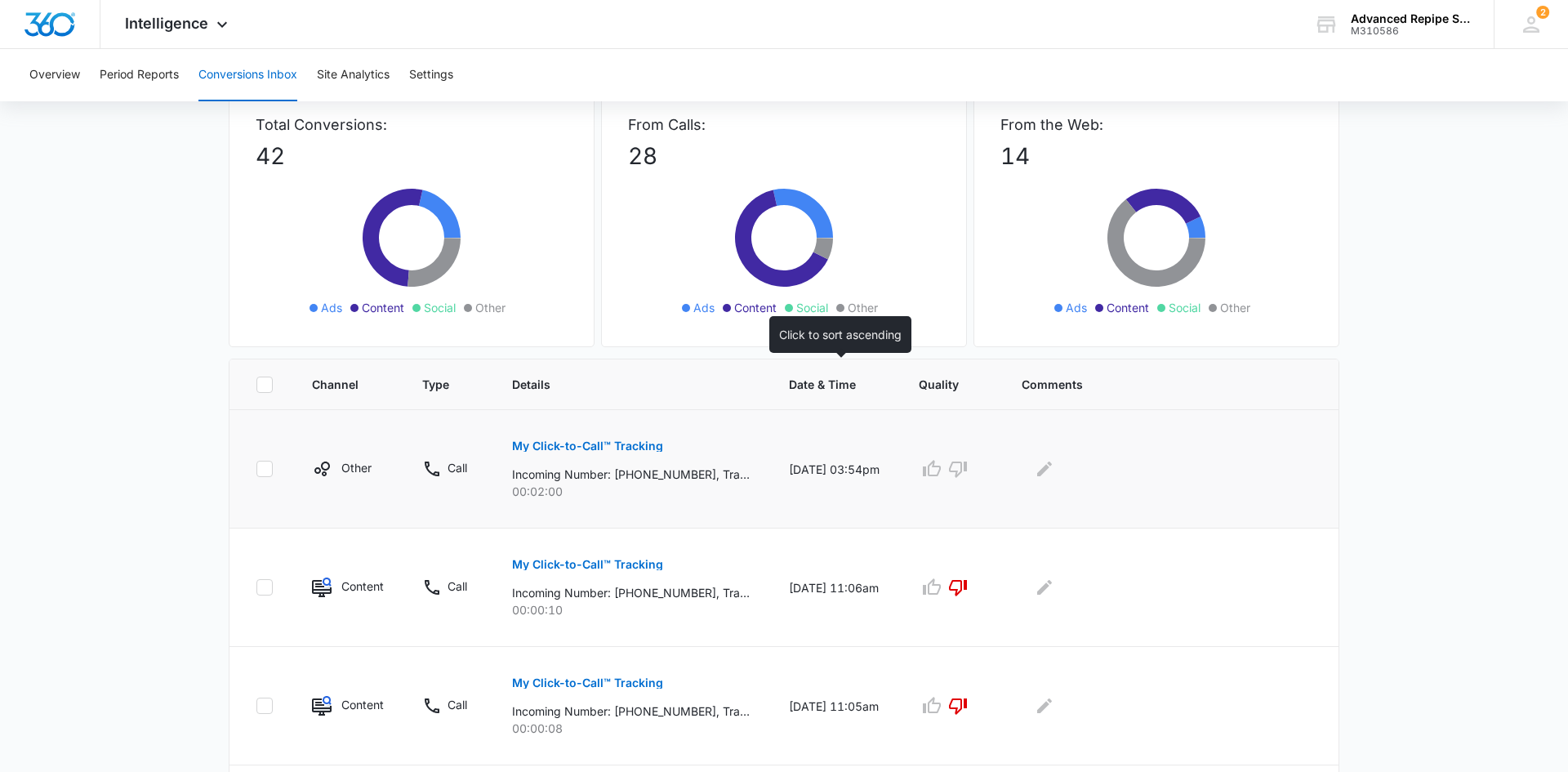
scroll to position [112, 0]
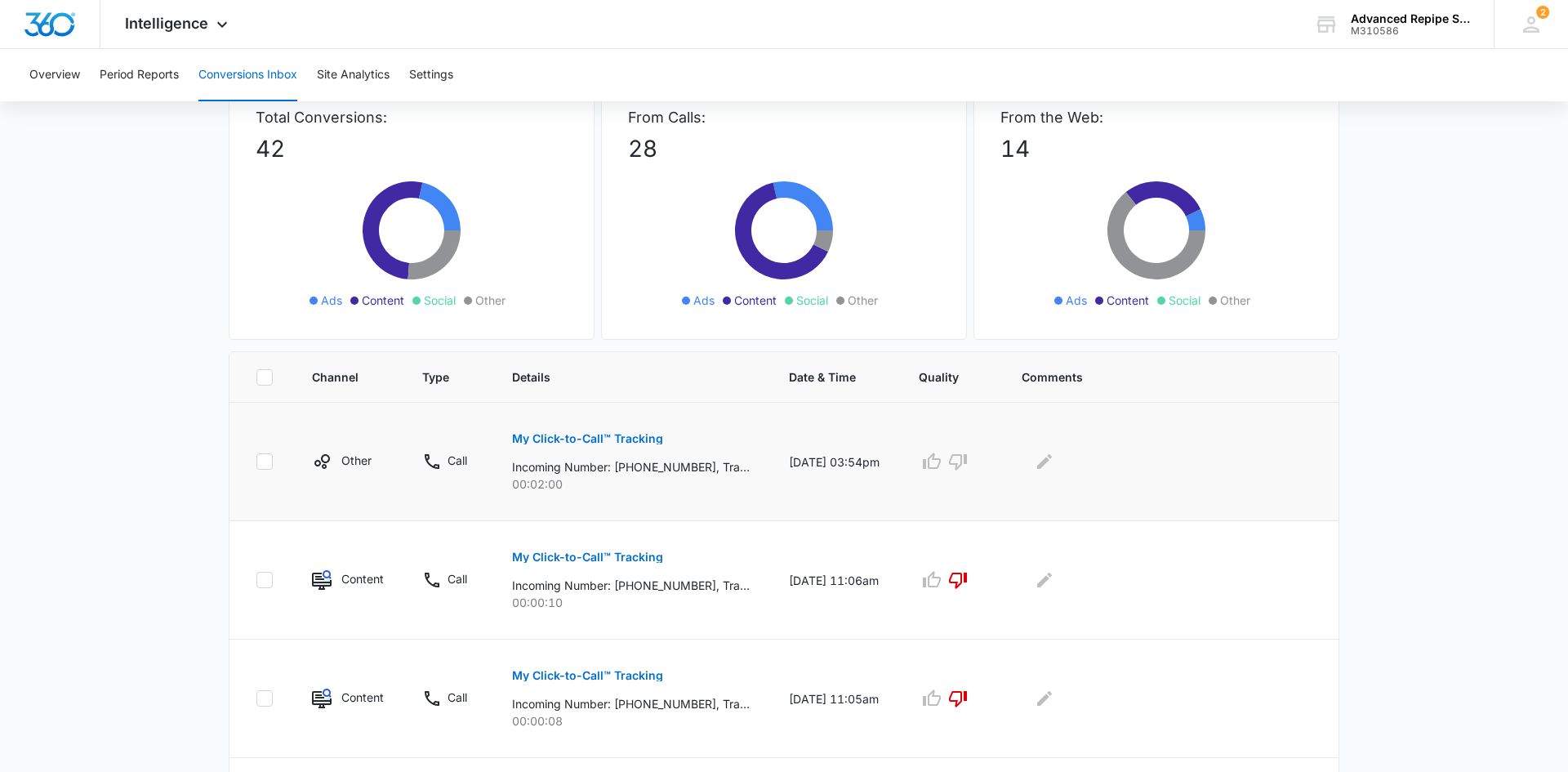
click at [594, 442] on p "My Click-to-Call™ Tracking" at bounding box center [587, 438] width 151 height 12
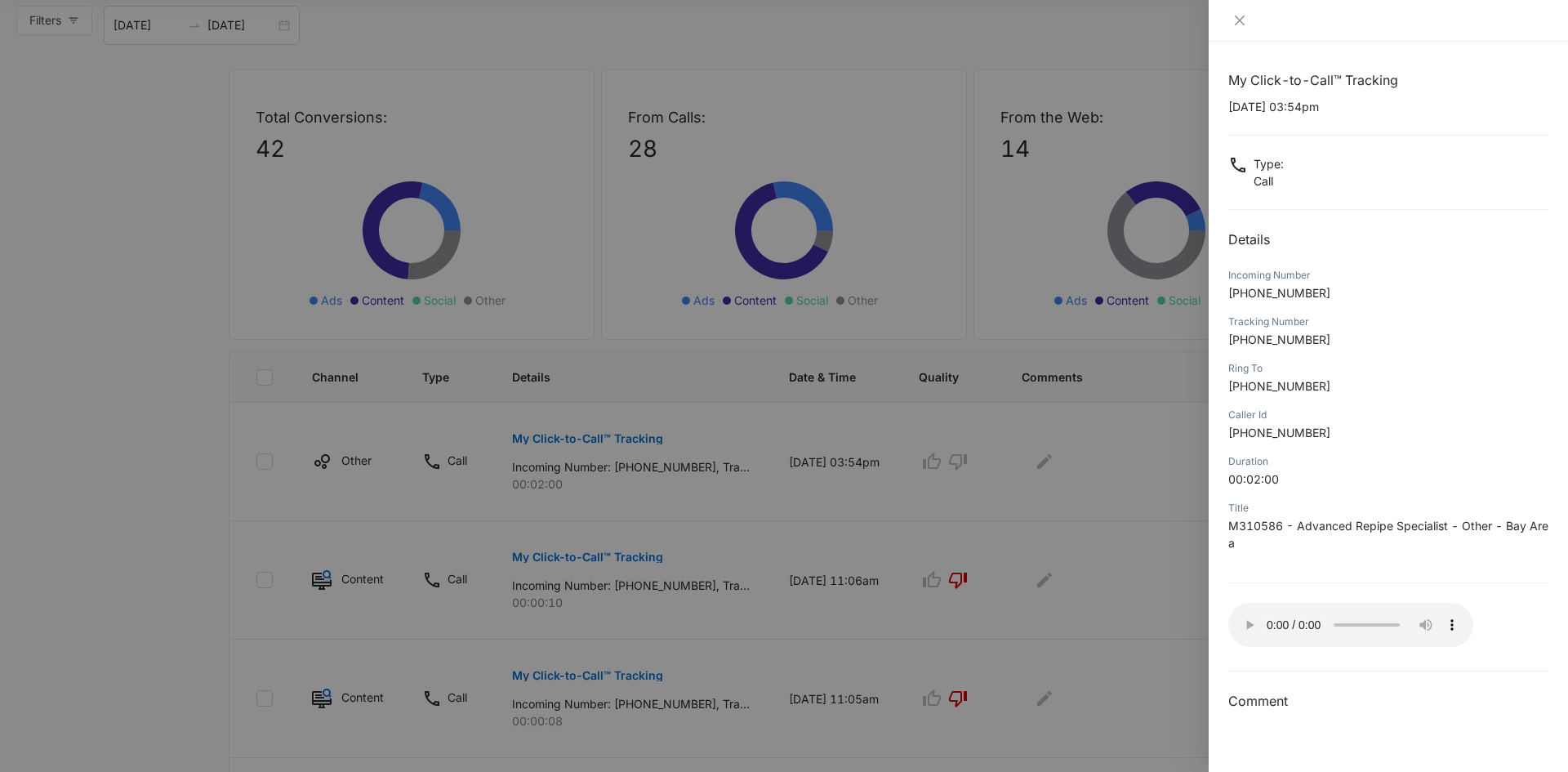
click at [1025, 500] on div at bounding box center [784, 386] width 1568 height 772
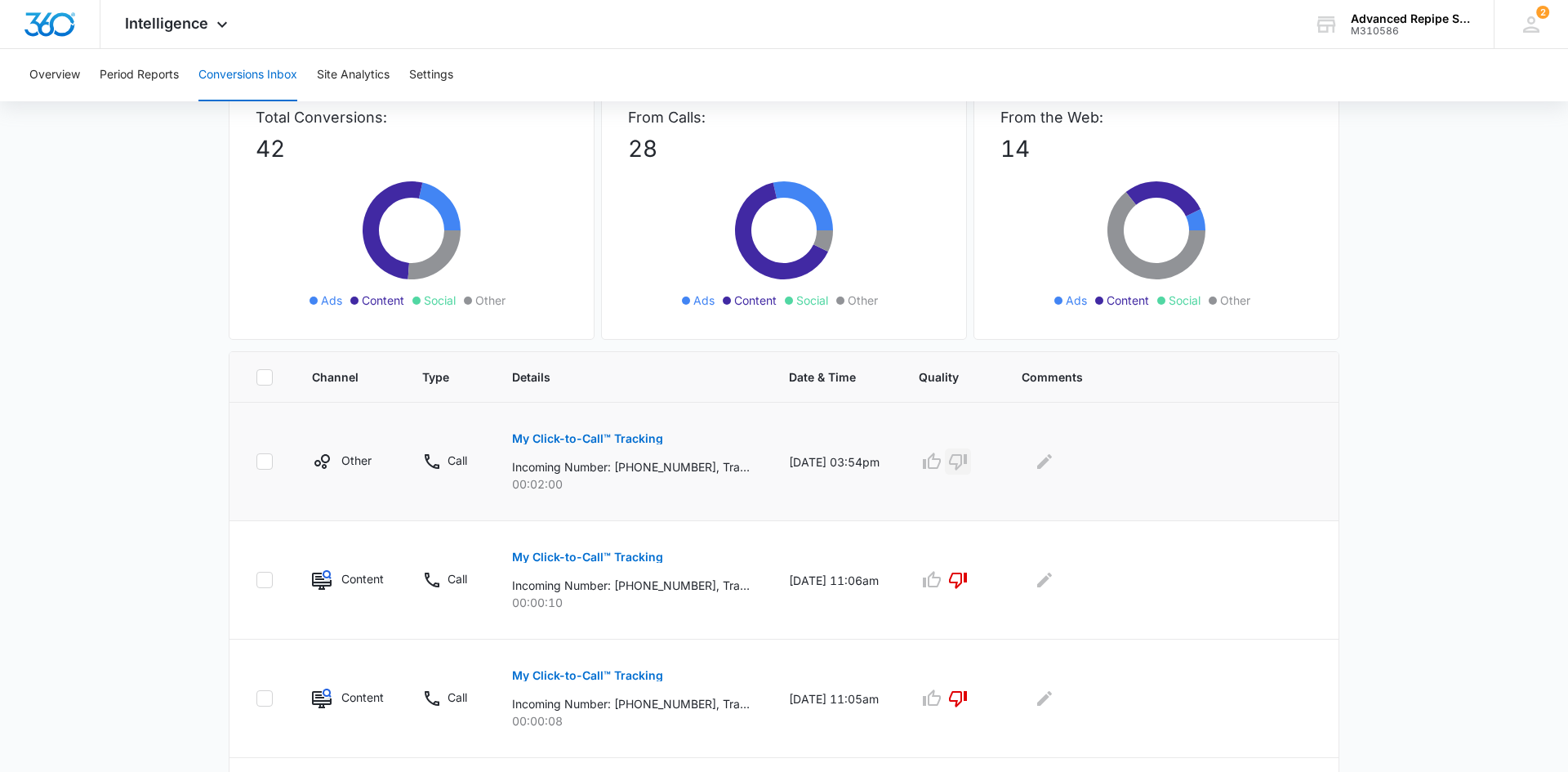
click at [958, 453] on button "button" at bounding box center [958, 461] width 26 height 26
click at [936, 462] on icon "button" at bounding box center [932, 460] width 18 height 16
click at [1055, 461] on icon "Edit Comments" at bounding box center [1045, 461] width 20 height 20
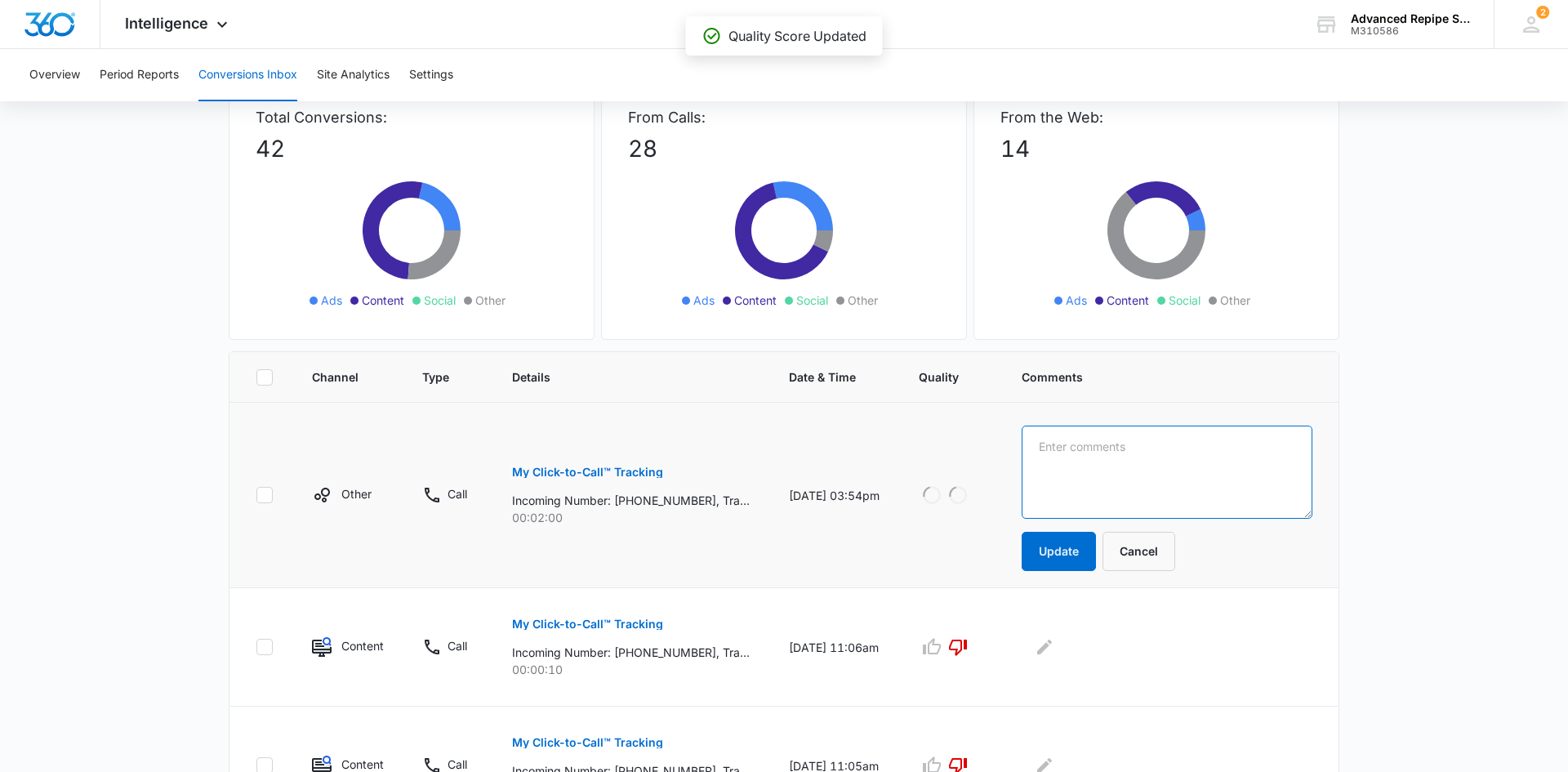
click at [1087, 467] on textarea at bounding box center [1167, 472] width 291 height 93
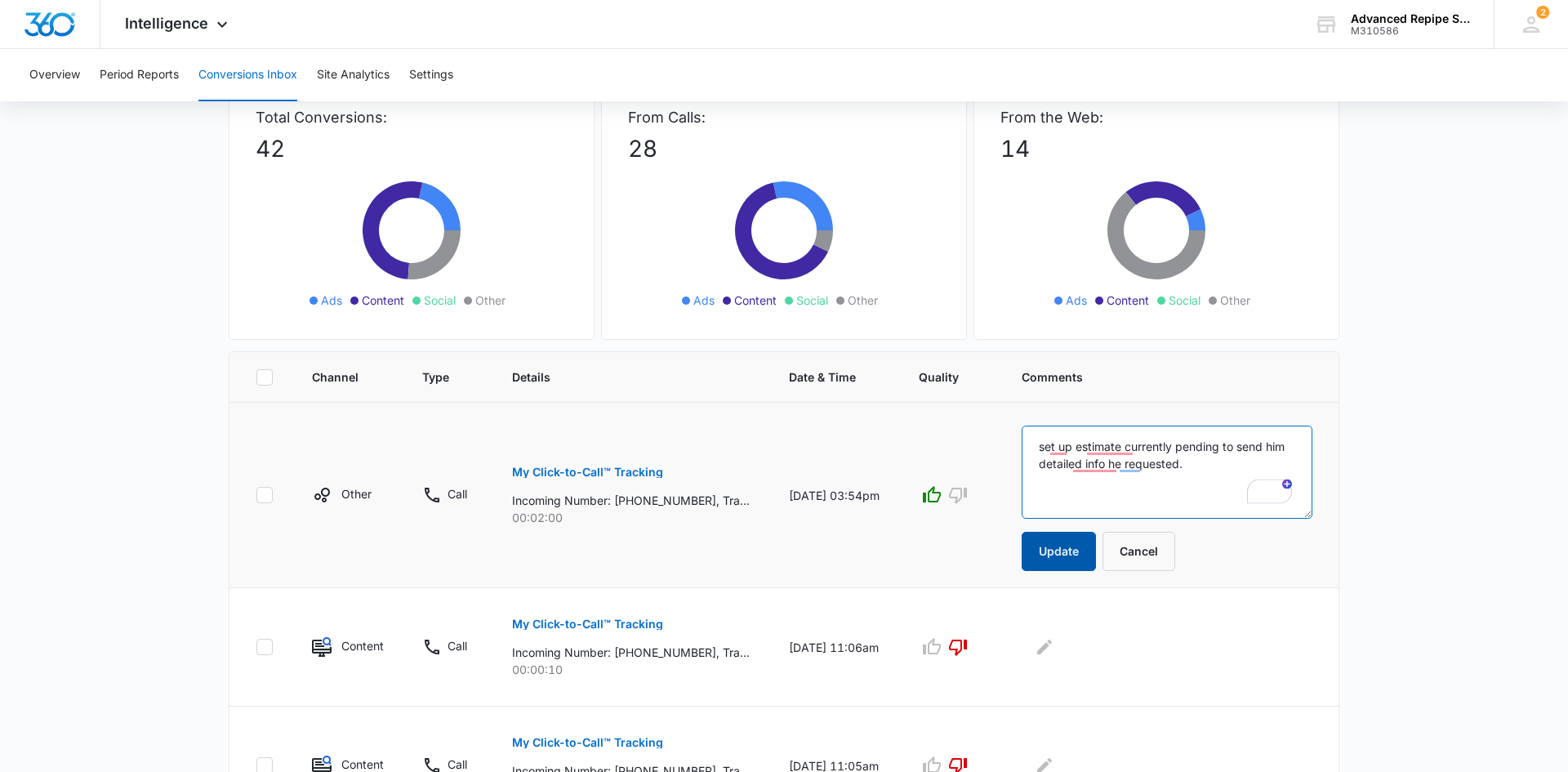
type textarea "set up estimate currently pending to send him detailed info he requested."
click at [1042, 550] on button "Update" at bounding box center [1058, 551] width 74 height 39
click at [1074, 549] on button "Update" at bounding box center [1058, 551] width 74 height 39
click at [1071, 589] on td at bounding box center [1170, 647] width 336 height 118
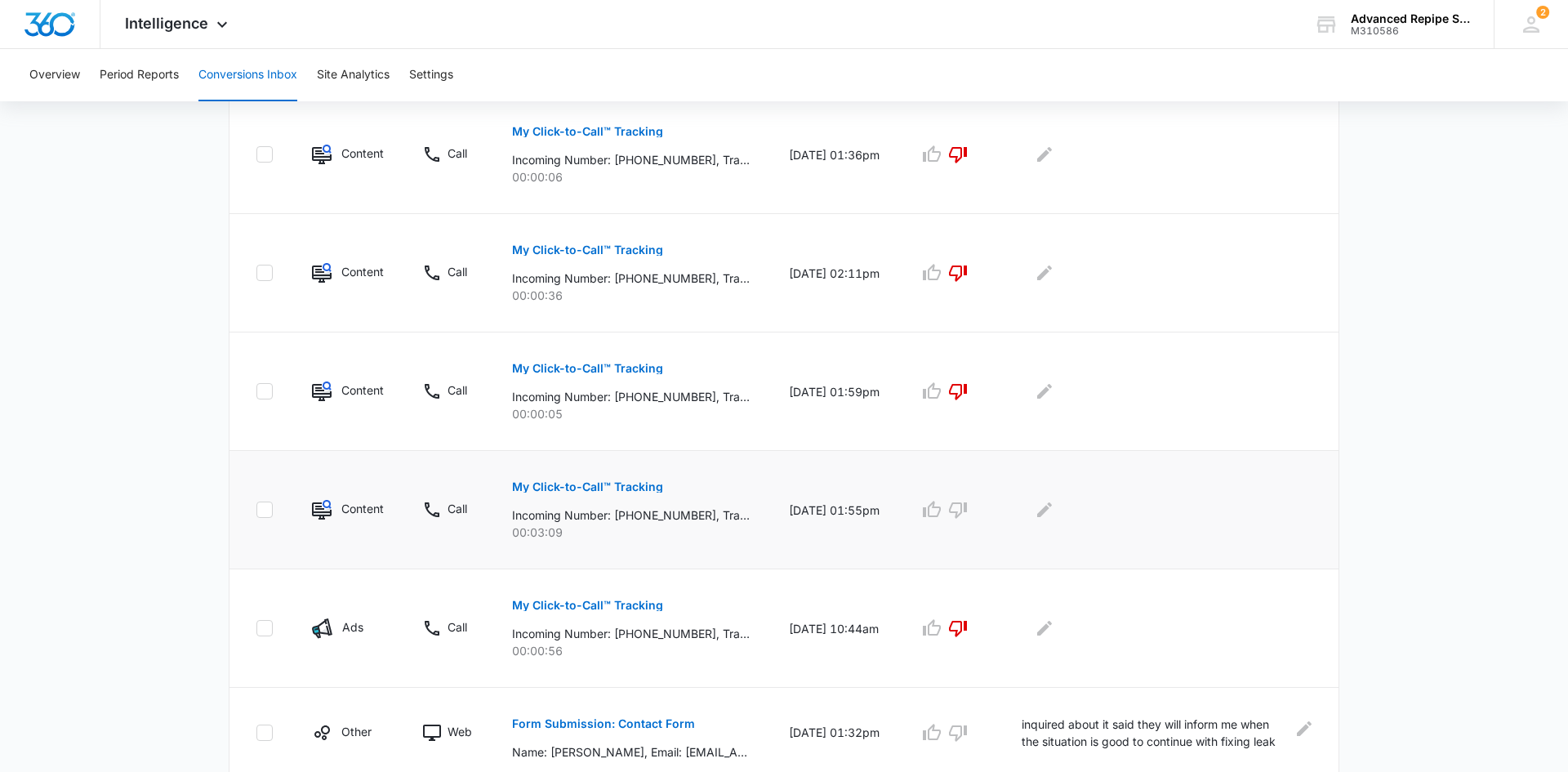
scroll to position [874, 0]
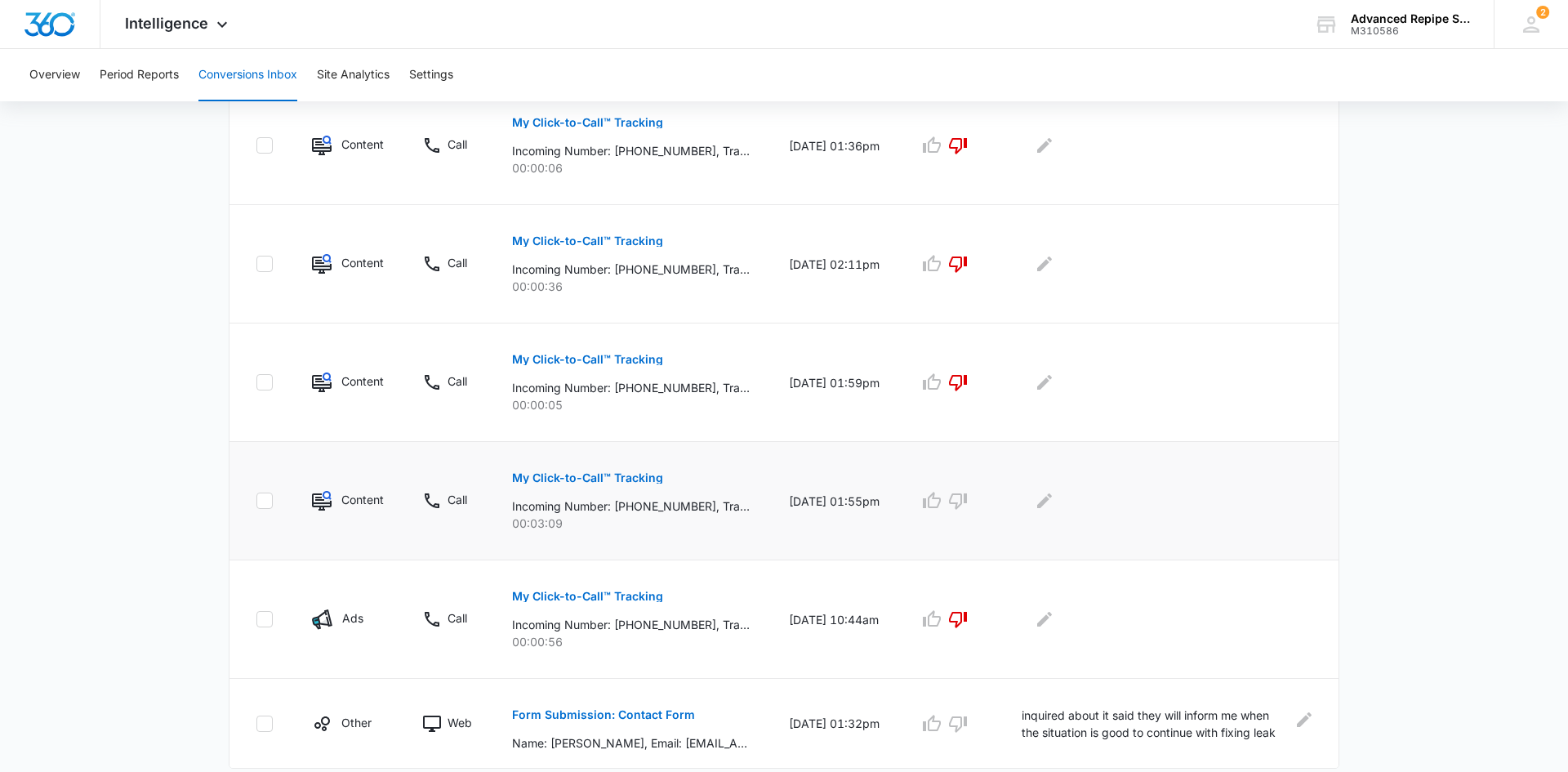
click at [606, 471] on button "My Click-to-Call™ Tracking" at bounding box center [587, 478] width 151 height 39
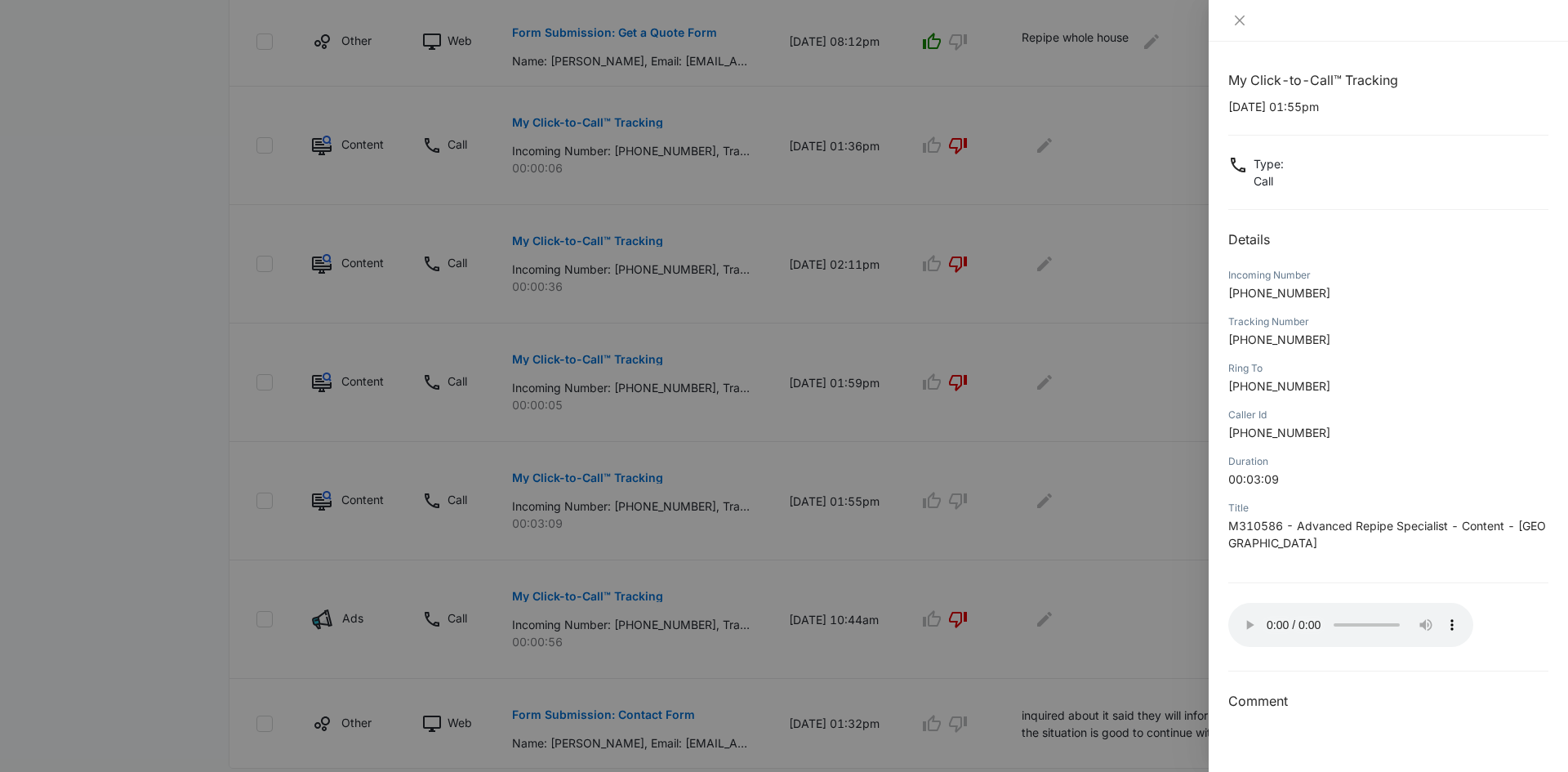
click at [1139, 527] on div at bounding box center [784, 386] width 1568 height 772
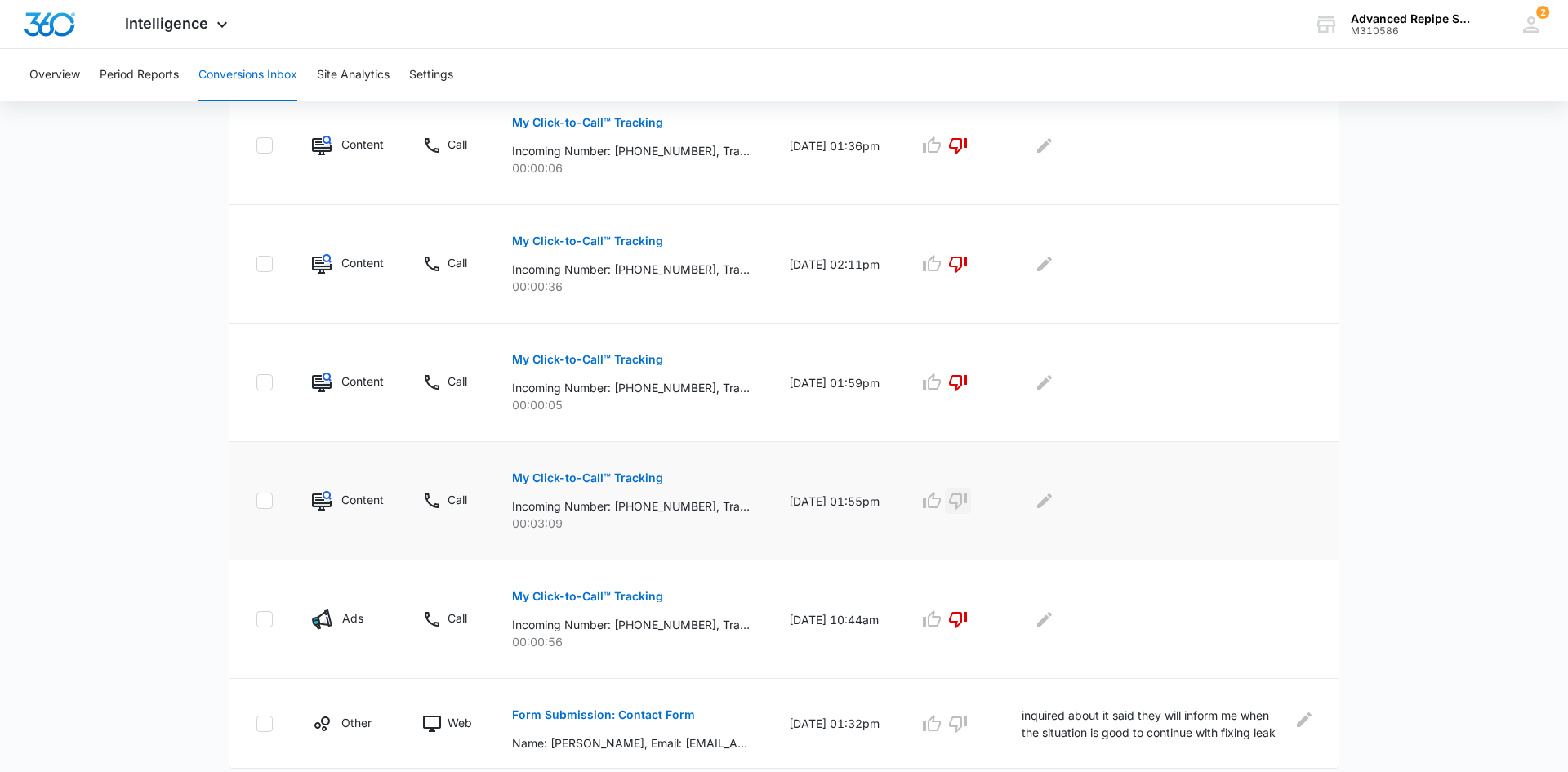
click at [964, 500] on icon "button" at bounding box center [958, 500] width 20 height 20
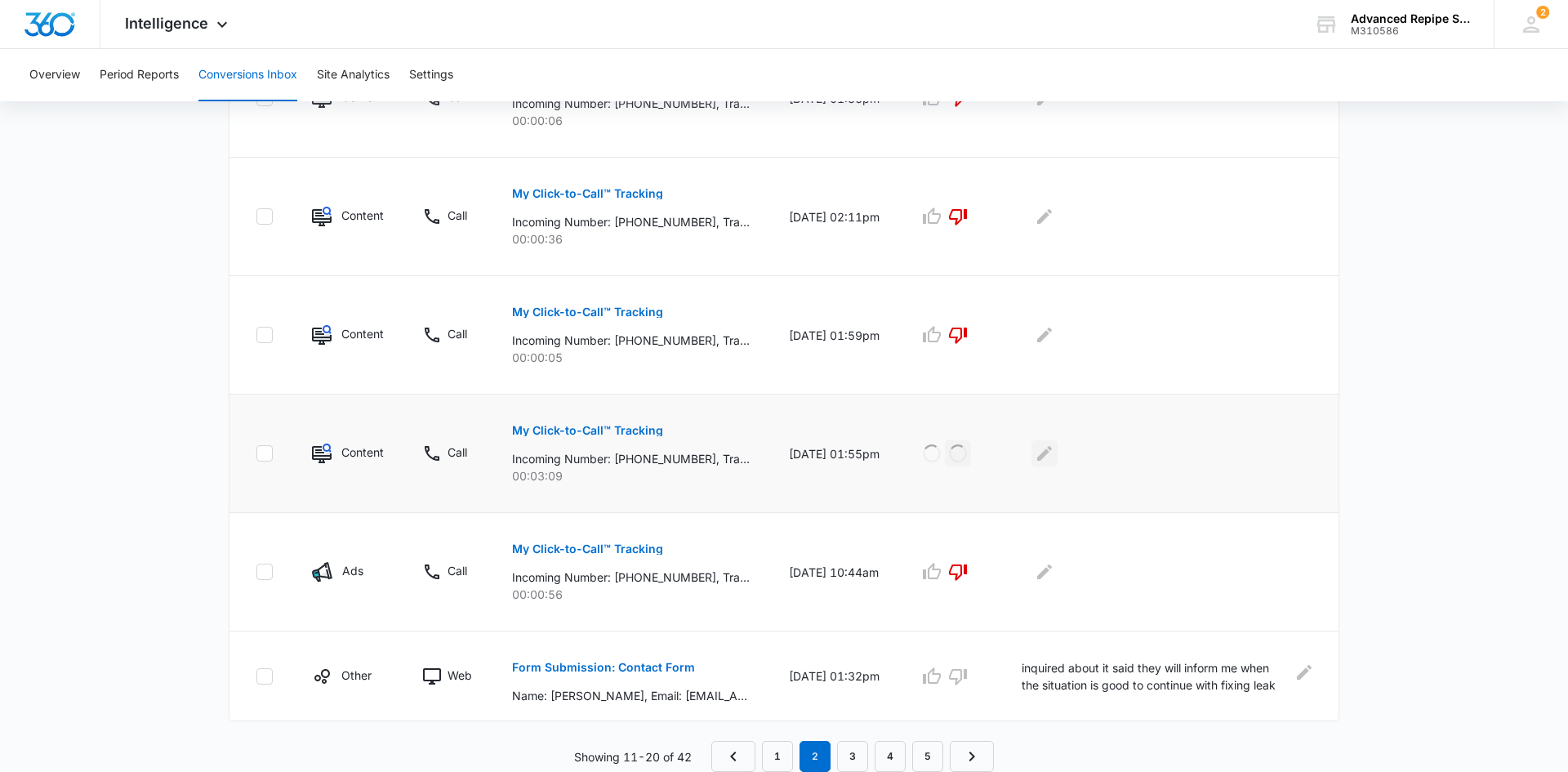
click at [1055, 457] on icon "Edit Comments" at bounding box center [1045, 453] width 20 height 20
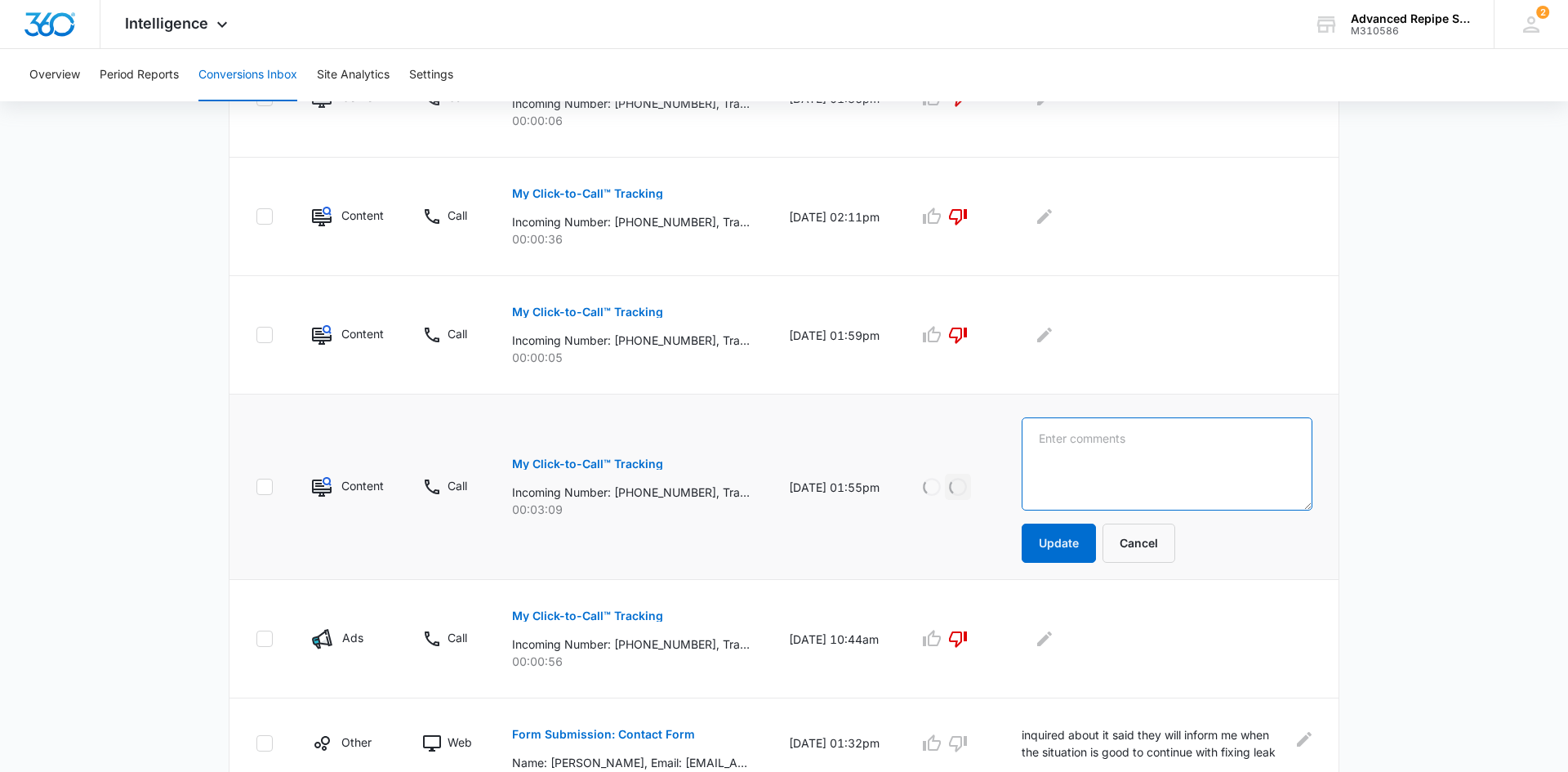
click at [1086, 451] on textarea at bounding box center [1167, 464] width 291 height 93
type textarea "sales of podium"
click at [1068, 539] on button "Update" at bounding box center [1058, 543] width 74 height 39
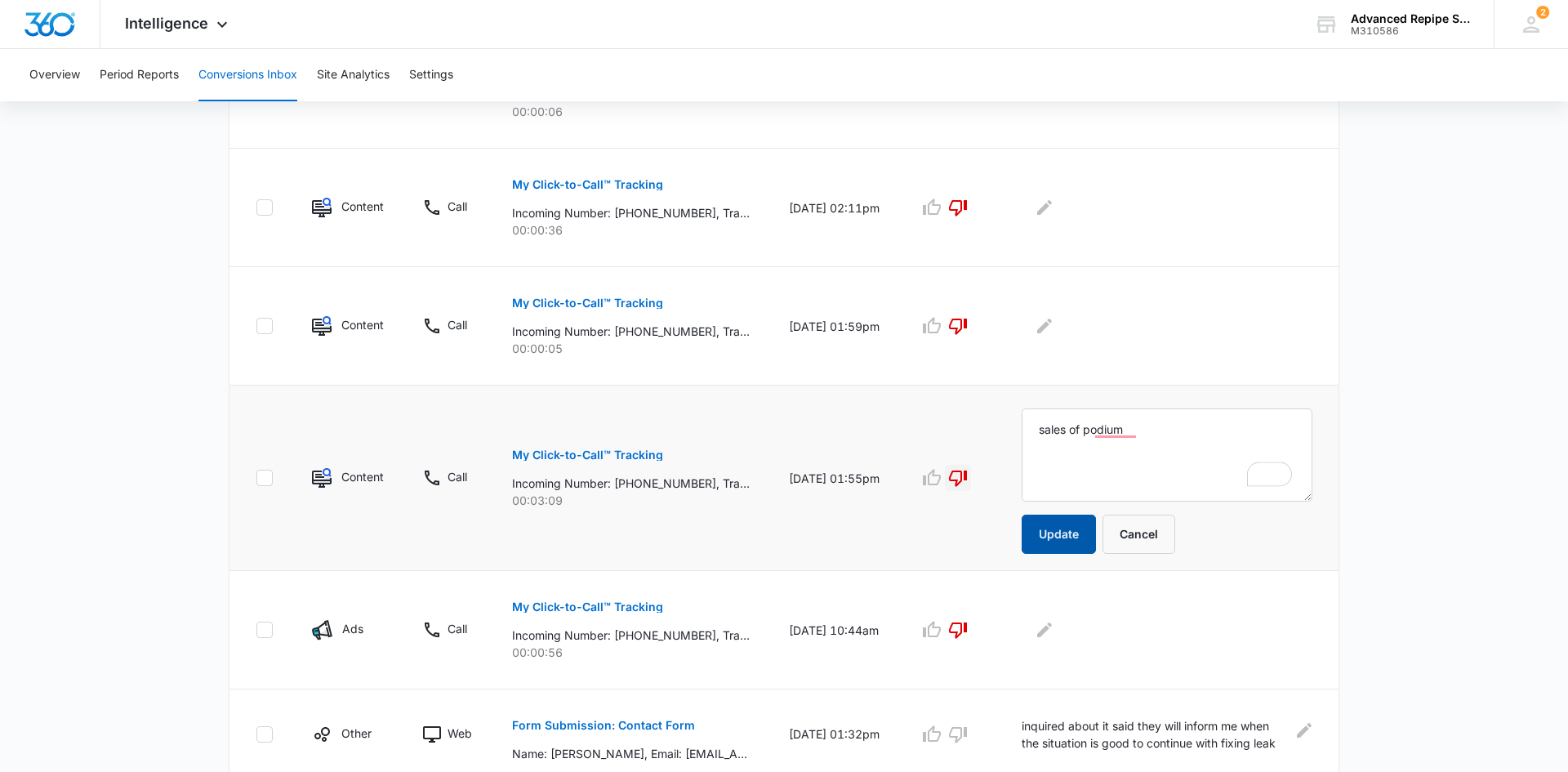
click at [1063, 544] on button "Update" at bounding box center [1058, 534] width 74 height 39
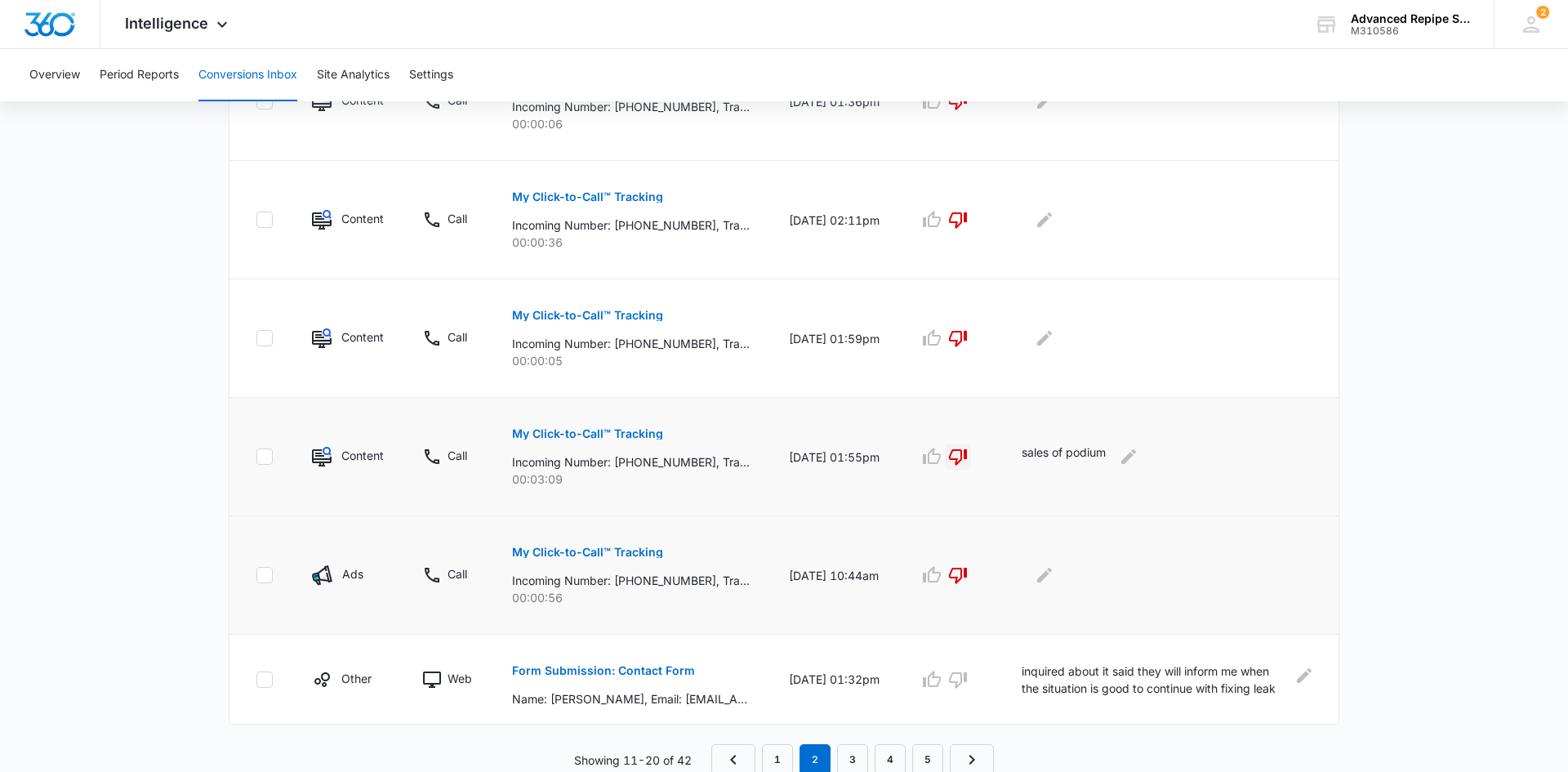
scroll to position [921, 0]
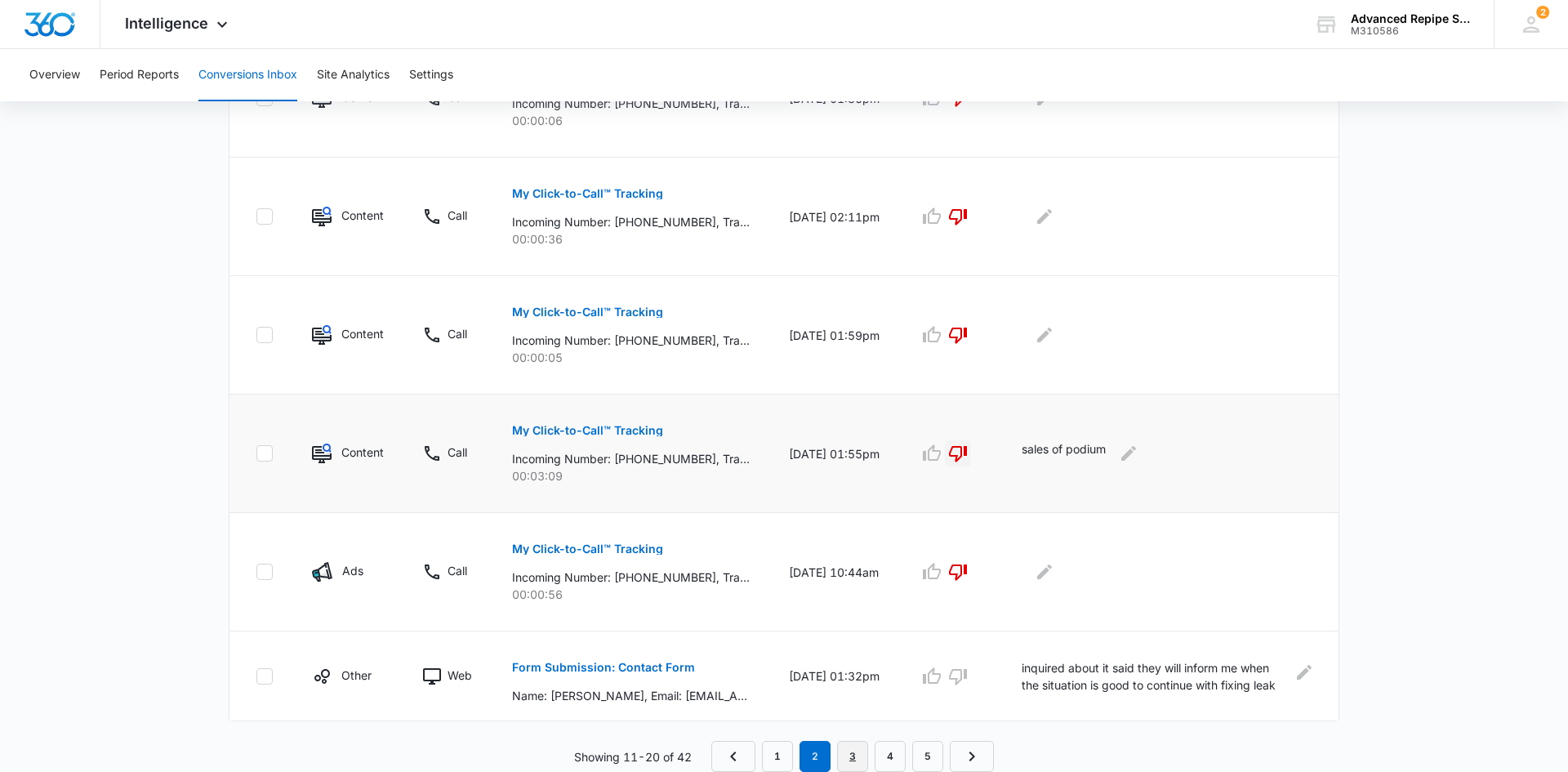
click at [853, 752] on link "3" at bounding box center [853, 756] width 31 height 31
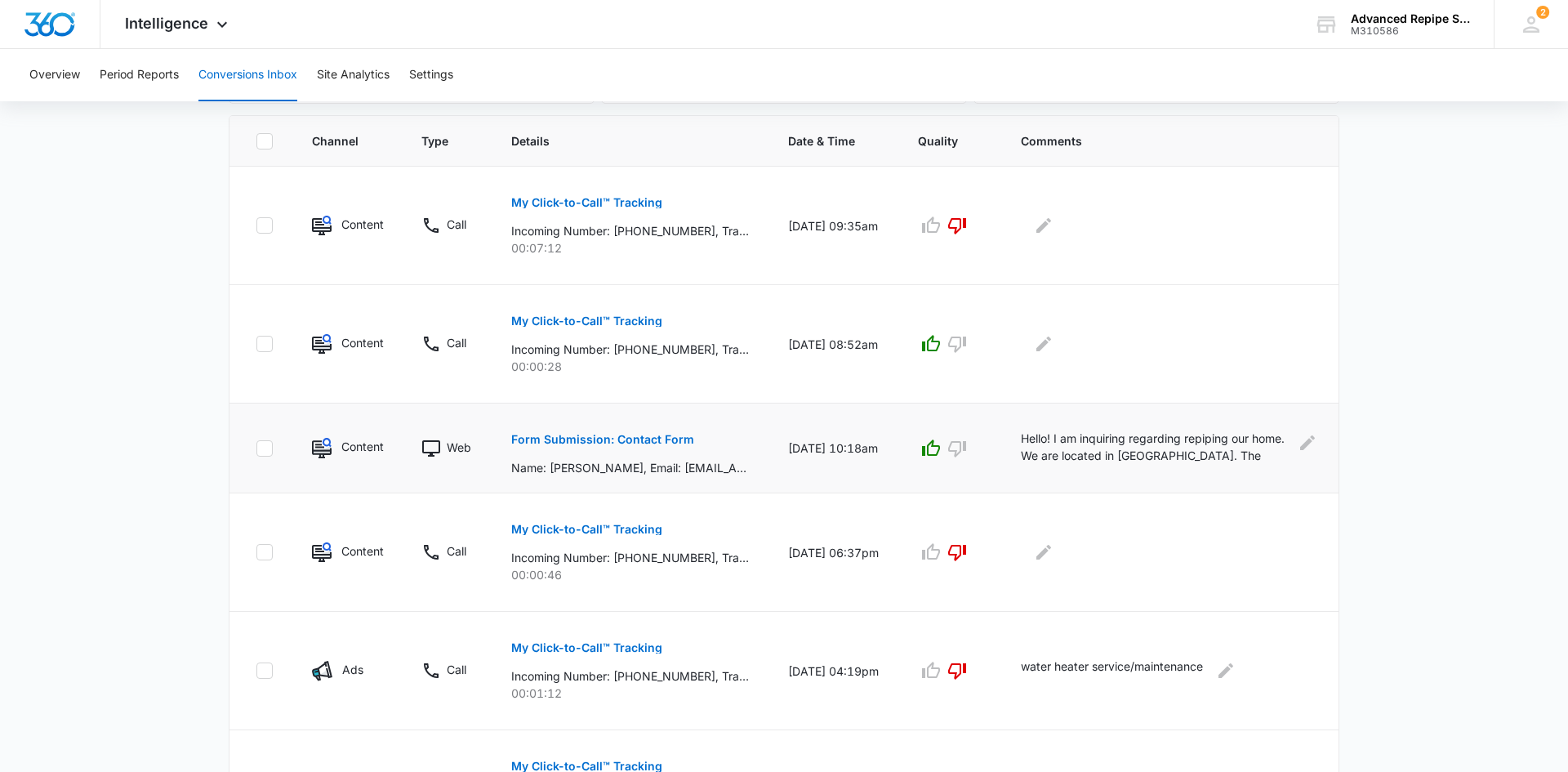
scroll to position [346, 0]
click at [644, 203] on p "My Click-to-Call™ Tracking" at bounding box center [586, 204] width 151 height 12
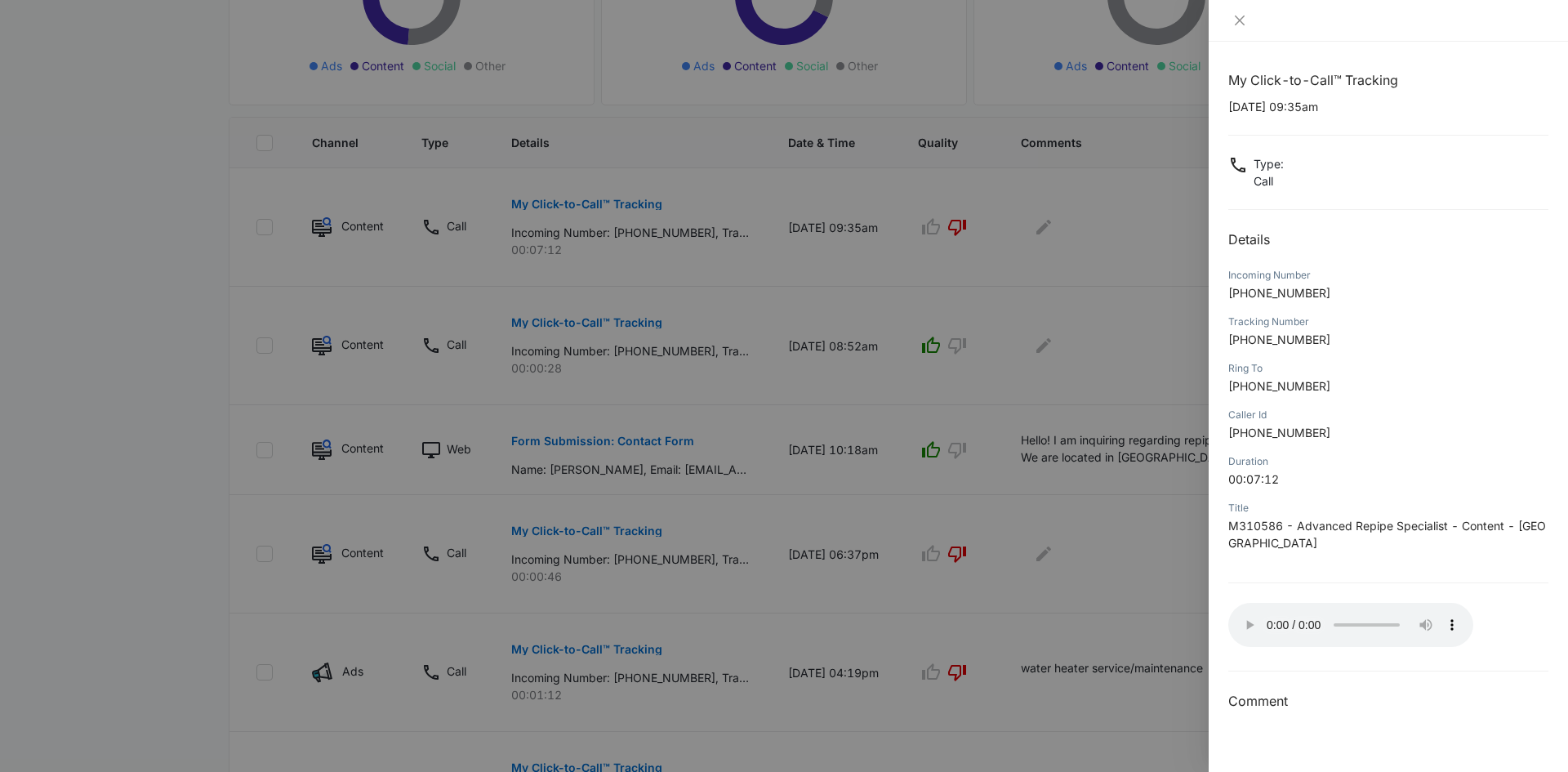
click at [1043, 488] on div at bounding box center [784, 386] width 1568 height 772
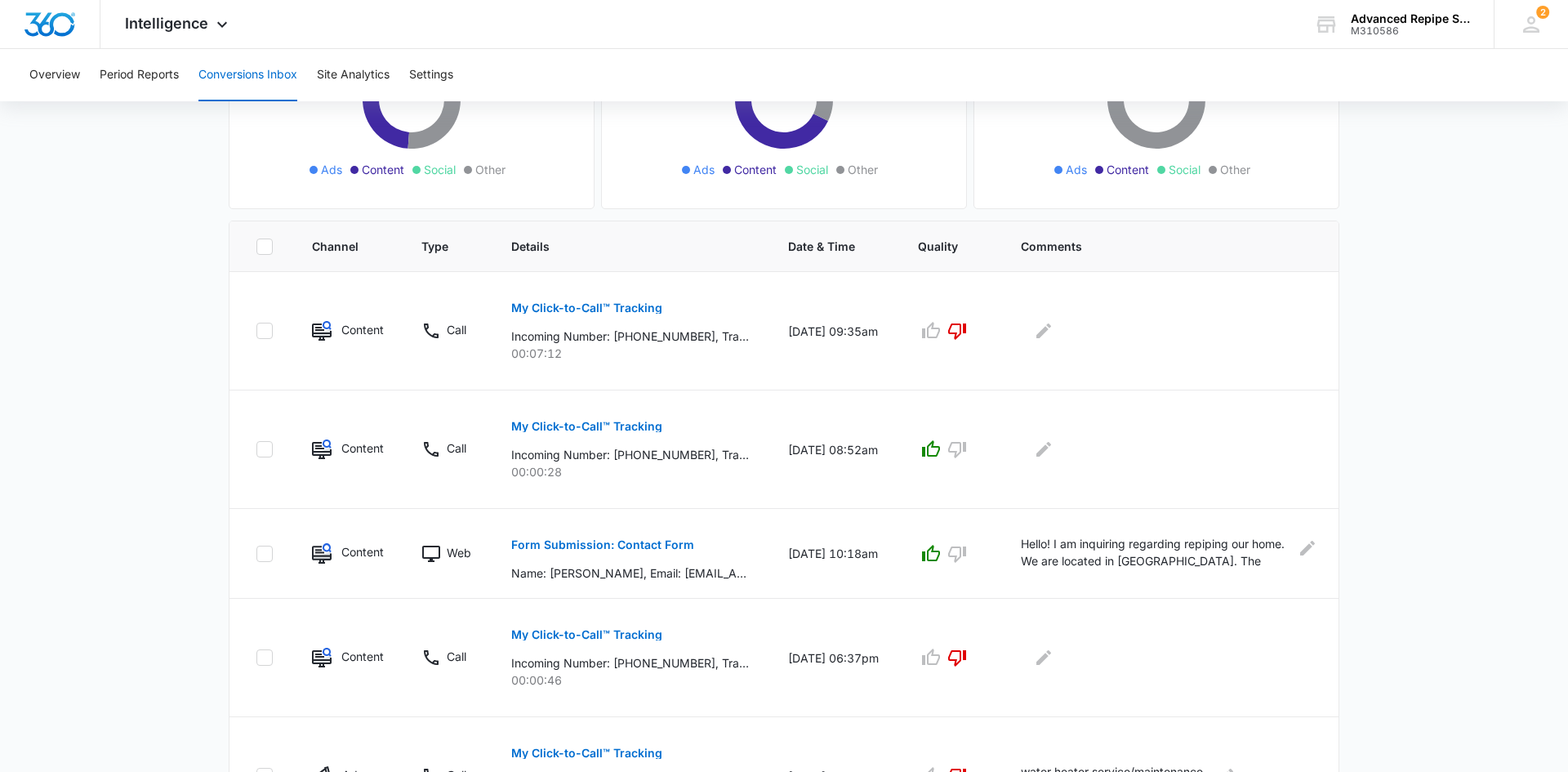
scroll to position [242, 0]
click at [604, 430] on p "My Click-to-Call™ Tracking" at bounding box center [586, 427] width 151 height 12
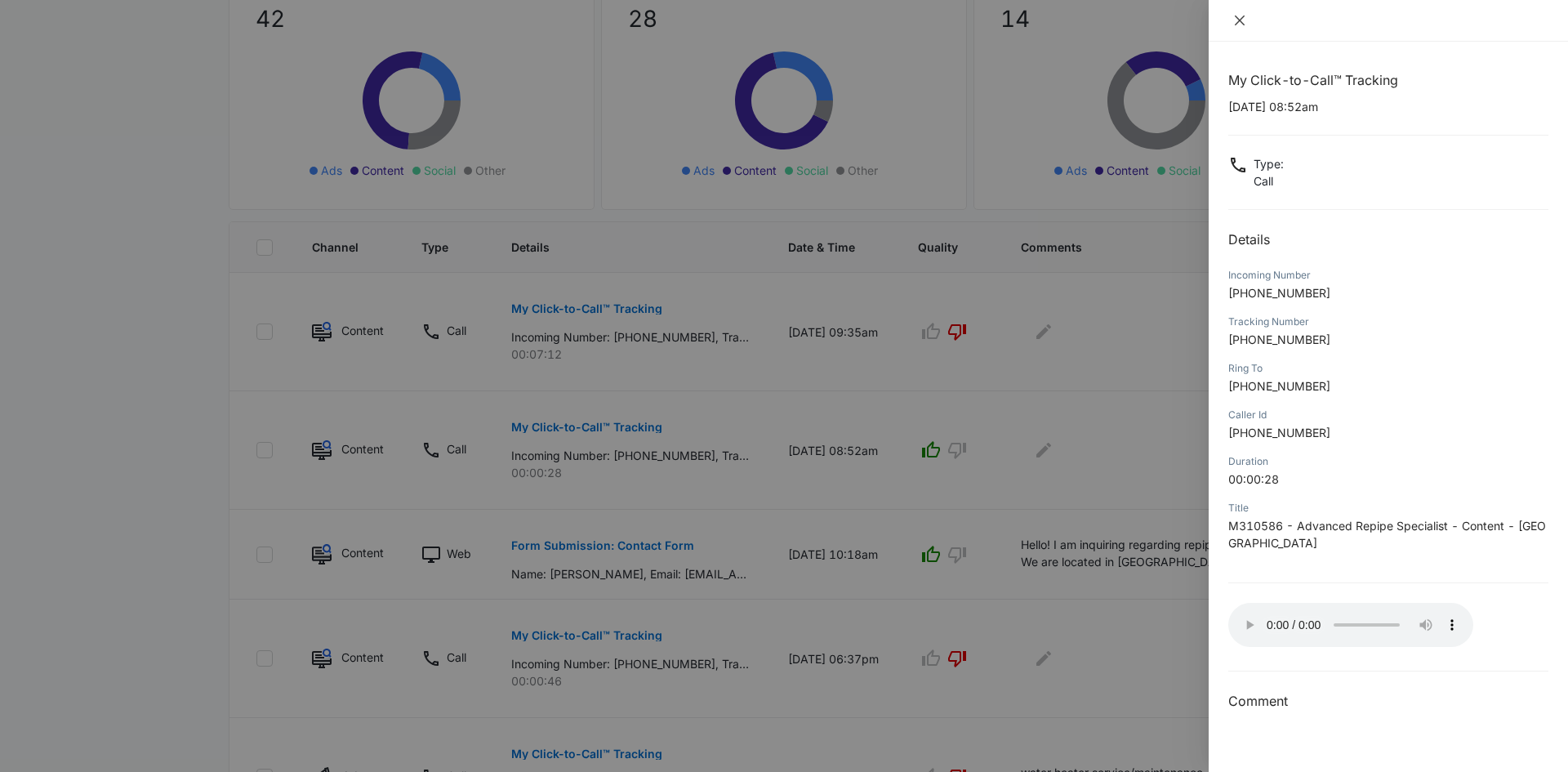
click at [1234, 21] on icon "close" at bounding box center [1240, 20] width 13 height 13
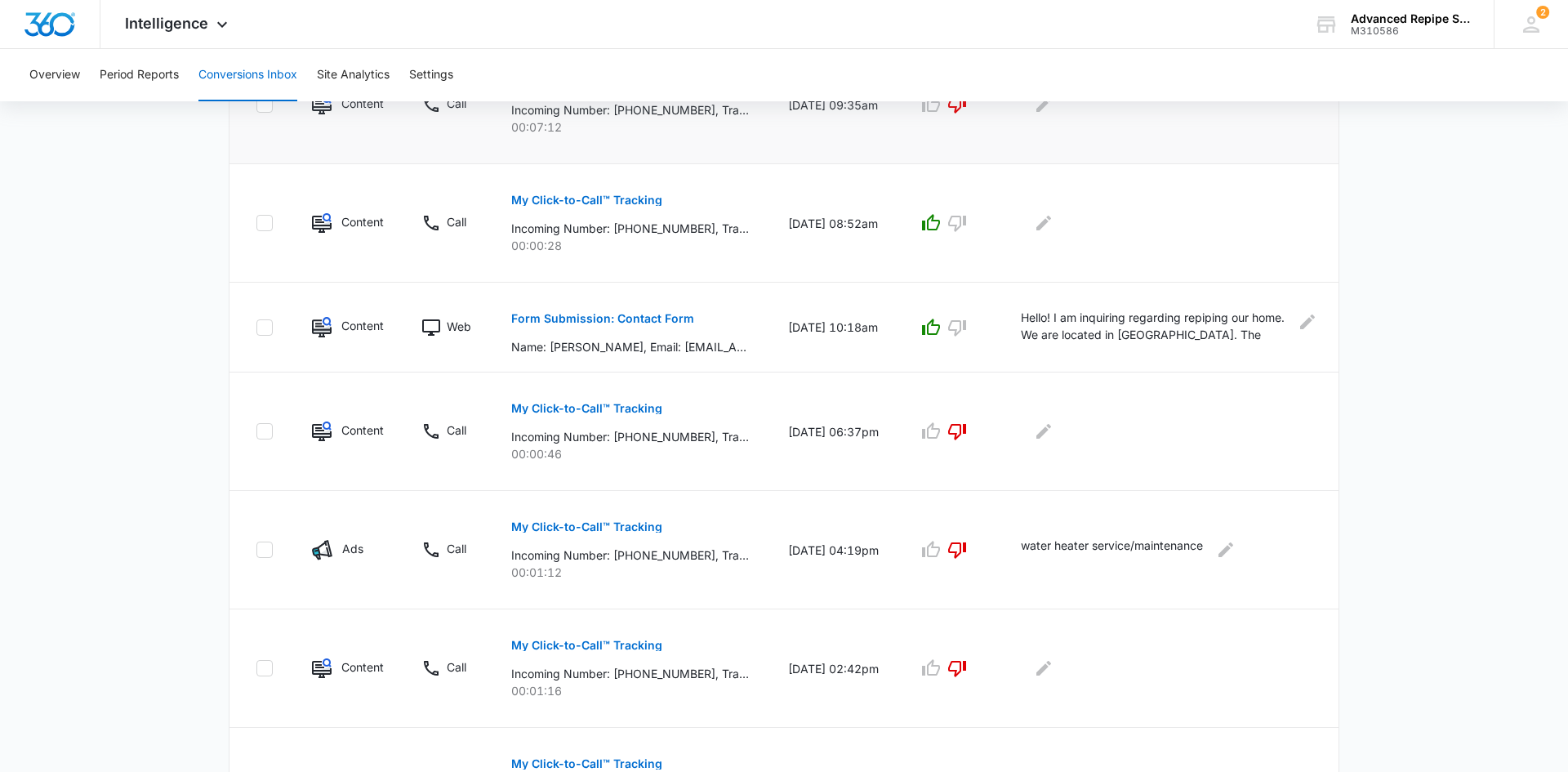
scroll to position [892, 0]
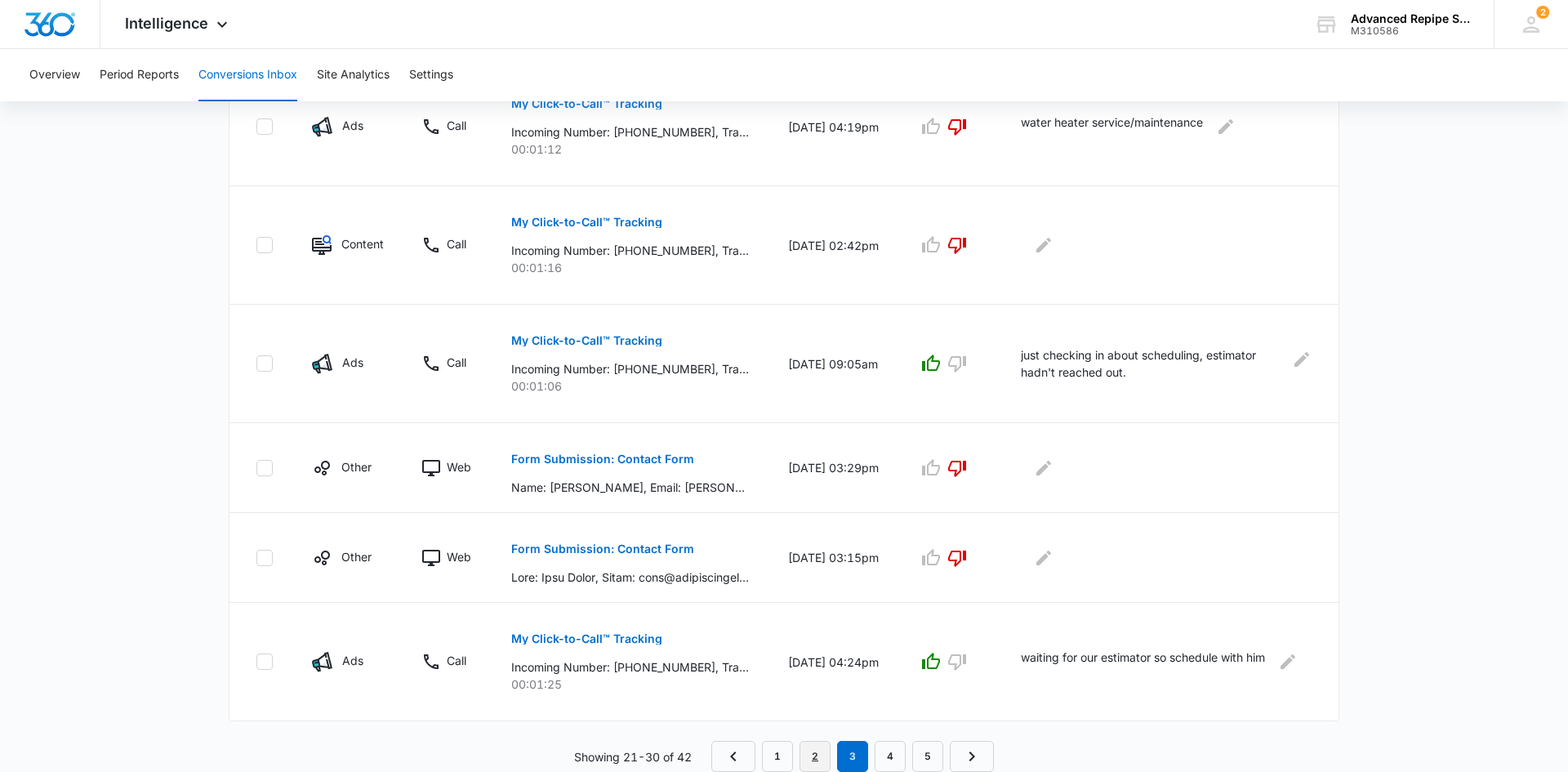
click at [809, 750] on link "2" at bounding box center [814, 756] width 31 height 31
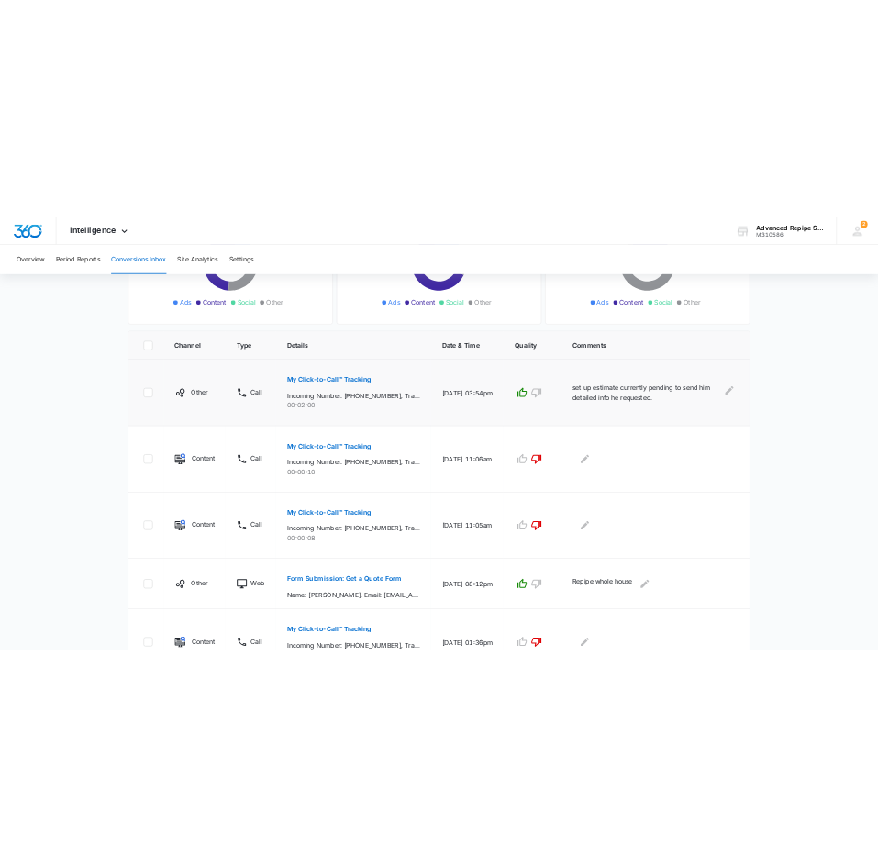
scroll to position [1034, 0]
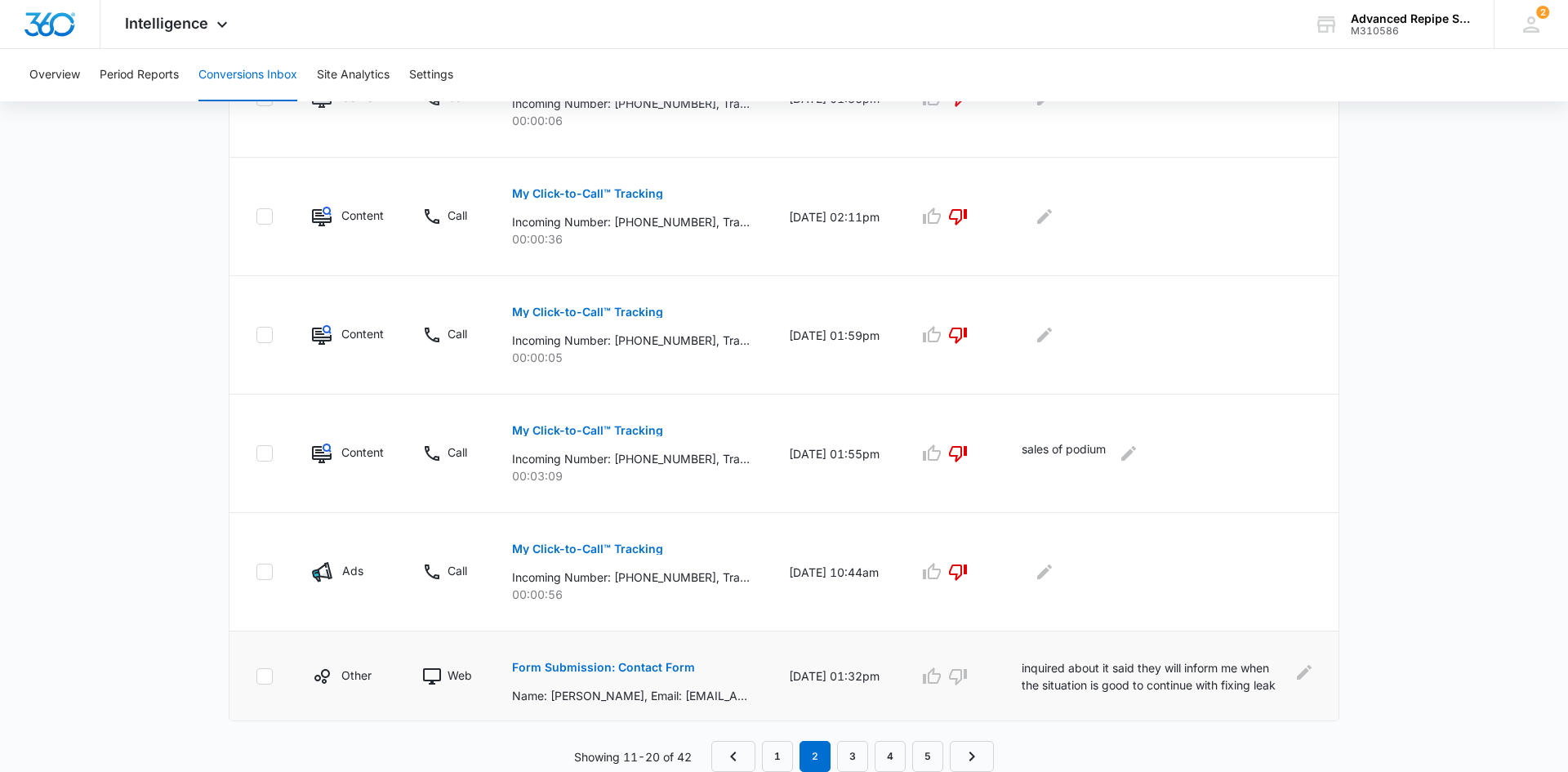
click at [617, 660] on button "Form Submission: Contact Form" at bounding box center [603, 668] width 183 height 39
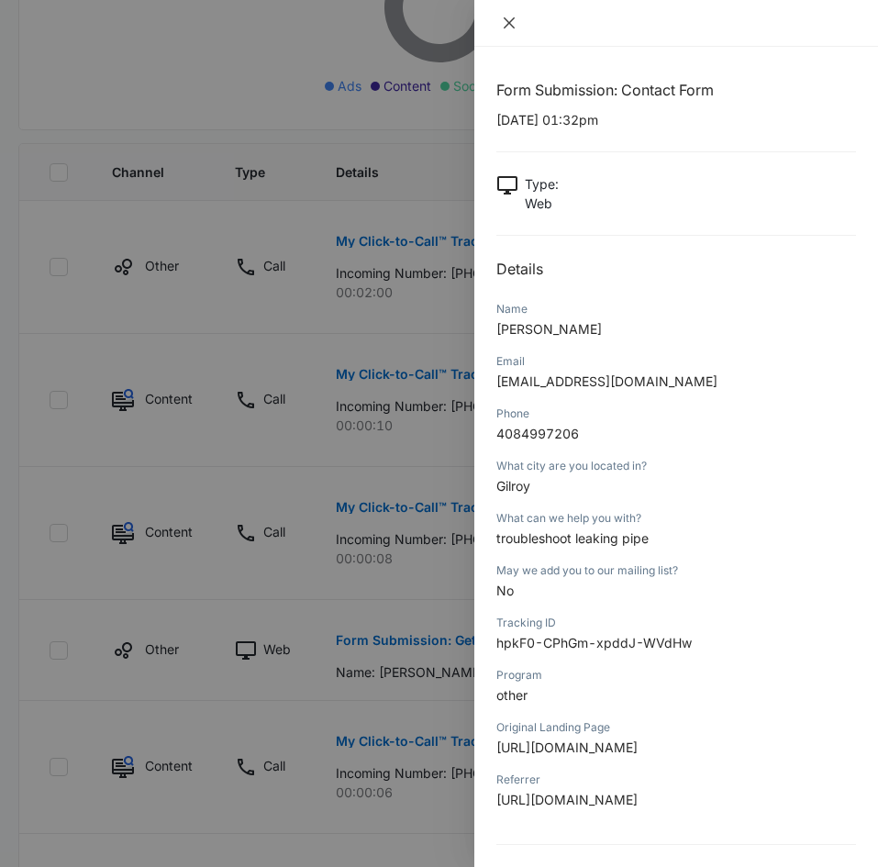
click at [516, 26] on icon "close" at bounding box center [509, 23] width 15 height 15
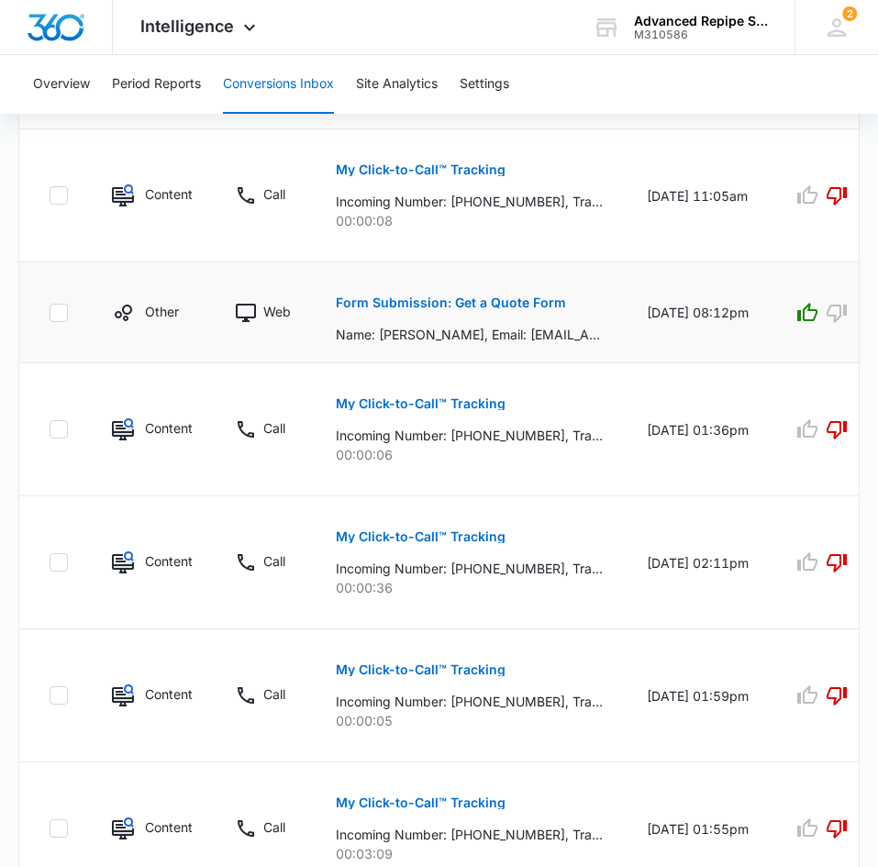
scroll to position [1691, 0]
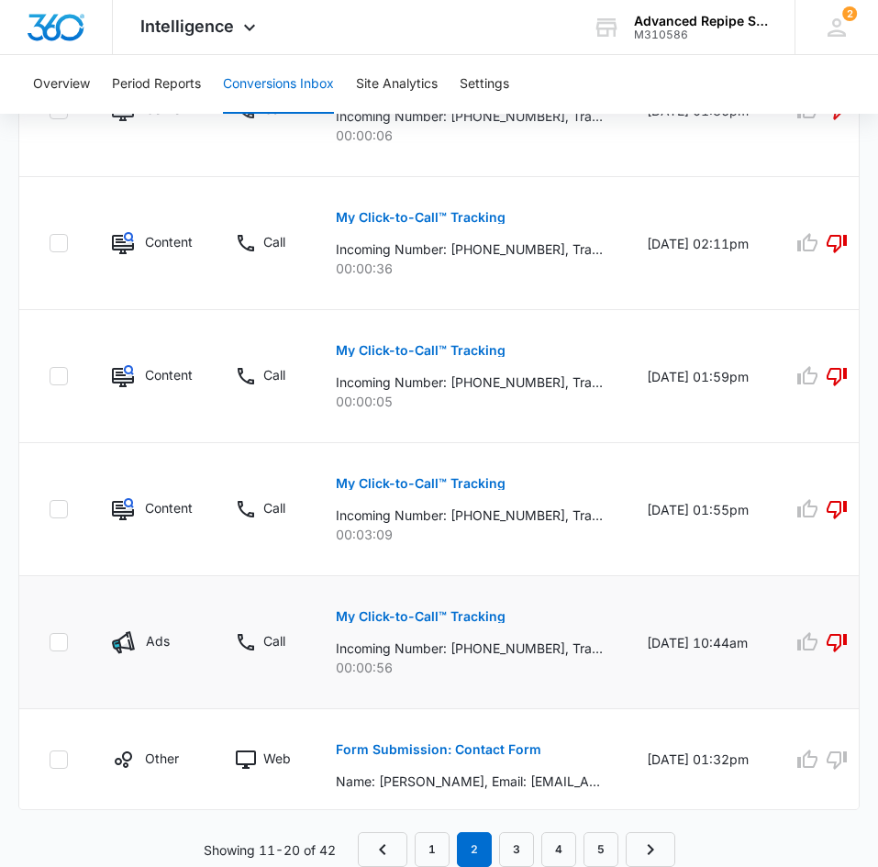
click at [434, 610] on p "My Click-to-Call™ Tracking" at bounding box center [421, 616] width 170 height 13
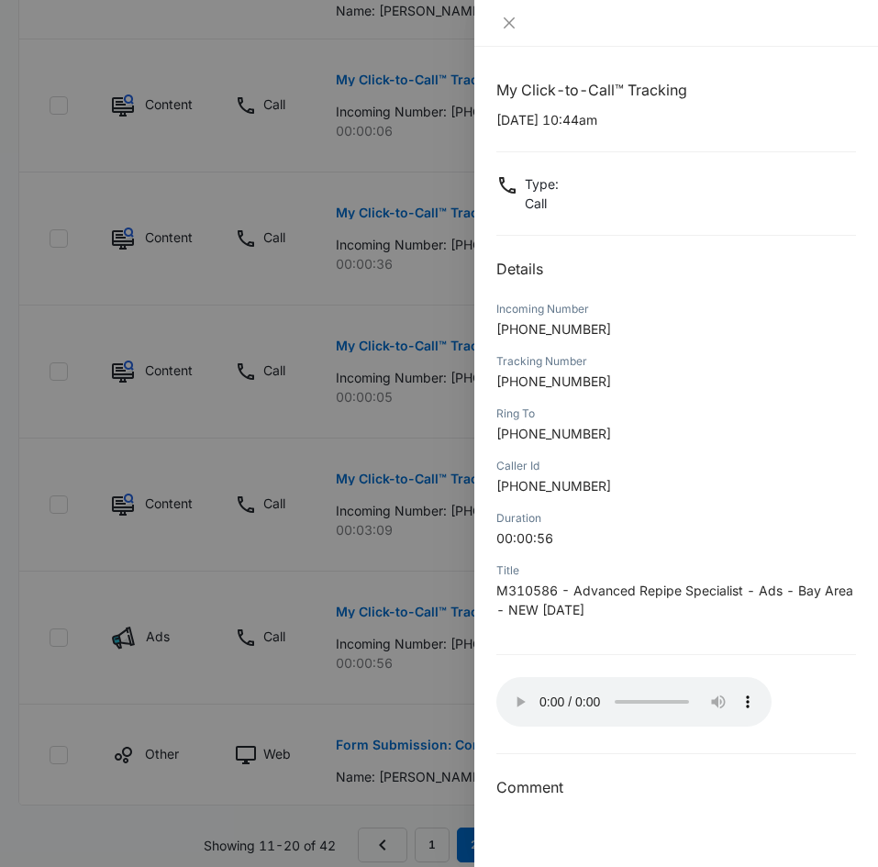
scroll to position [1698, 0]
click at [499, 21] on button "Close" at bounding box center [509, 23] width 26 height 17
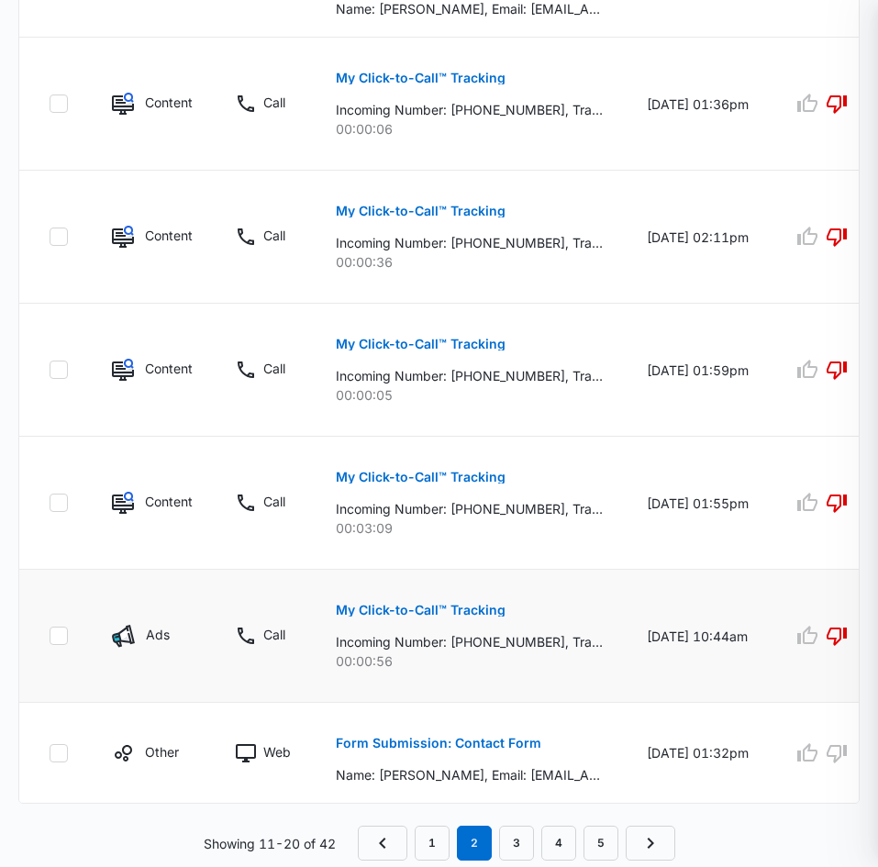
scroll to position [1691, 0]
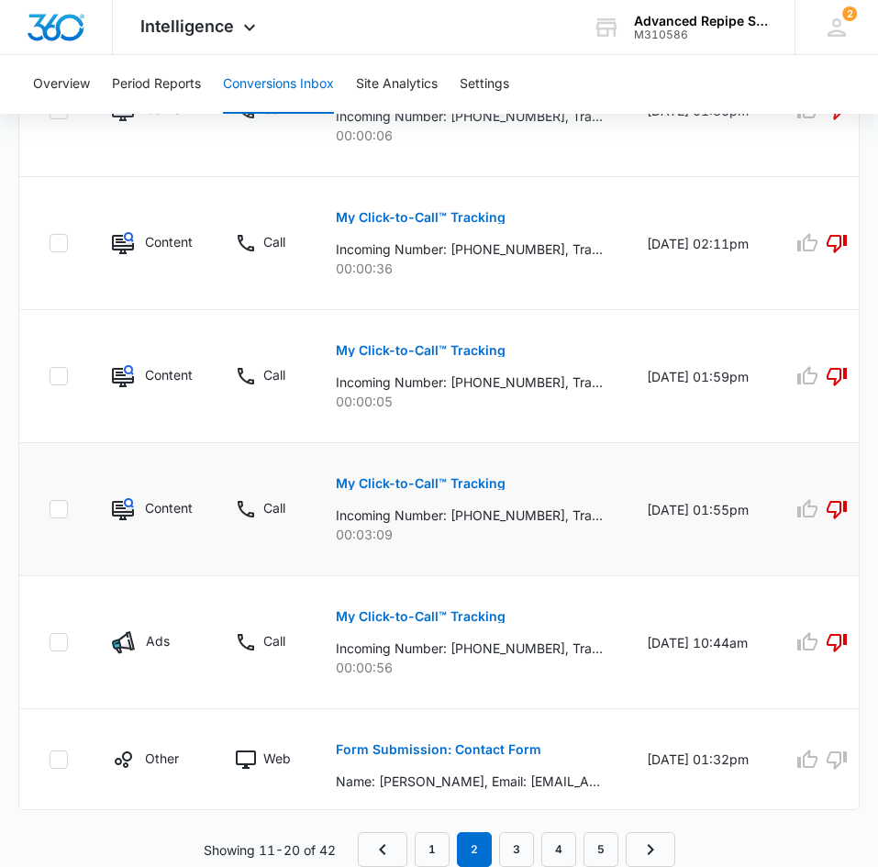
click at [447, 475] on button "My Click-to-Call™ Tracking" at bounding box center [421, 484] width 170 height 44
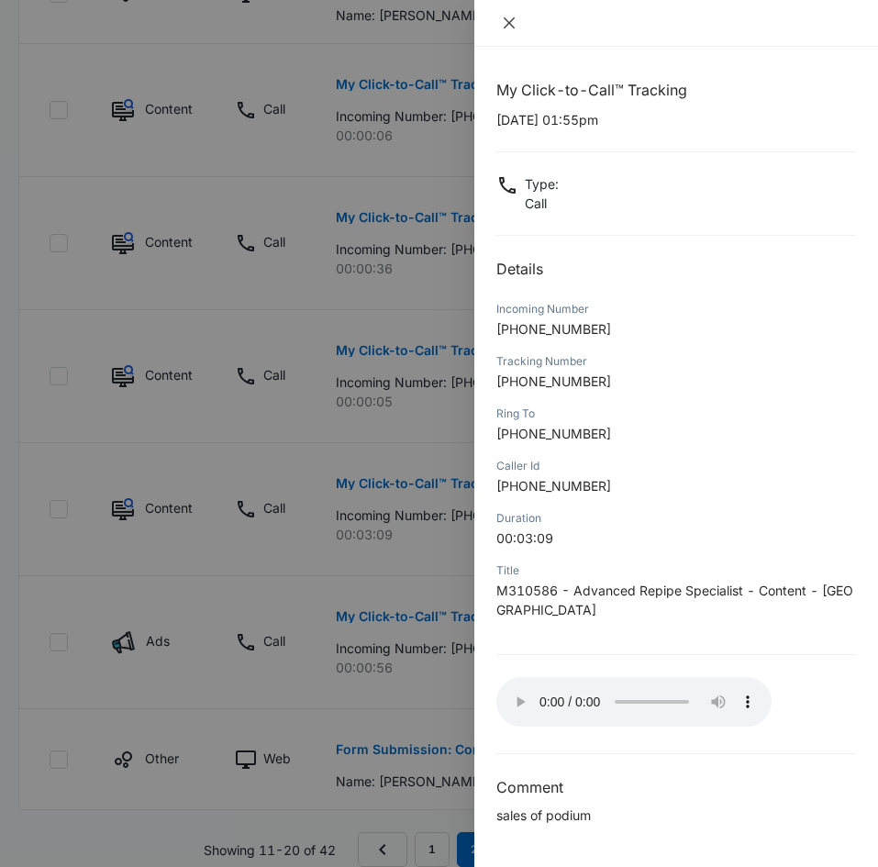
click at [513, 25] on icon "close" at bounding box center [509, 23] width 15 height 15
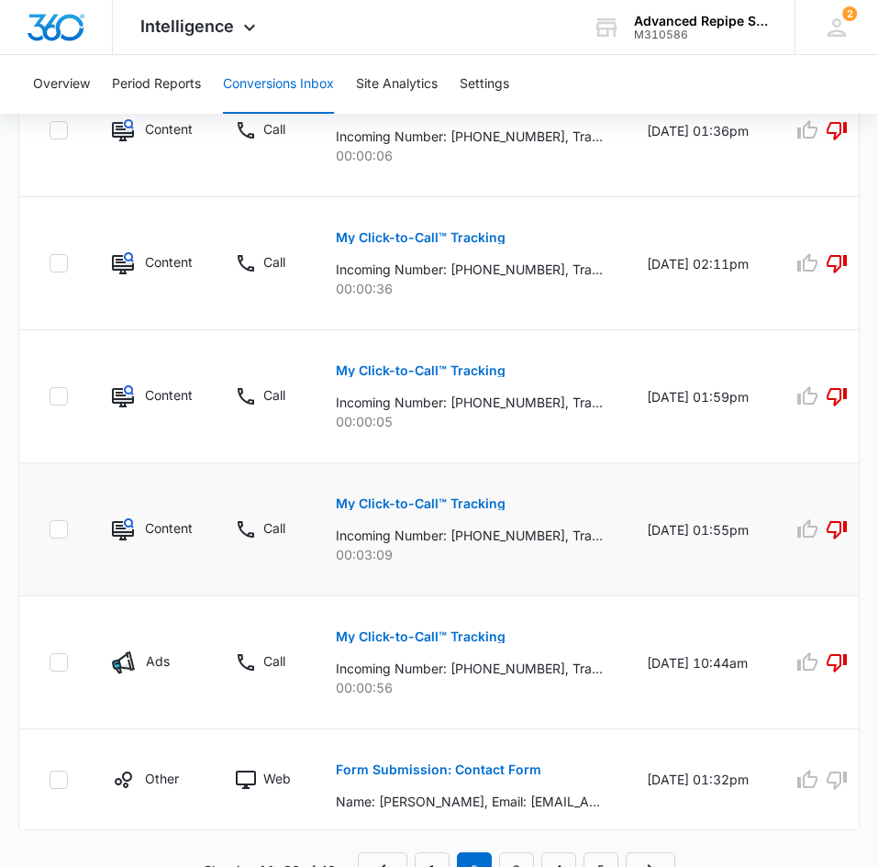
scroll to position [1672, 0]
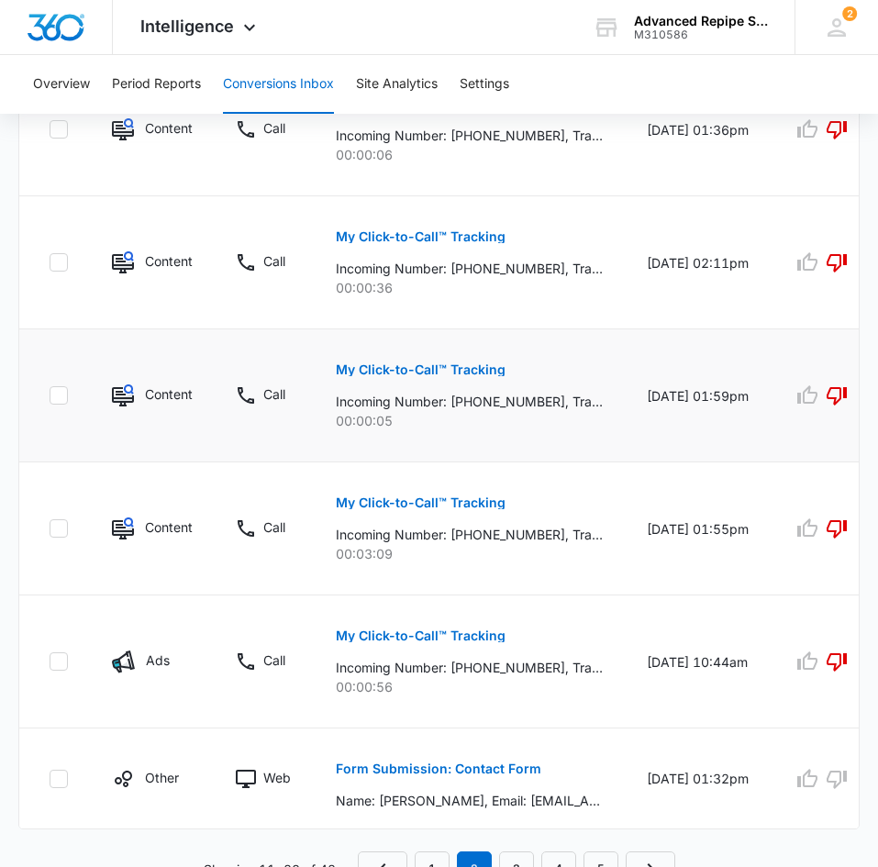
click at [417, 356] on button "My Click-to-Call™ Tracking" at bounding box center [421, 370] width 170 height 44
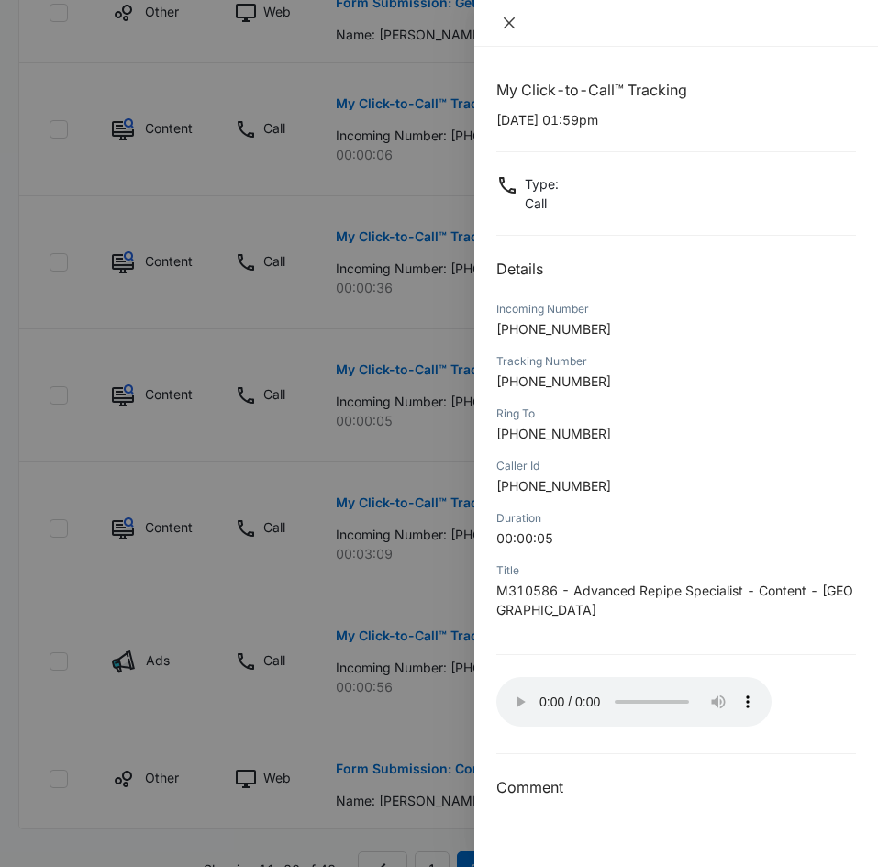
click at [503, 23] on icon "close" at bounding box center [509, 23] width 15 height 15
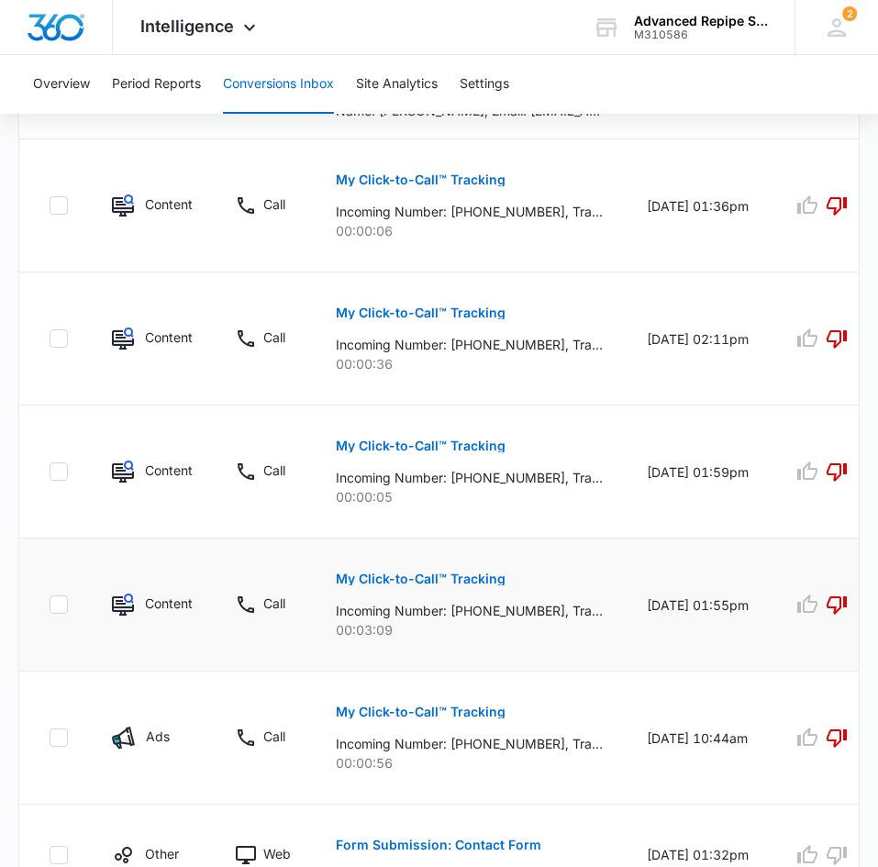
scroll to position [1599, 0]
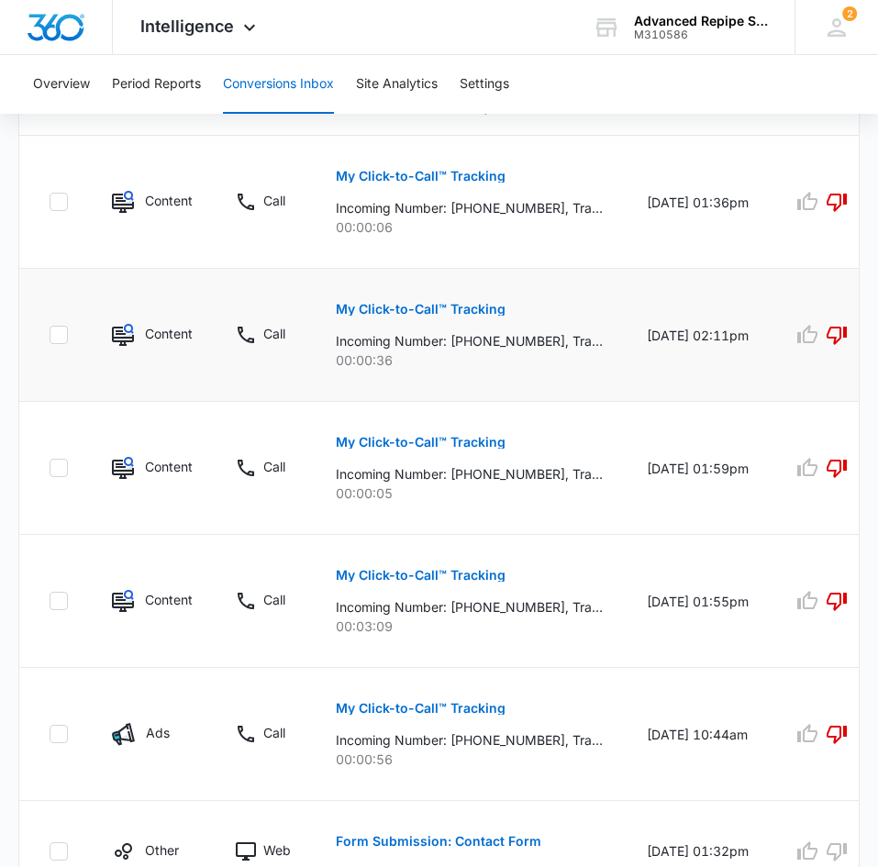
click at [453, 306] on p "My Click-to-Call™ Tracking" at bounding box center [421, 309] width 170 height 13
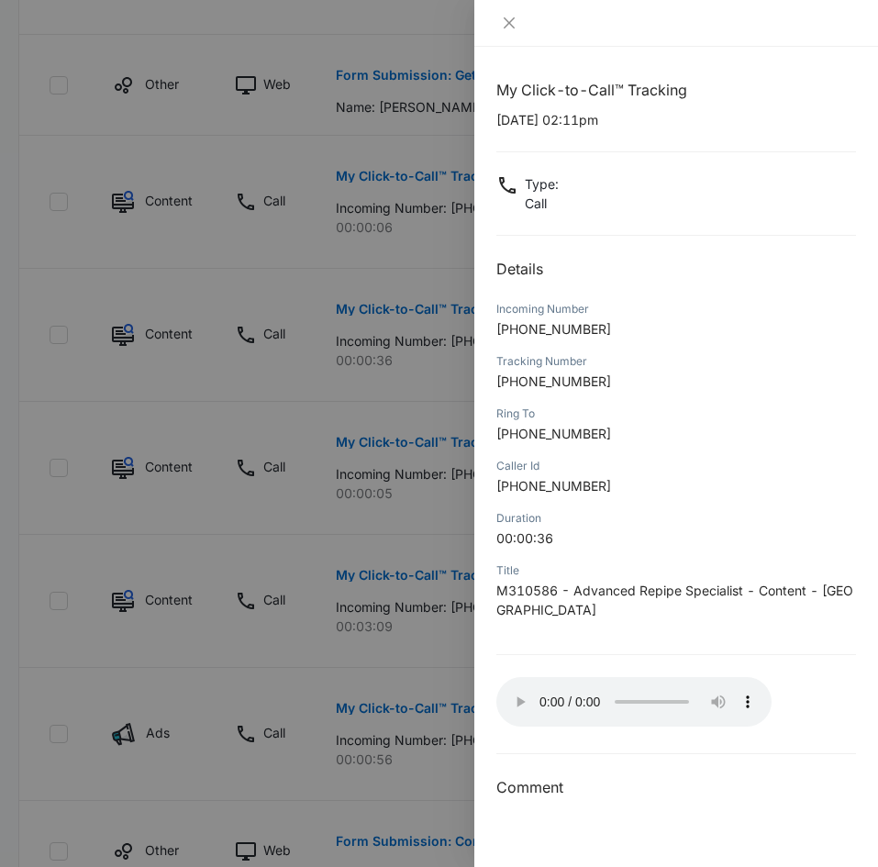
click at [487, 20] on div at bounding box center [676, 23] width 404 height 47
click at [504, 22] on icon "close" at bounding box center [509, 23] width 15 height 15
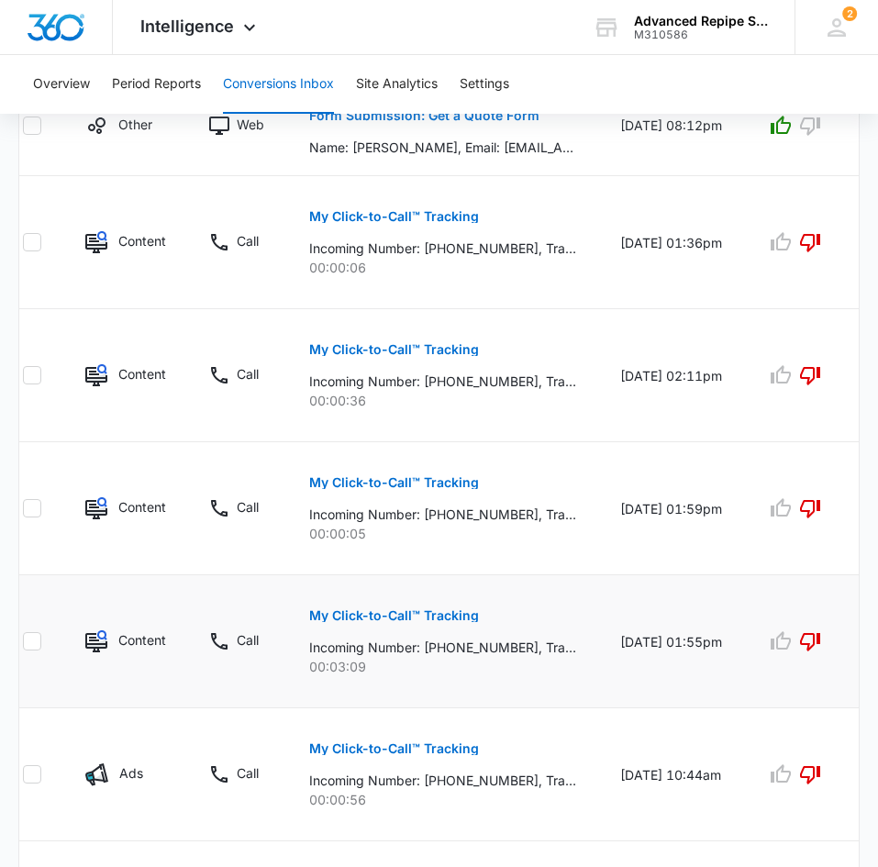
scroll to position [1549, 0]
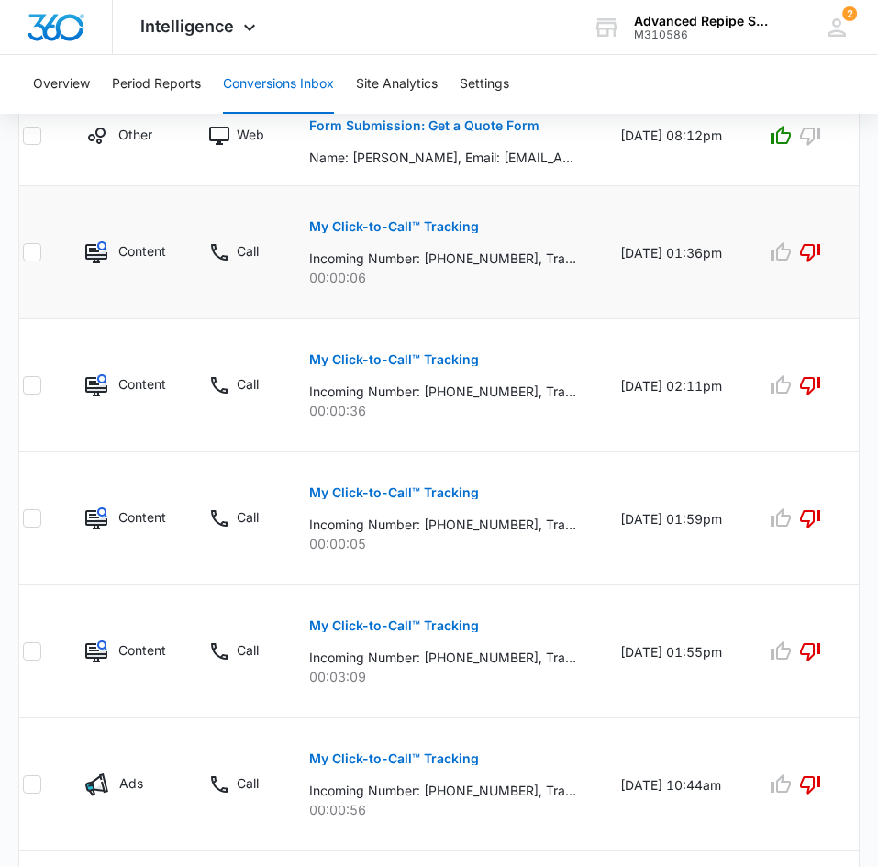
click at [423, 220] on p "My Click-to-Call™ Tracking" at bounding box center [394, 226] width 170 height 13
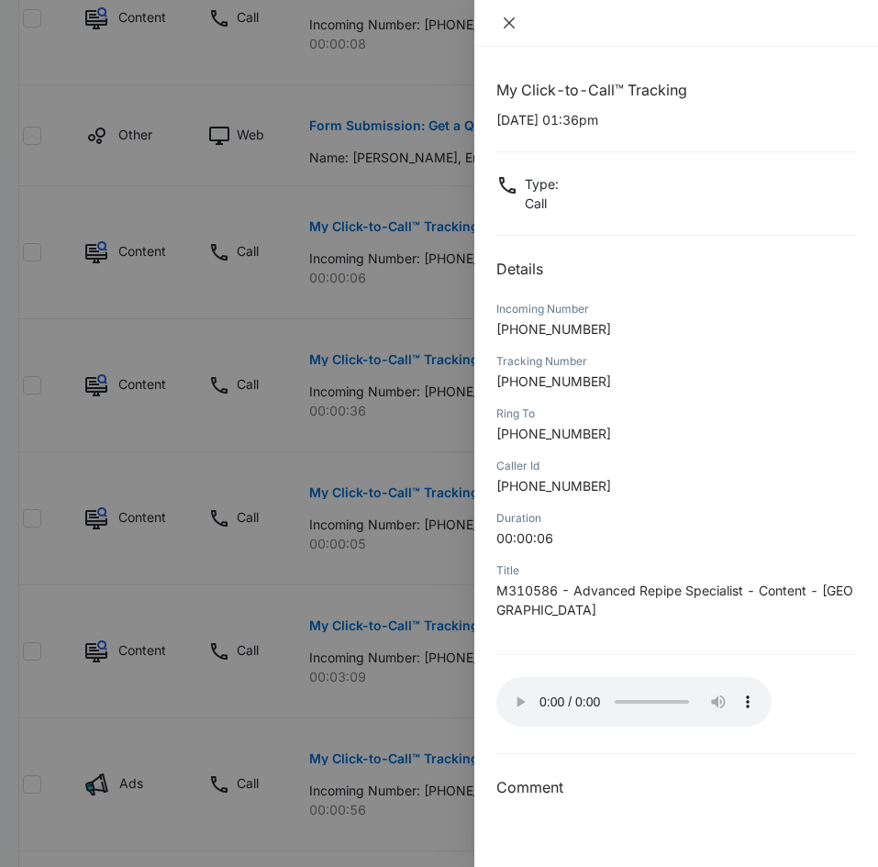
click at [511, 26] on icon "close" at bounding box center [509, 22] width 11 height 11
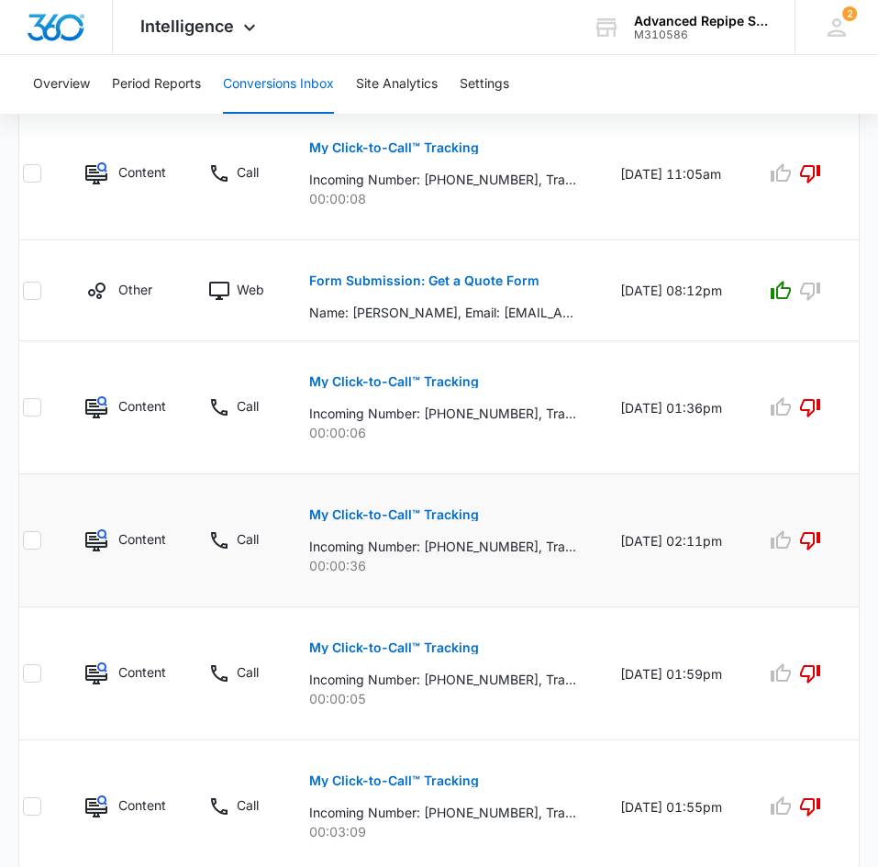
scroll to position [1397, 0]
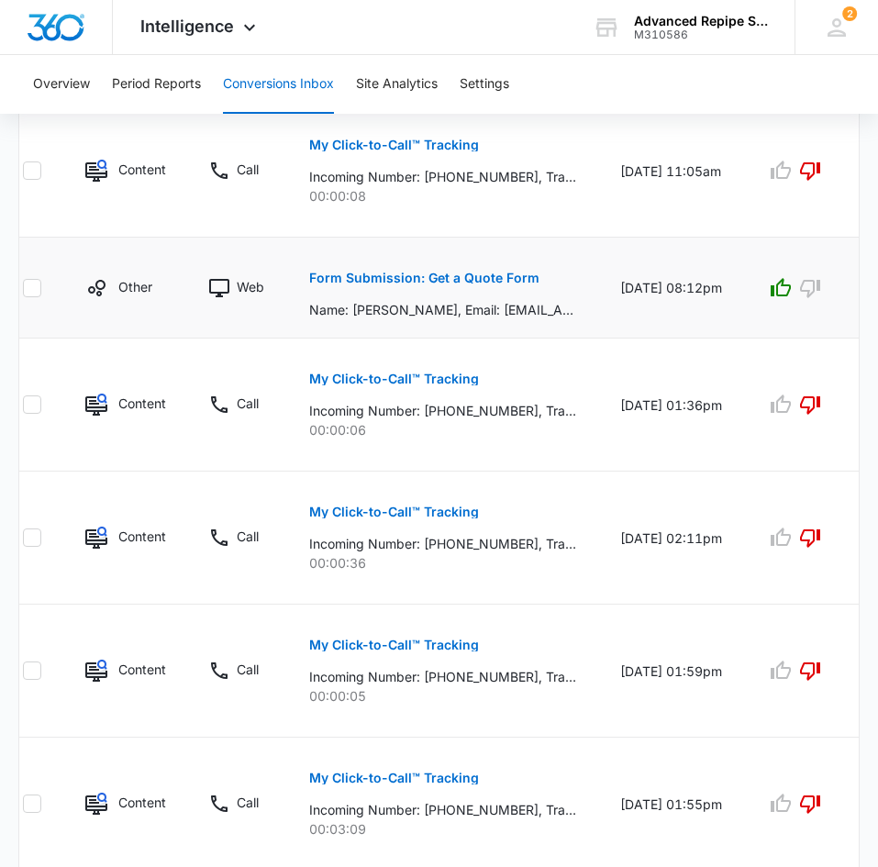
click at [447, 276] on p "Form Submission: Get a Quote Form" at bounding box center [424, 278] width 230 height 13
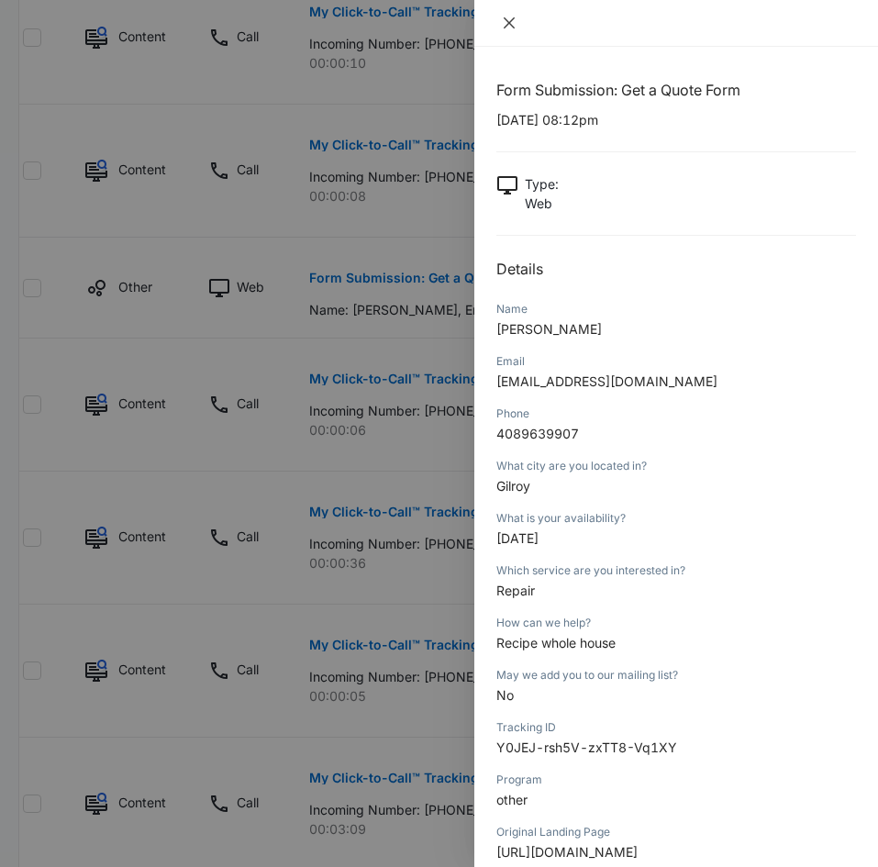
click at [507, 21] on icon "close" at bounding box center [509, 22] width 11 height 11
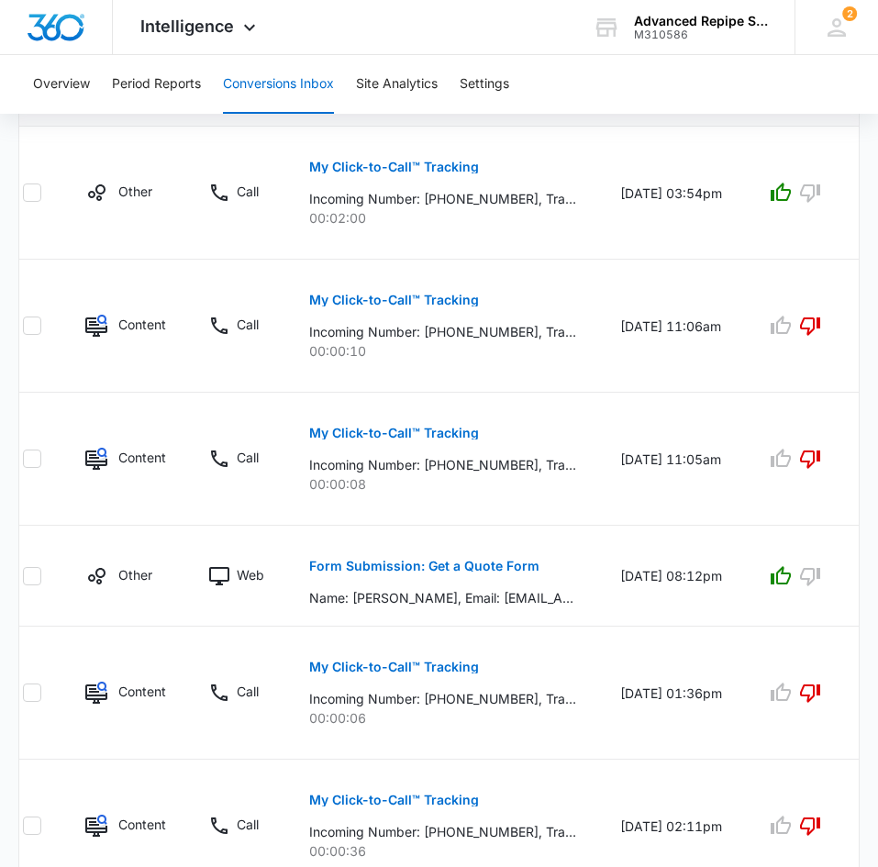
scroll to position [1108, 0]
click at [415, 429] on p "My Click-to-Call™ Tracking" at bounding box center [394, 434] width 170 height 13
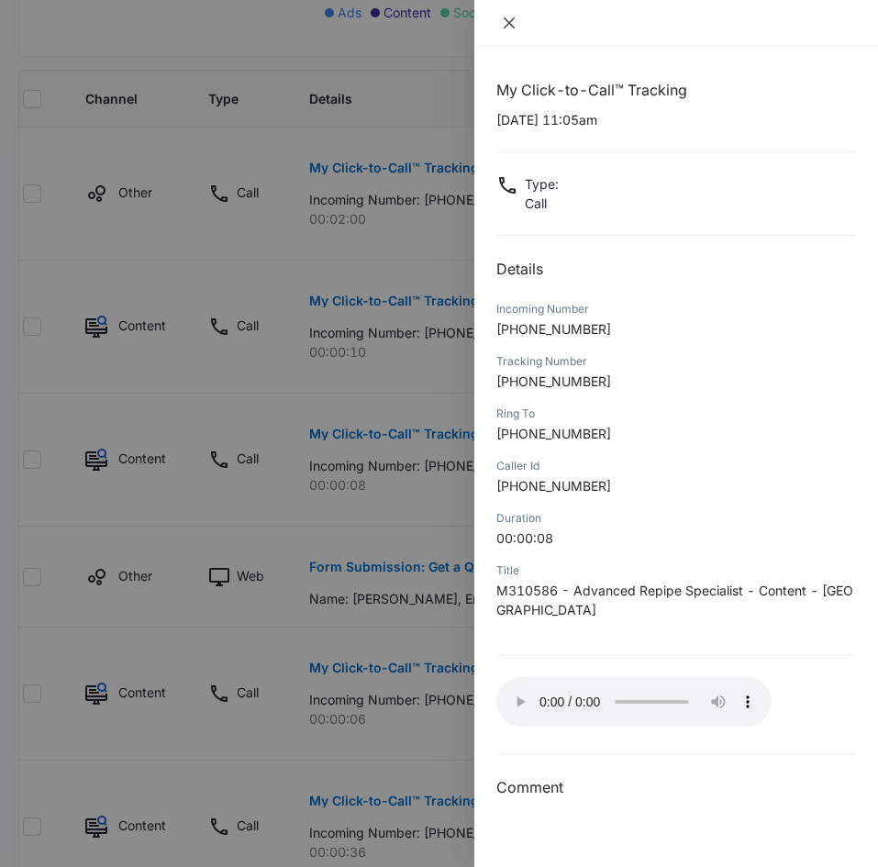
click at [502, 26] on icon "close" at bounding box center [509, 23] width 15 height 15
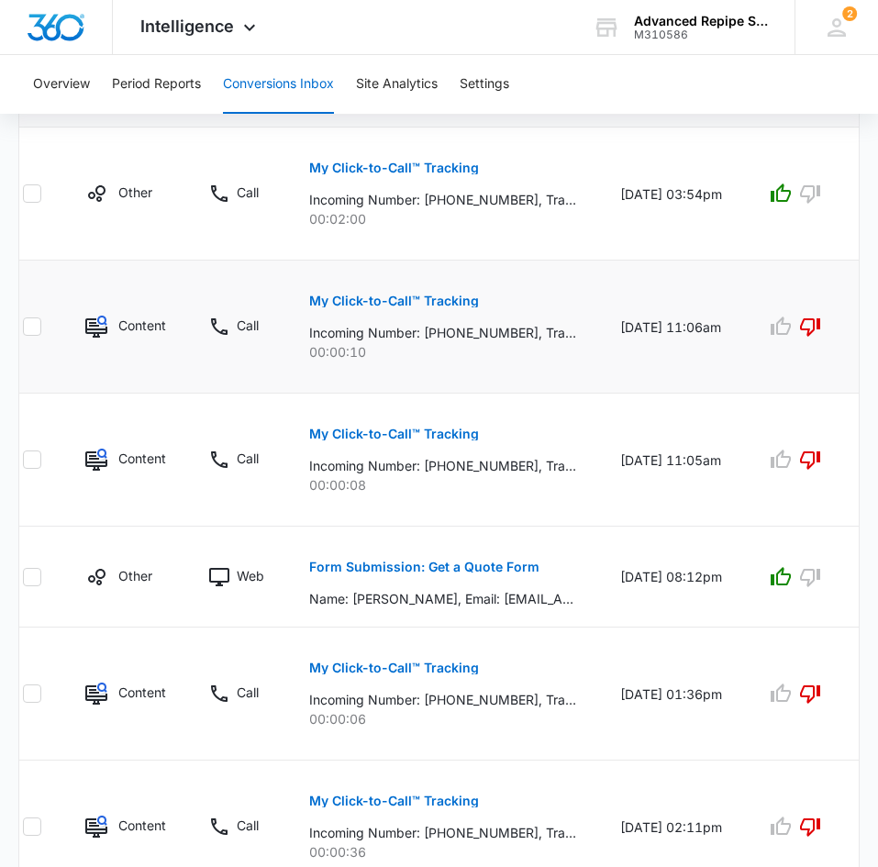
click at [397, 296] on p "My Click-to-Call™ Tracking" at bounding box center [394, 301] width 170 height 13
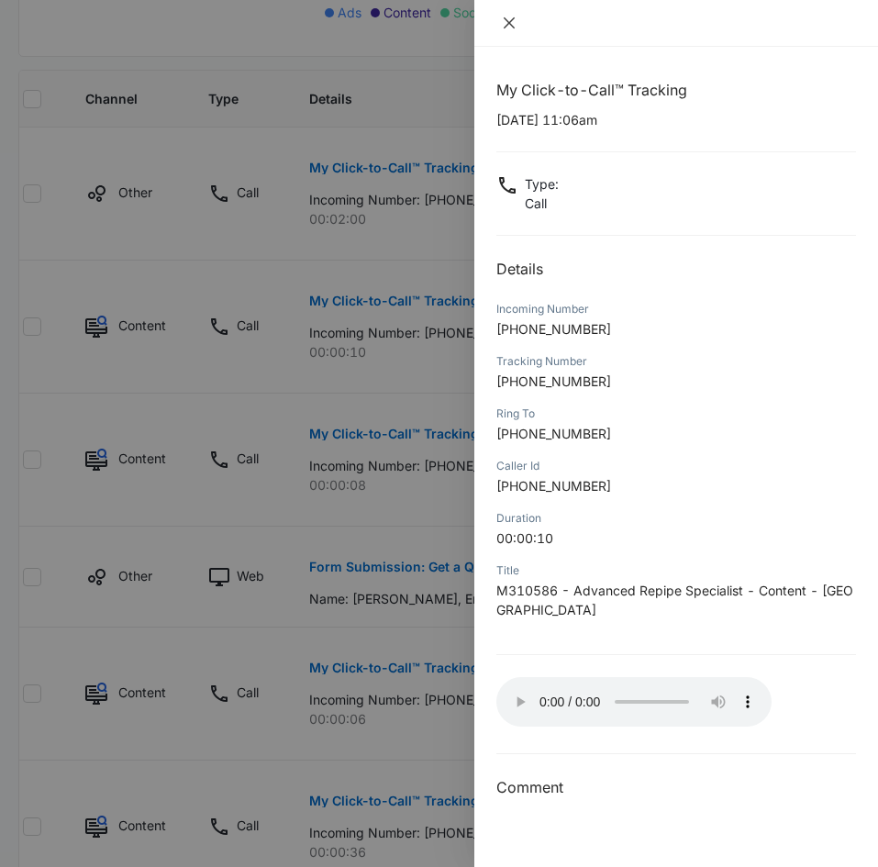
click at [520, 17] on button "Close" at bounding box center [509, 23] width 26 height 17
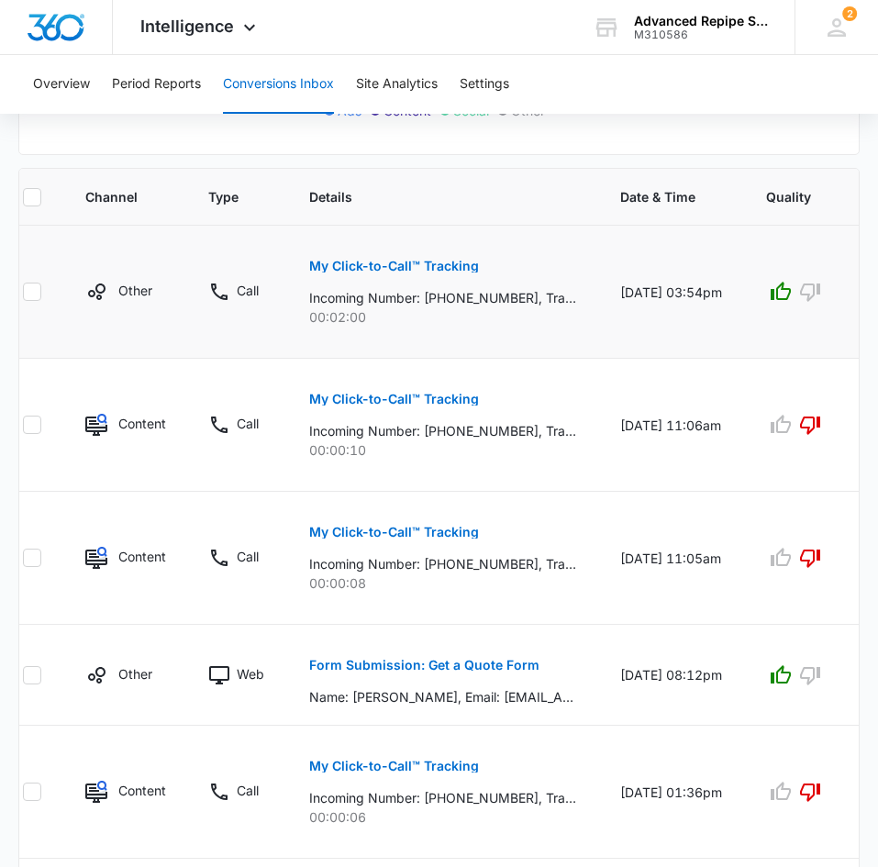
scroll to position [1004, 0]
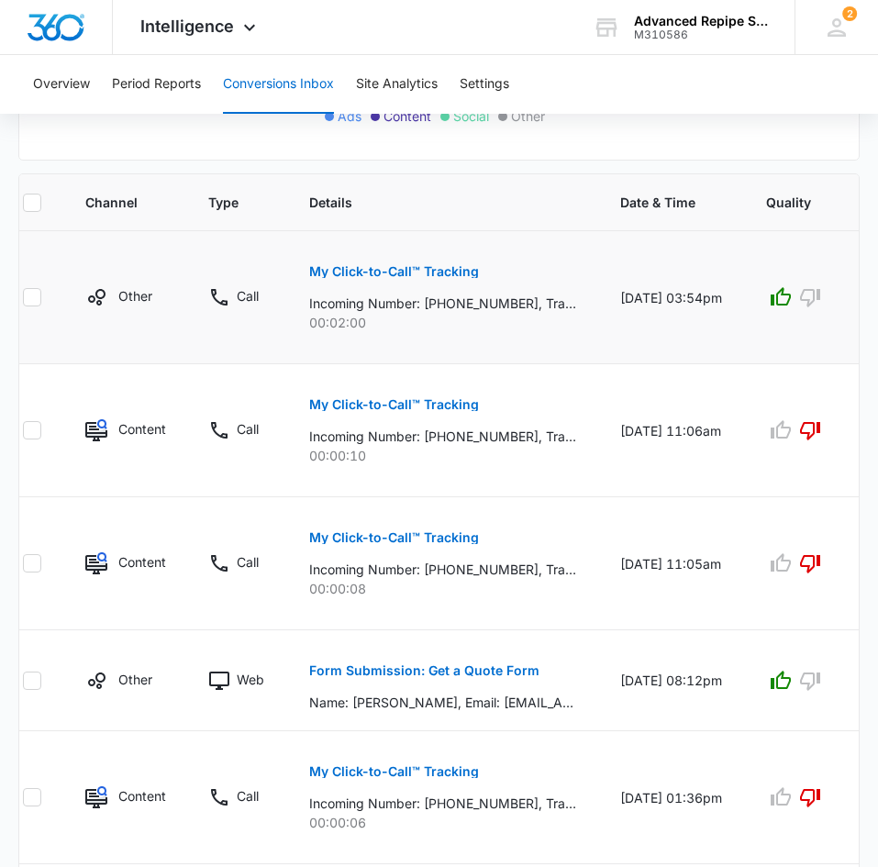
click at [434, 270] on p "My Click-to-Call™ Tracking" at bounding box center [394, 271] width 170 height 13
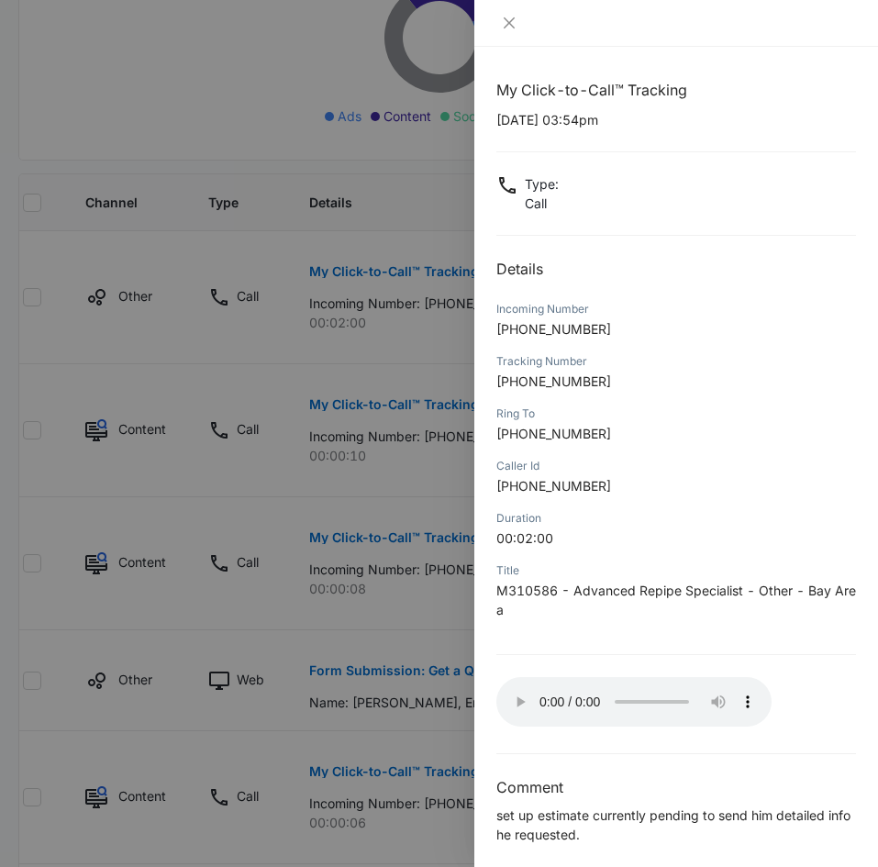
scroll to position [12, 0]
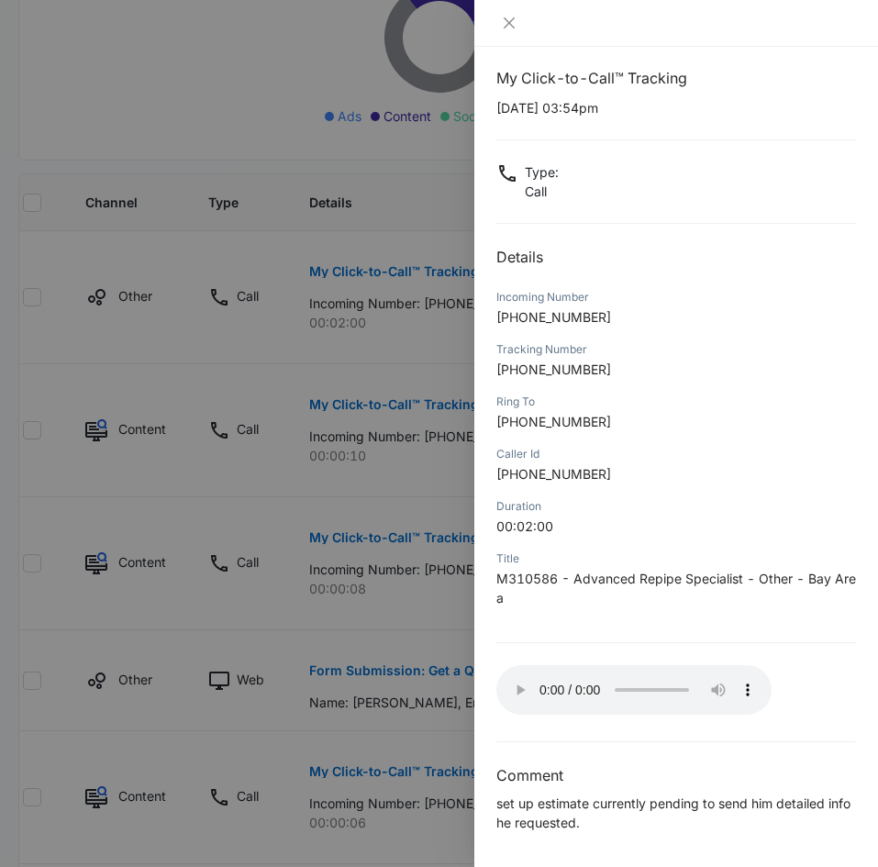
click at [500, 36] on div at bounding box center [676, 23] width 404 height 47
click at [510, 17] on icon "close" at bounding box center [509, 23] width 15 height 15
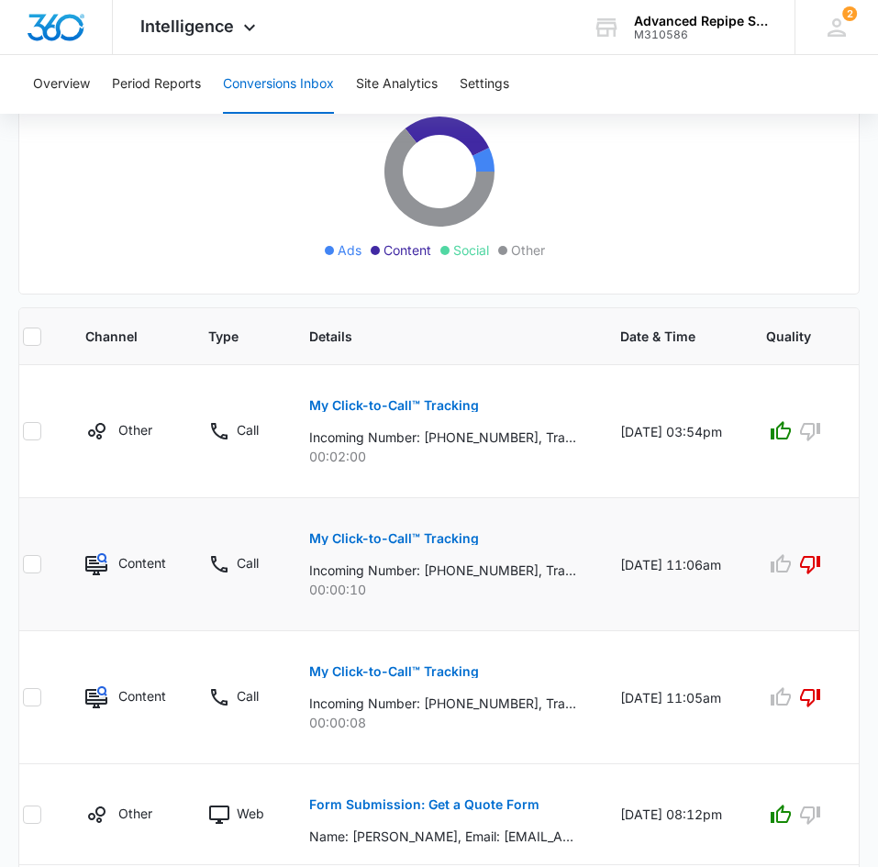
scroll to position [1691, 0]
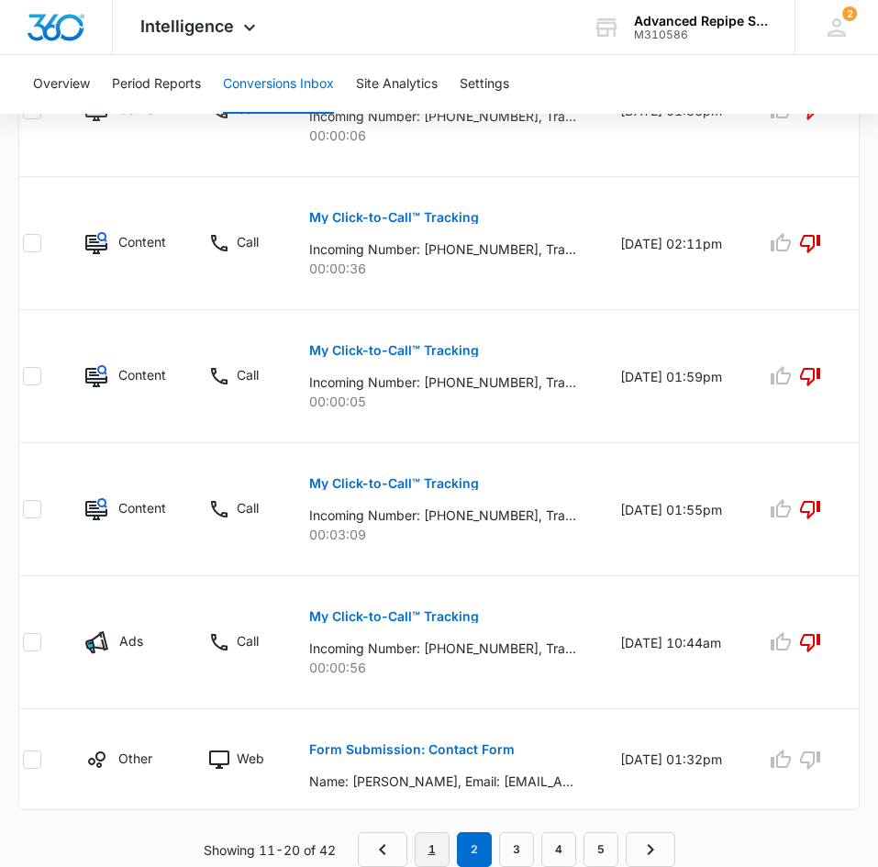
click at [434, 840] on link "1" at bounding box center [432, 849] width 35 height 35
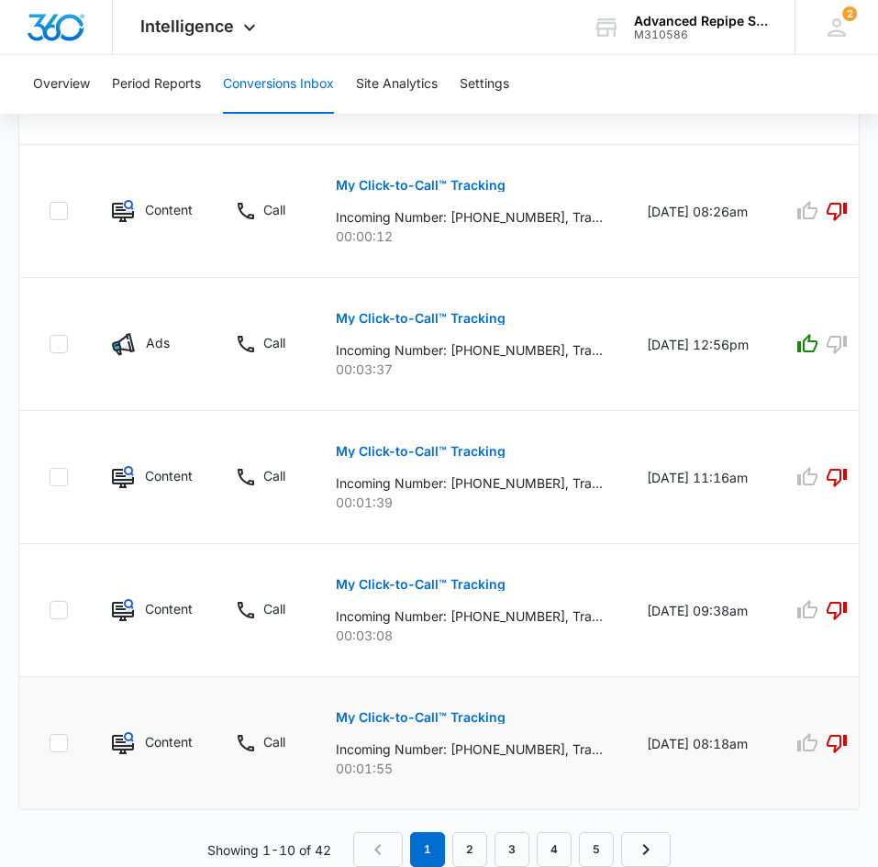
click at [448, 711] on p "My Click-to-Call™ Tracking" at bounding box center [421, 717] width 170 height 13
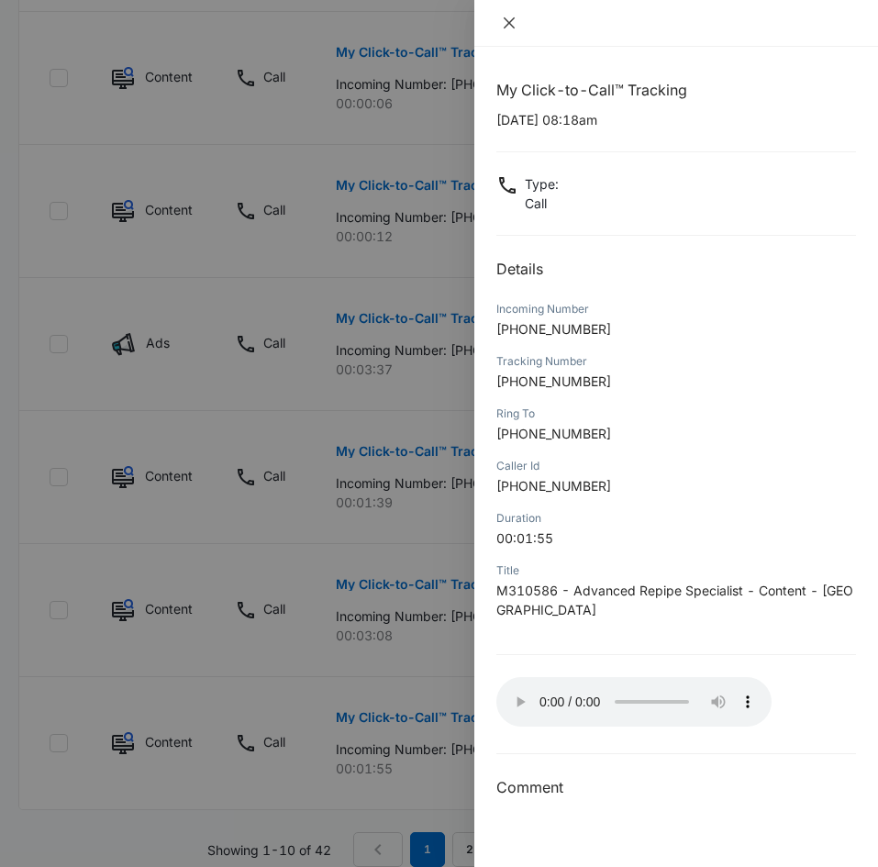
click at [502, 21] on icon "close" at bounding box center [509, 23] width 15 height 15
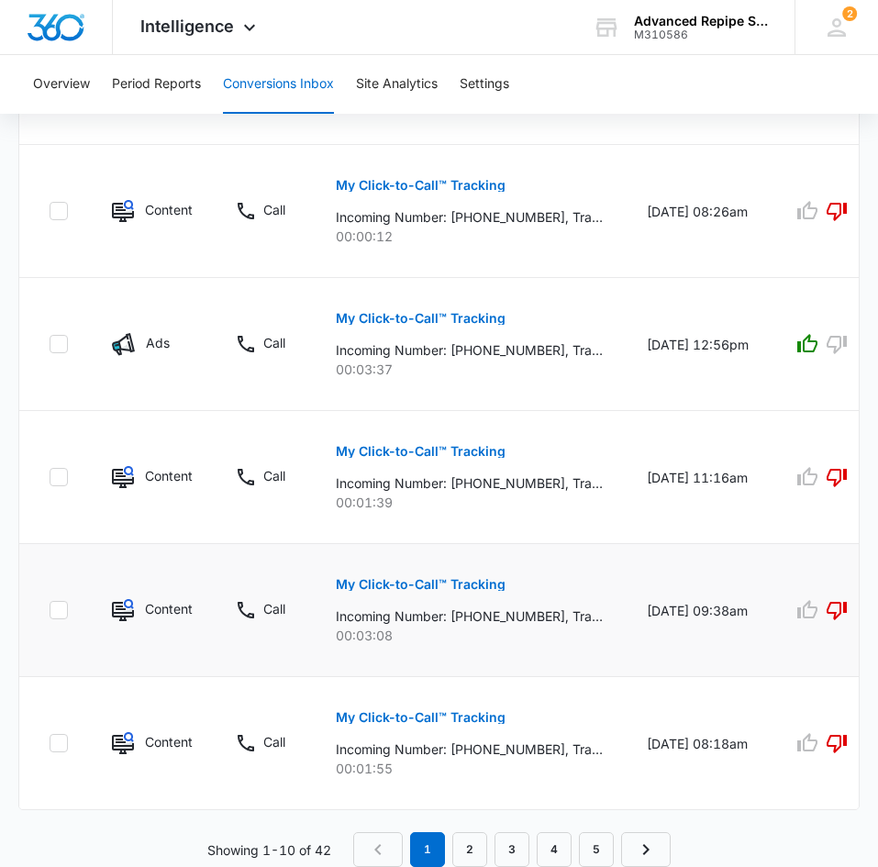
click at [440, 579] on p "My Click-to-Call™ Tracking" at bounding box center [421, 584] width 170 height 13
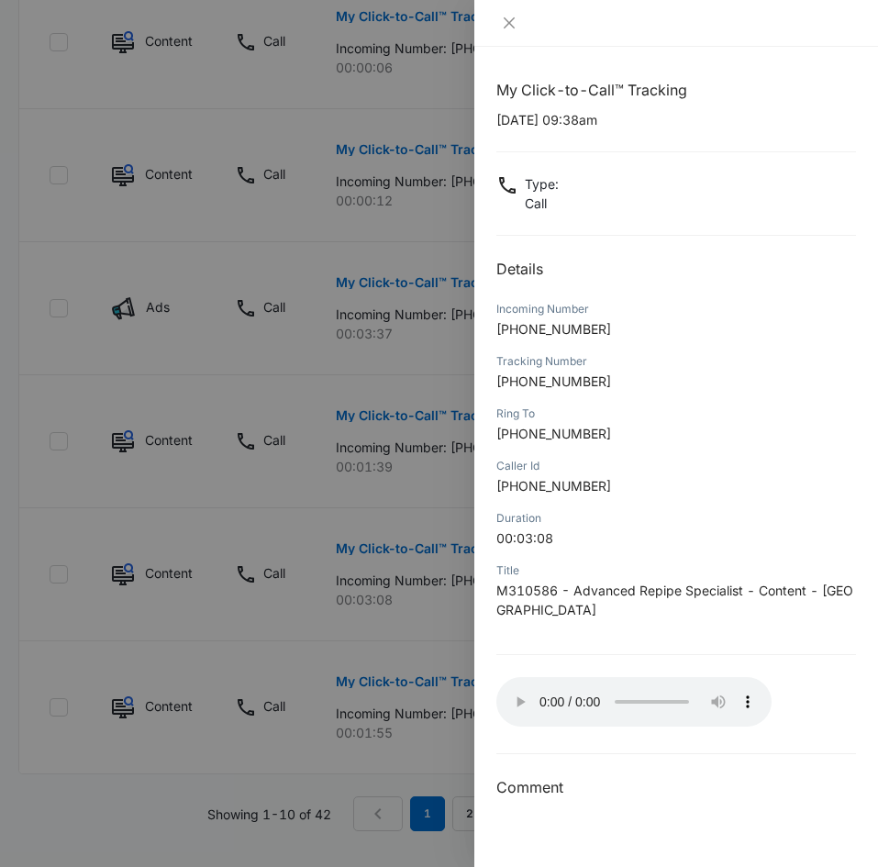
scroll to position [1731, 0]
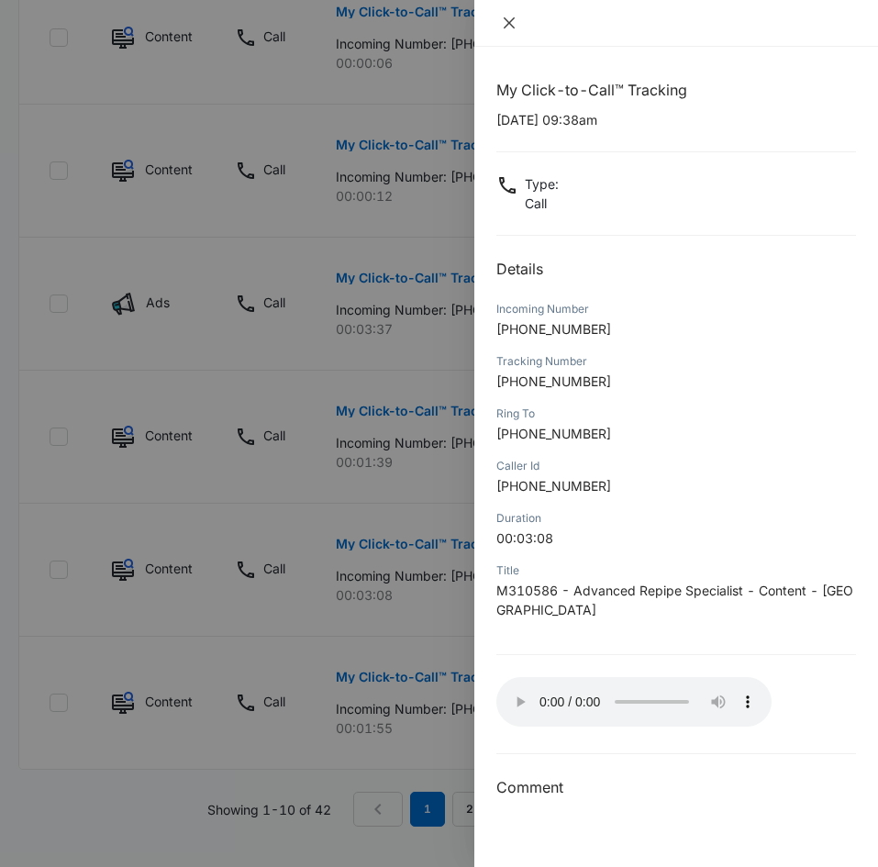
click at [508, 25] on icon "close" at bounding box center [509, 23] width 15 height 15
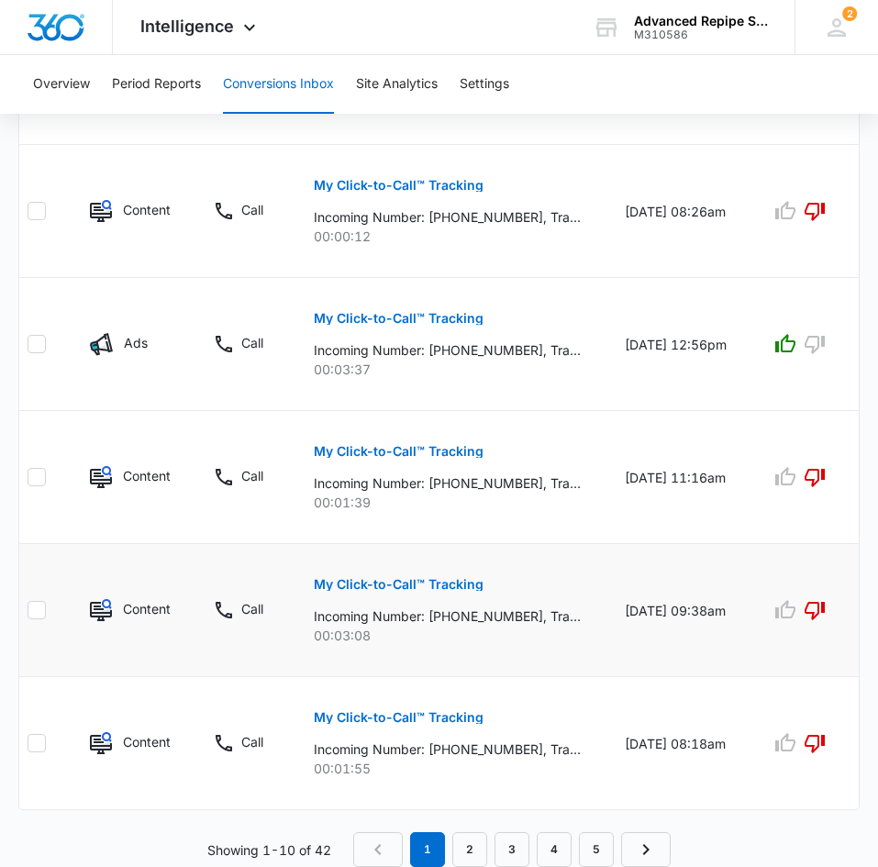
scroll to position [0, 24]
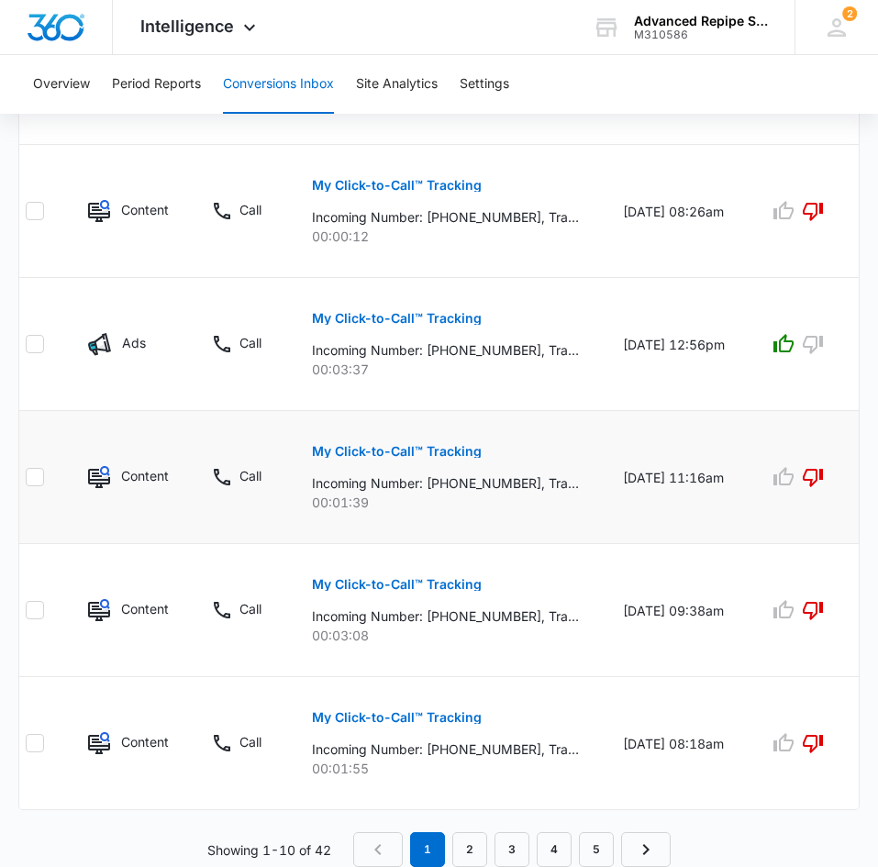
click at [392, 433] on button "My Click-to-Call™ Tracking" at bounding box center [397, 451] width 170 height 44
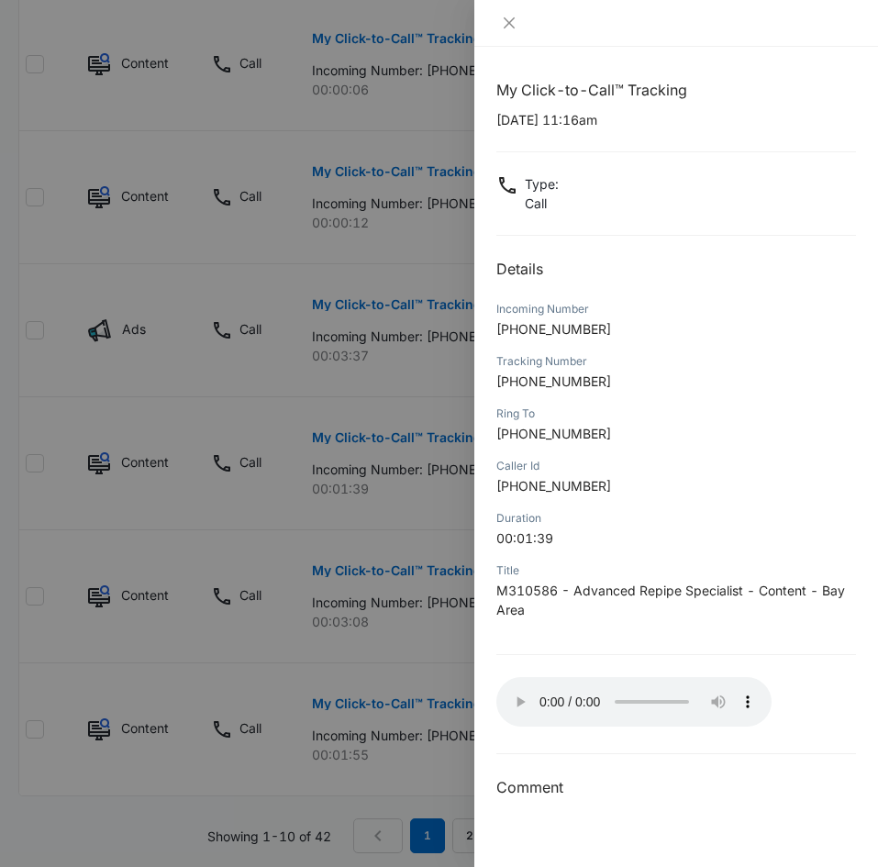
scroll to position [1700, 0]
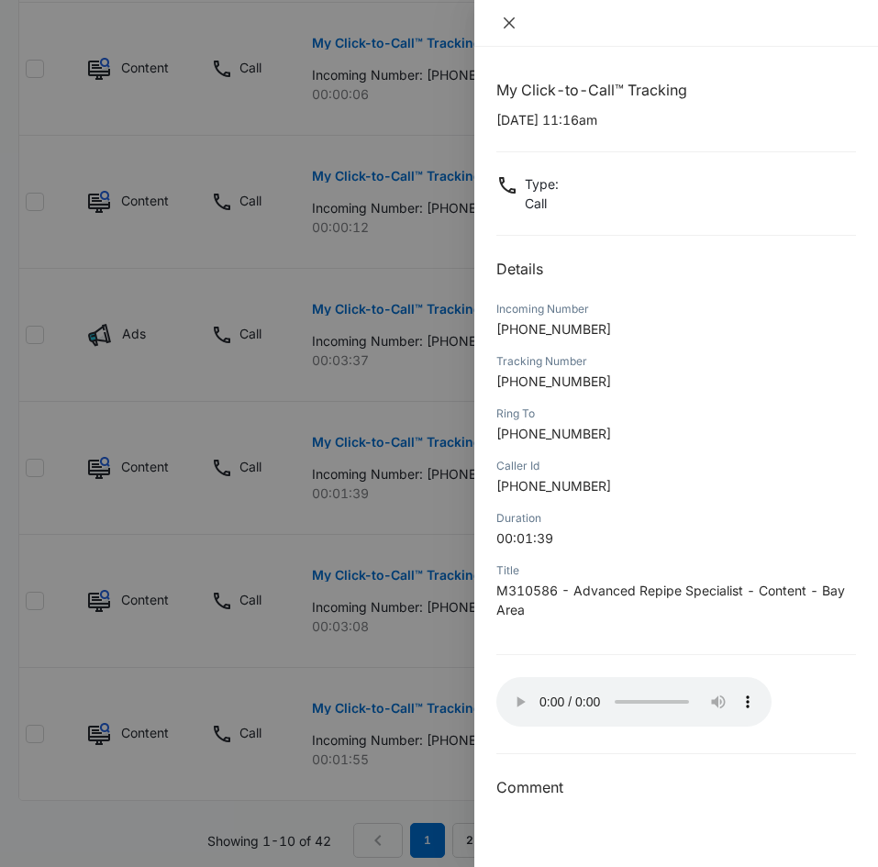
click at [507, 28] on icon "close" at bounding box center [509, 23] width 15 height 15
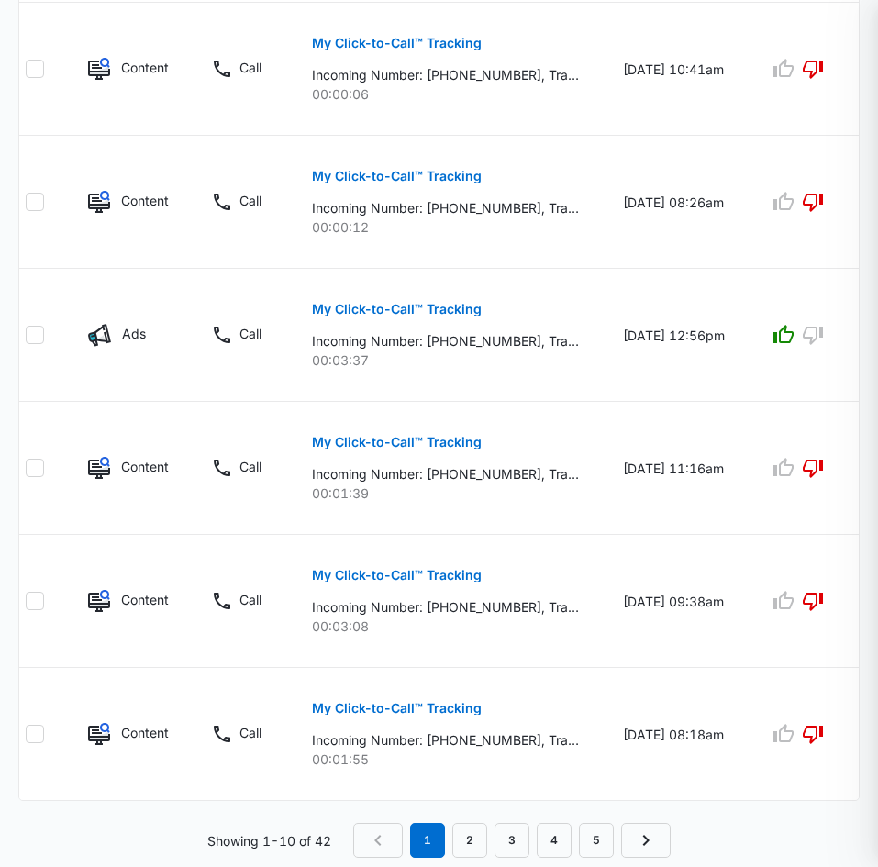
scroll to position [1691, 0]
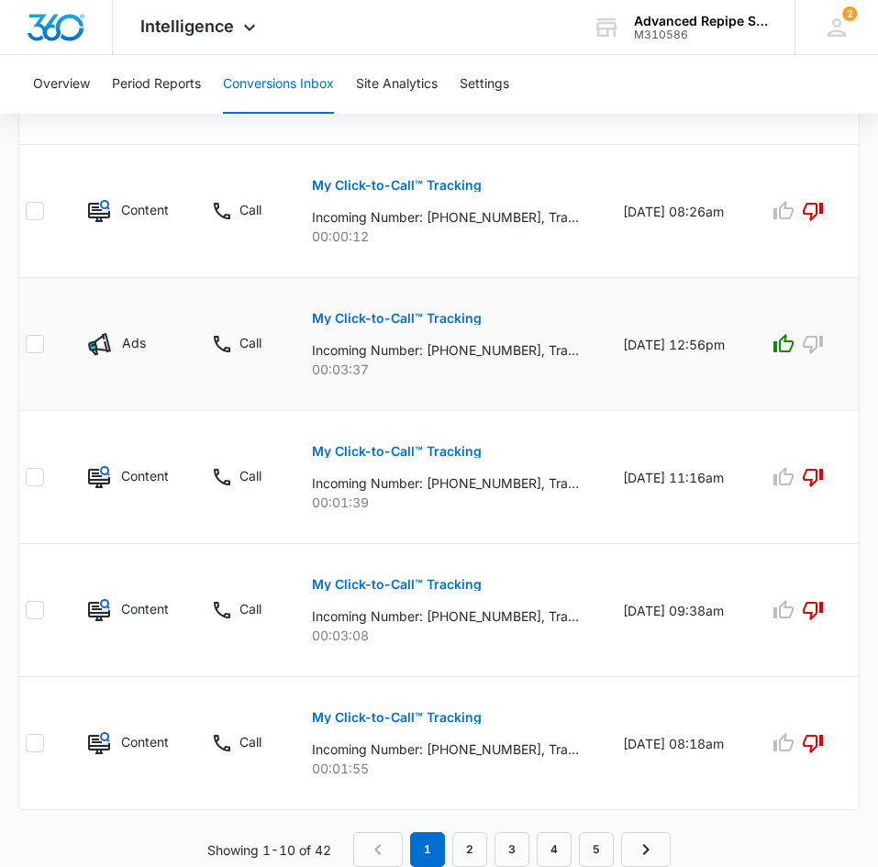
click at [428, 307] on button "My Click-to-Call™ Tracking" at bounding box center [397, 318] width 170 height 44
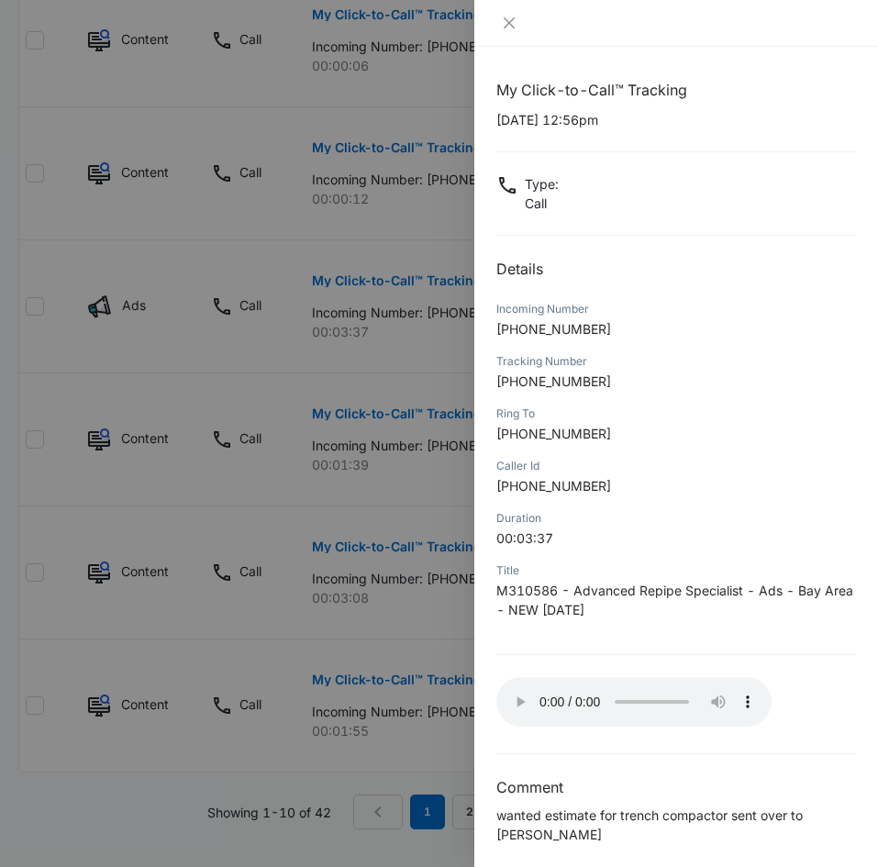
scroll to position [1731, 0]
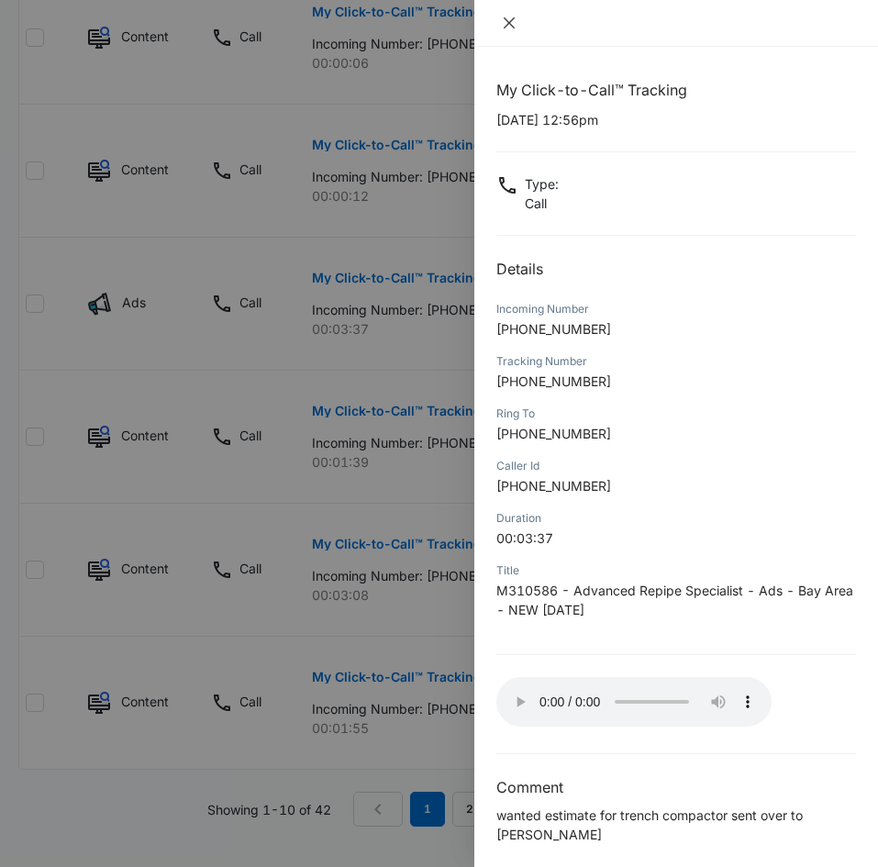
click at [518, 26] on button "Close" at bounding box center [509, 23] width 26 height 17
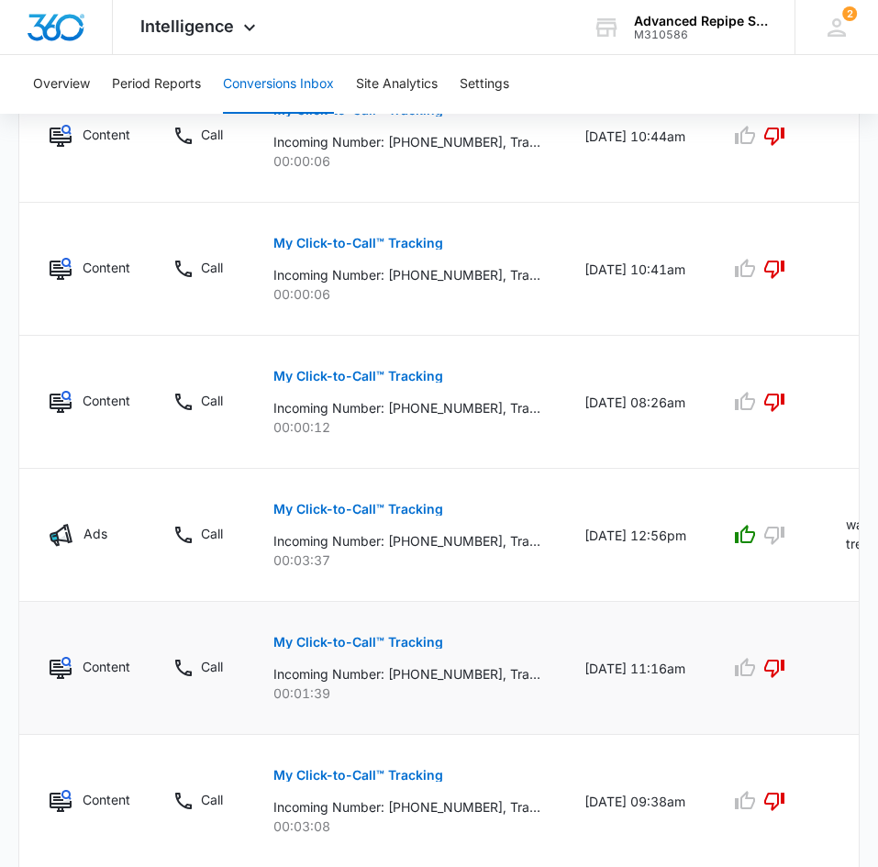
scroll to position [1508, 0]
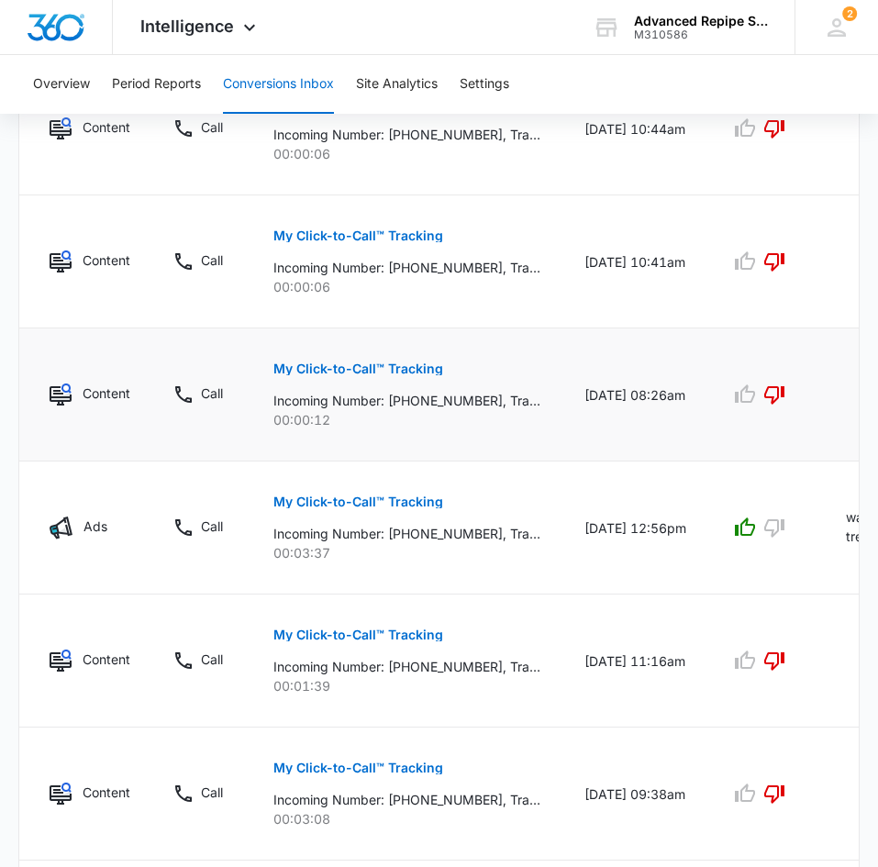
click at [385, 358] on button "My Click-to-Call™ Tracking" at bounding box center [358, 369] width 170 height 44
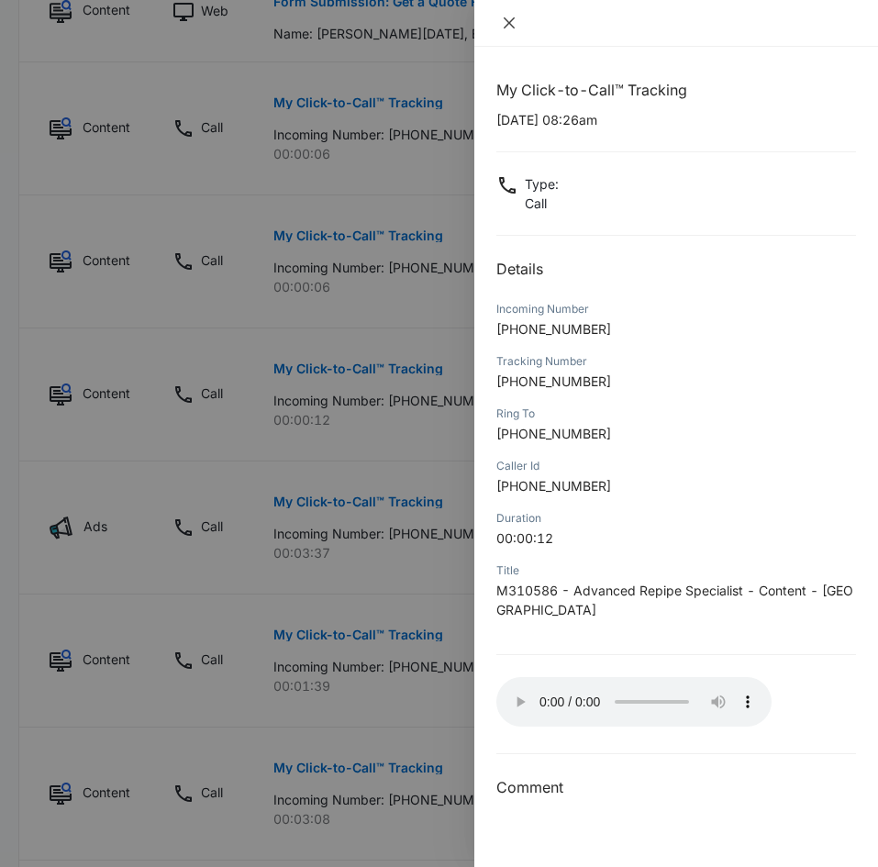
click at [507, 17] on icon "close" at bounding box center [509, 23] width 15 height 15
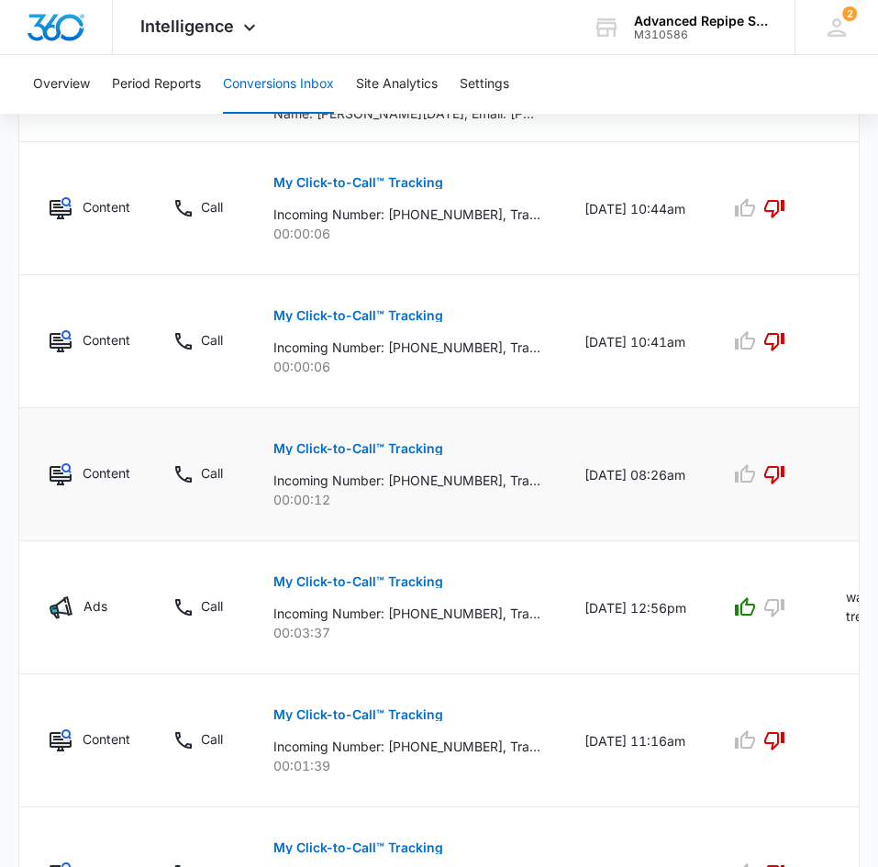
scroll to position [1407, 0]
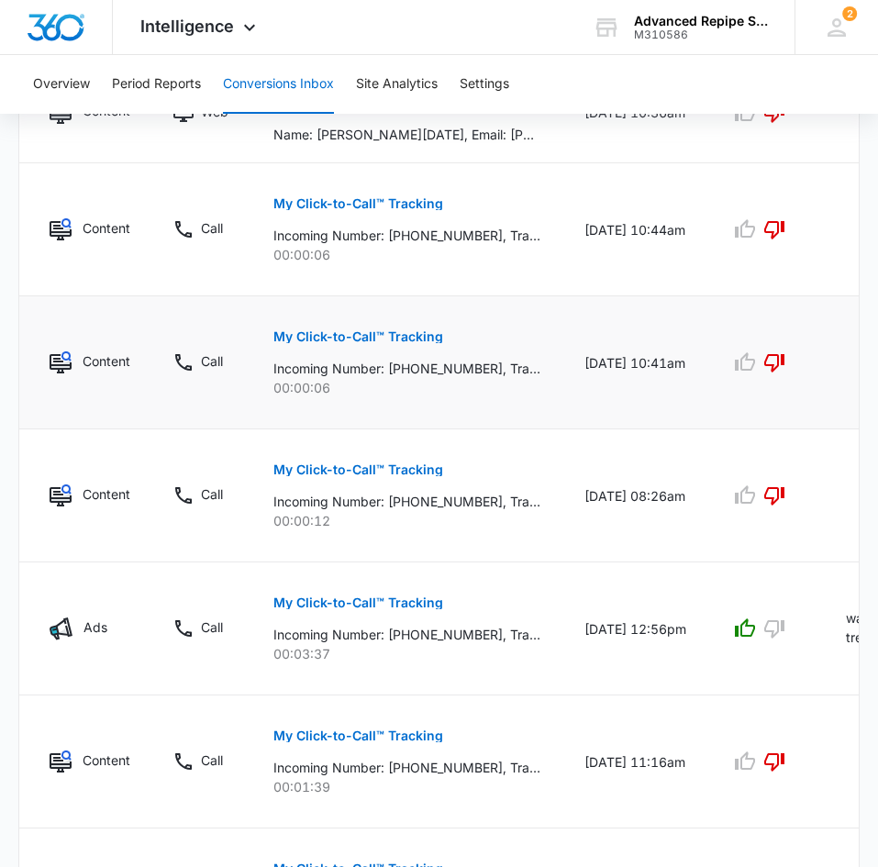
click at [368, 330] on p "My Click-to-Call™ Tracking" at bounding box center [358, 336] width 170 height 13
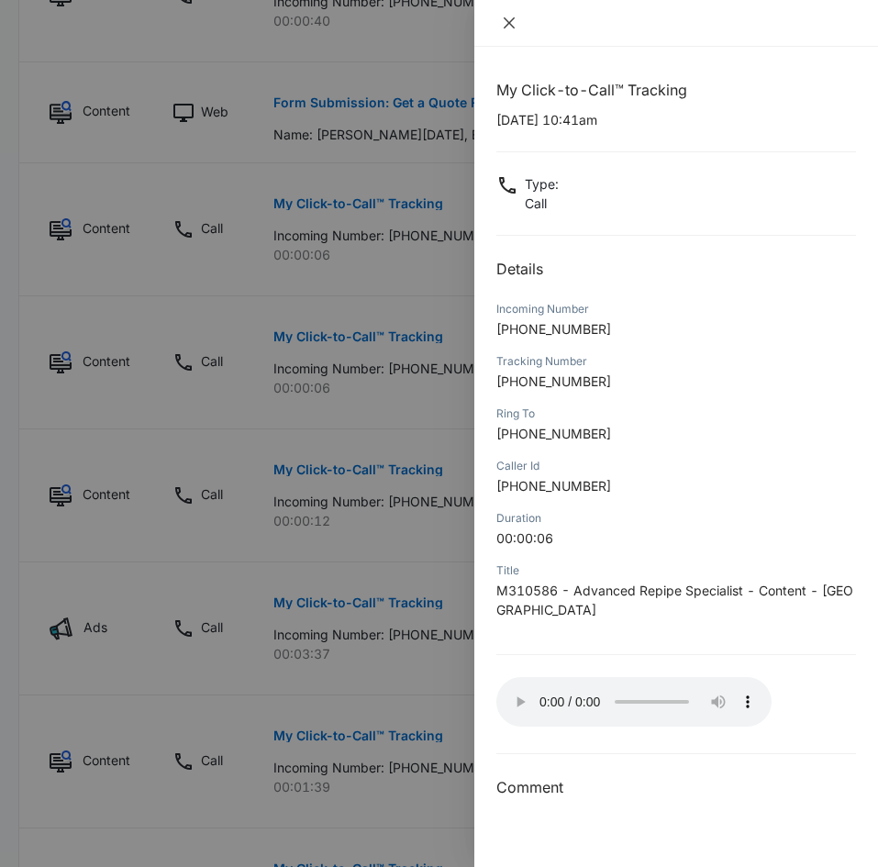
click at [509, 24] on icon "close" at bounding box center [509, 22] width 11 height 11
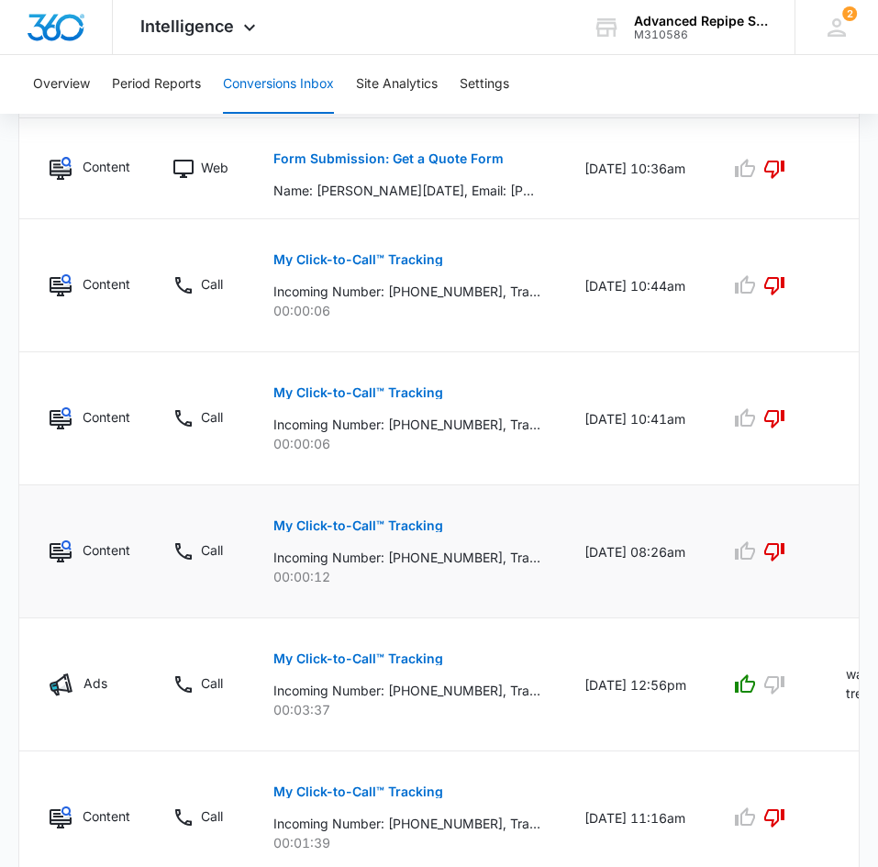
scroll to position [1345, 0]
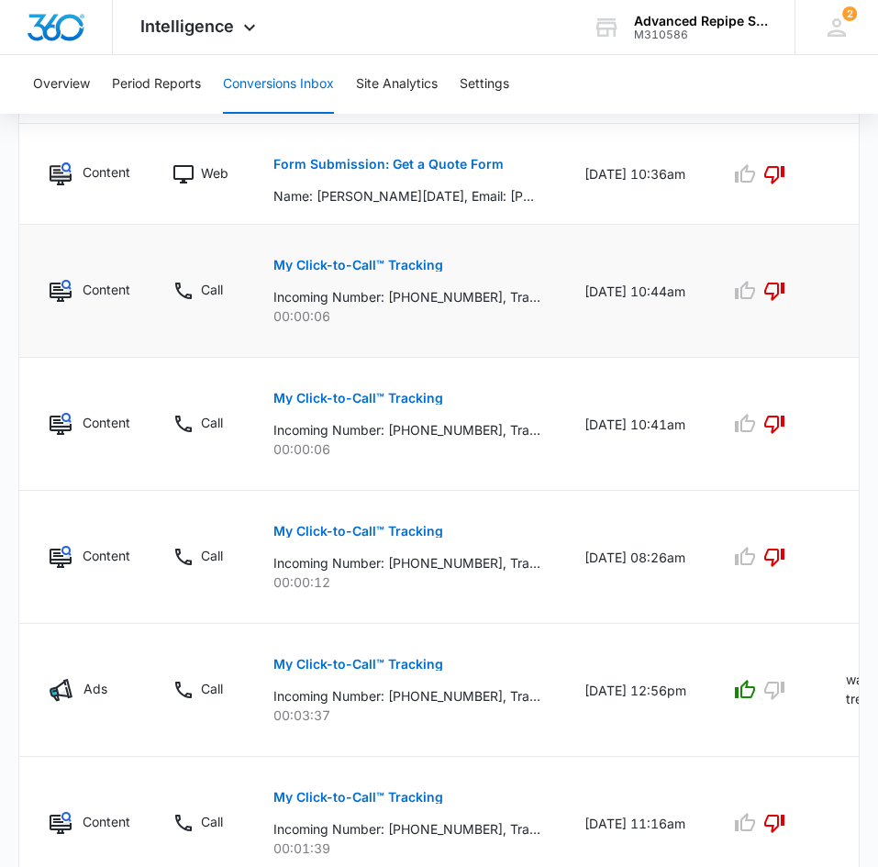
click at [381, 267] on p "My Click-to-Call™ Tracking" at bounding box center [358, 265] width 170 height 13
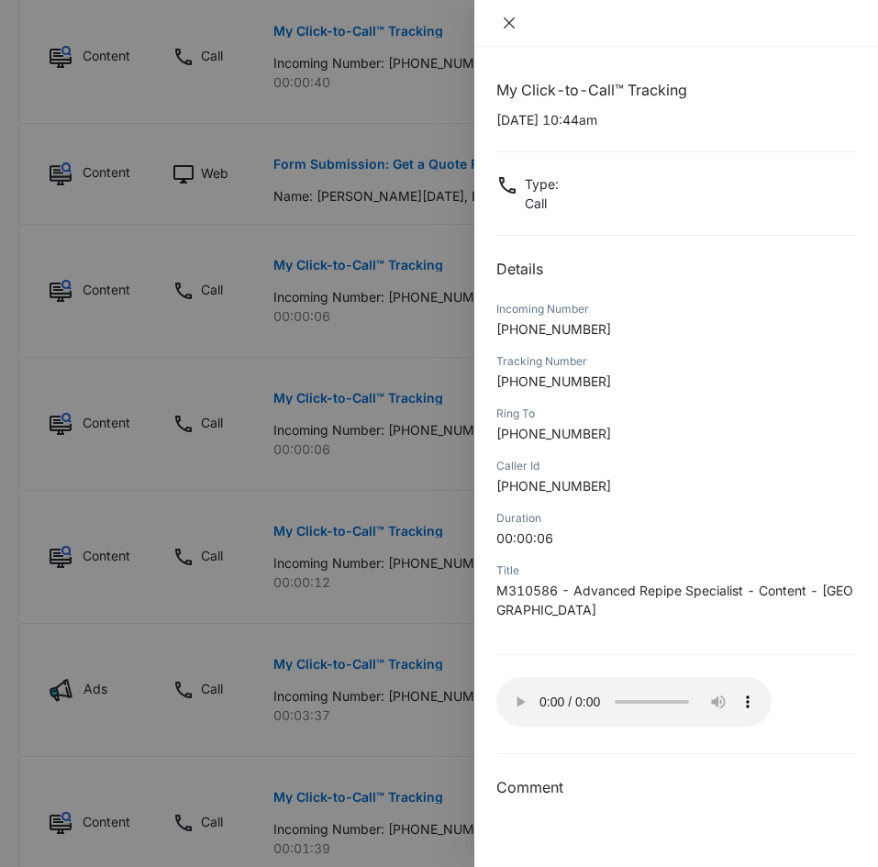
click at [502, 22] on icon "close" at bounding box center [509, 23] width 15 height 15
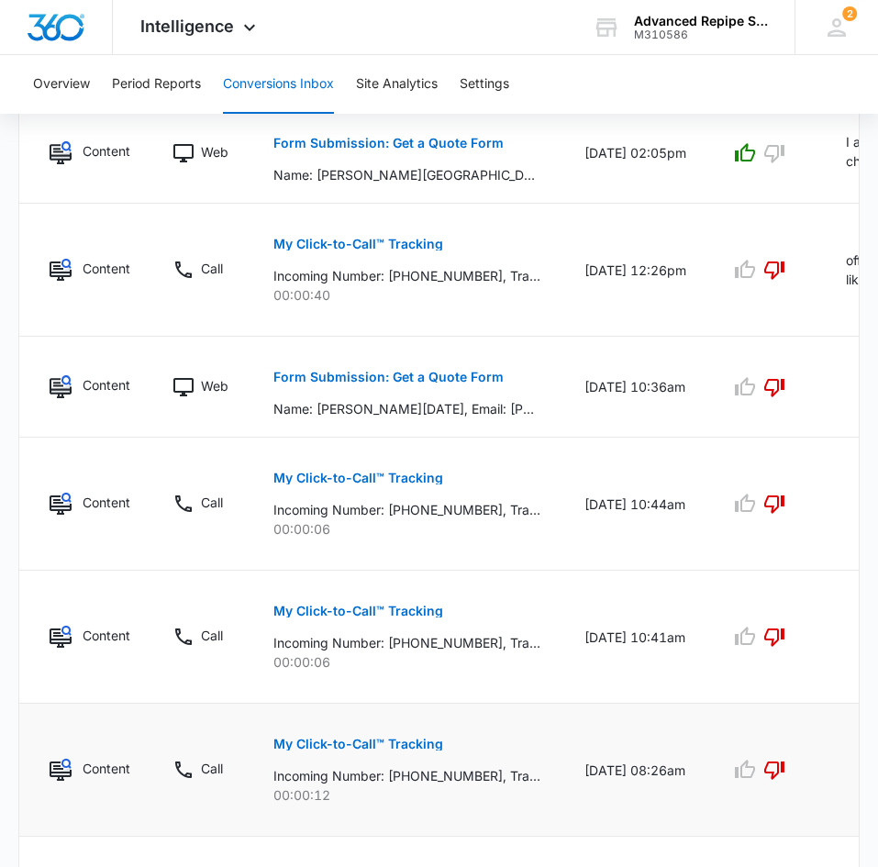
scroll to position [1118, 0]
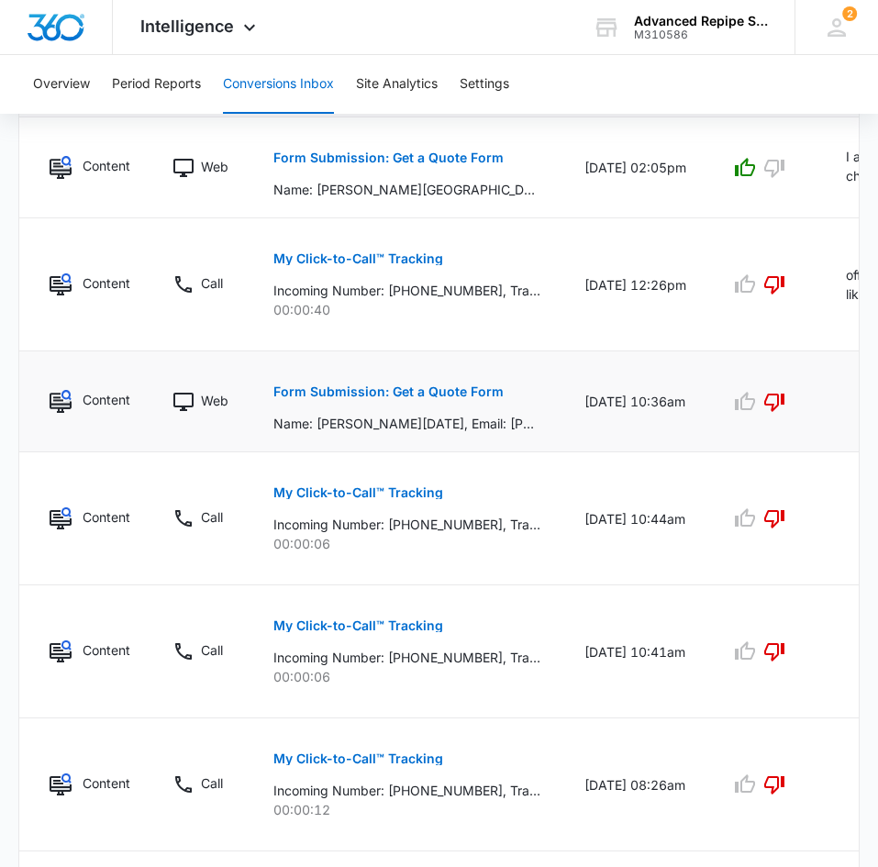
click at [440, 390] on p "Form Submission: Get a Quote Form" at bounding box center [388, 391] width 230 height 13
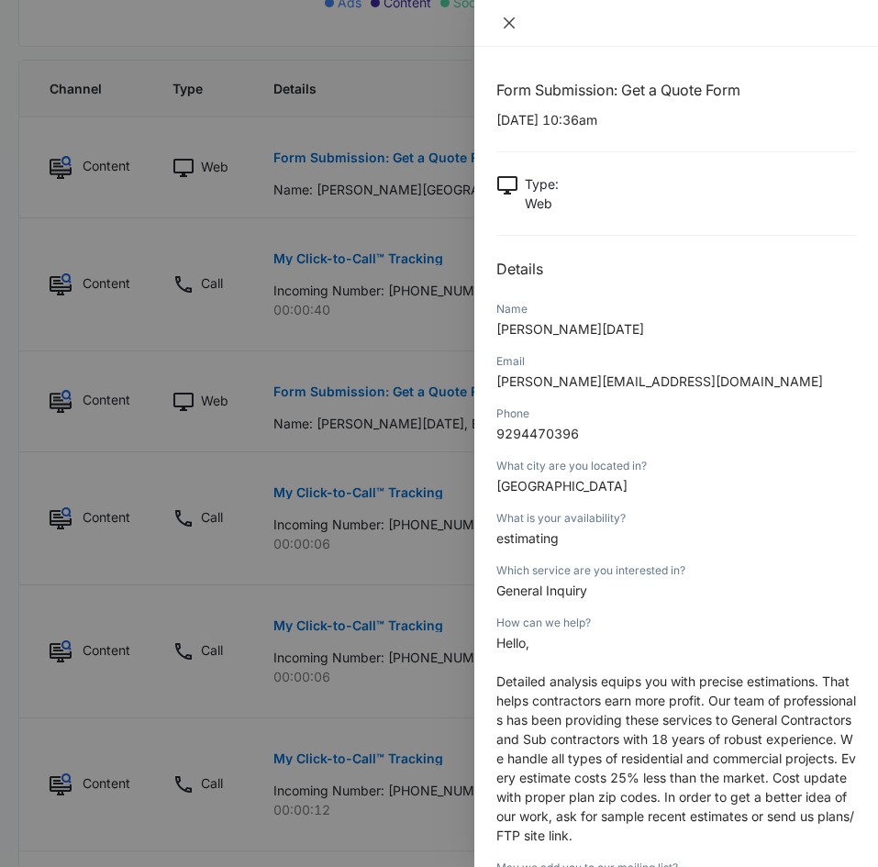
click at [509, 16] on icon "close" at bounding box center [509, 23] width 15 height 15
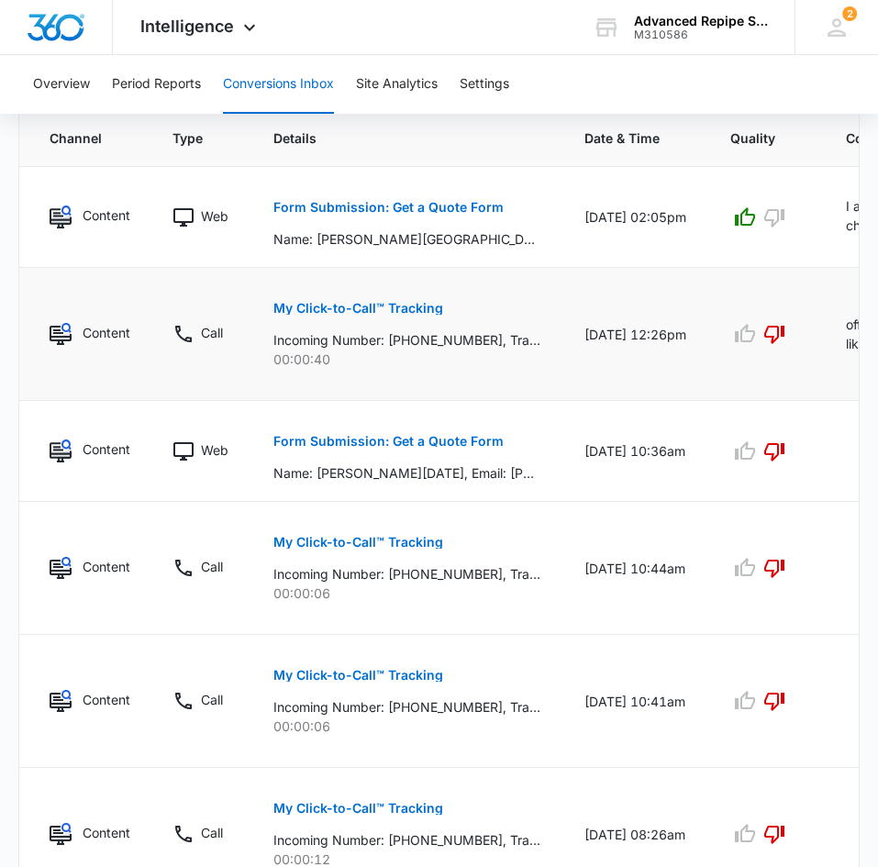
scroll to position [1064, 0]
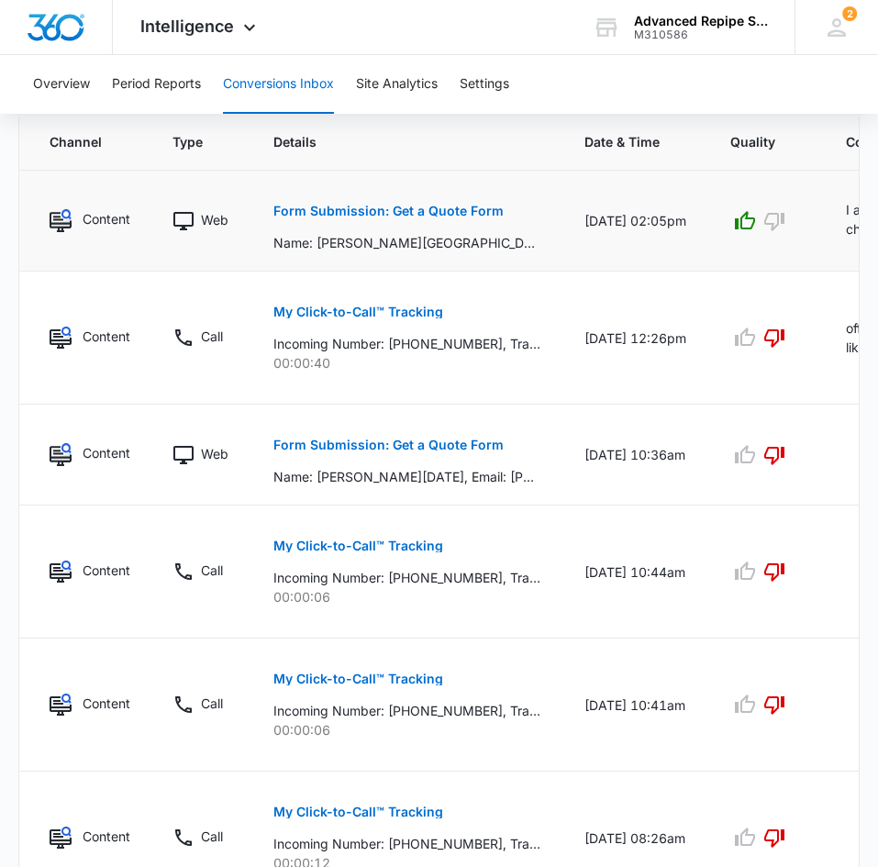
click at [412, 207] on p "Form Submission: Get a Quote Form" at bounding box center [388, 211] width 230 height 13
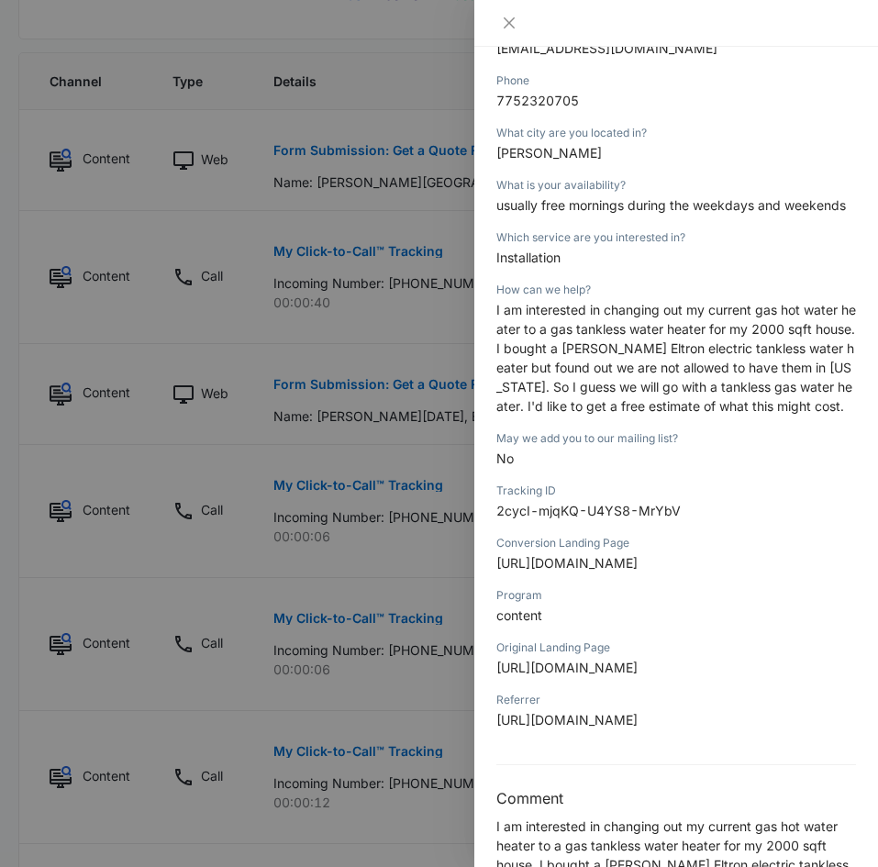
scroll to position [334, 0]
click at [512, 22] on icon "close" at bounding box center [509, 23] width 15 height 15
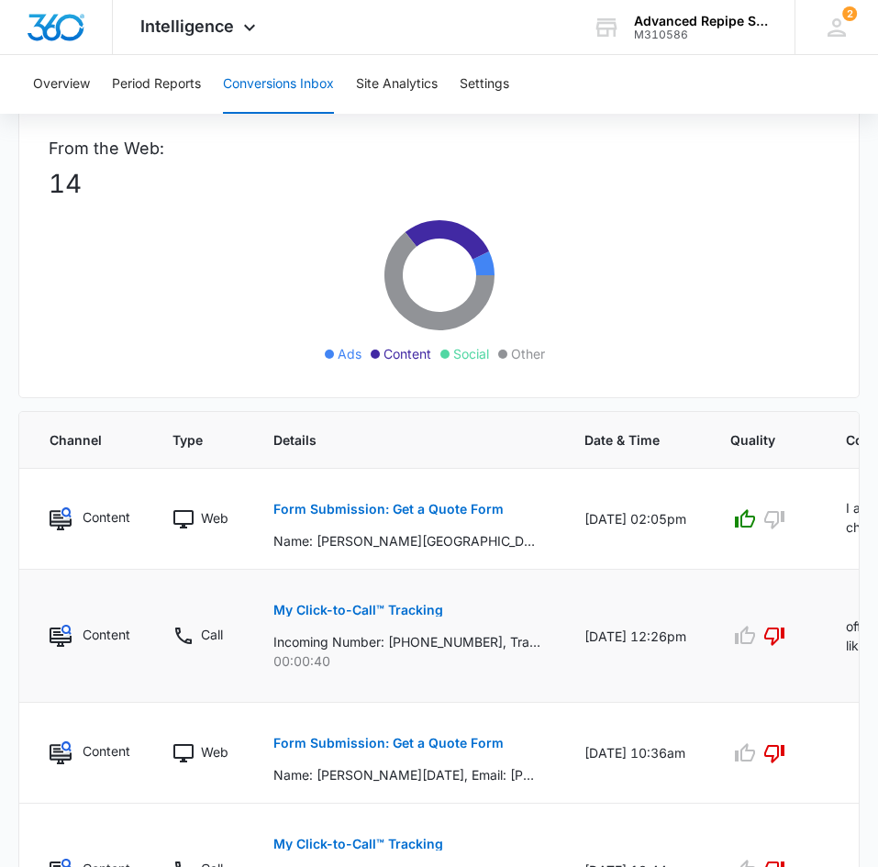
scroll to position [0, 191]
